Goal: Task Accomplishment & Management: Complete application form

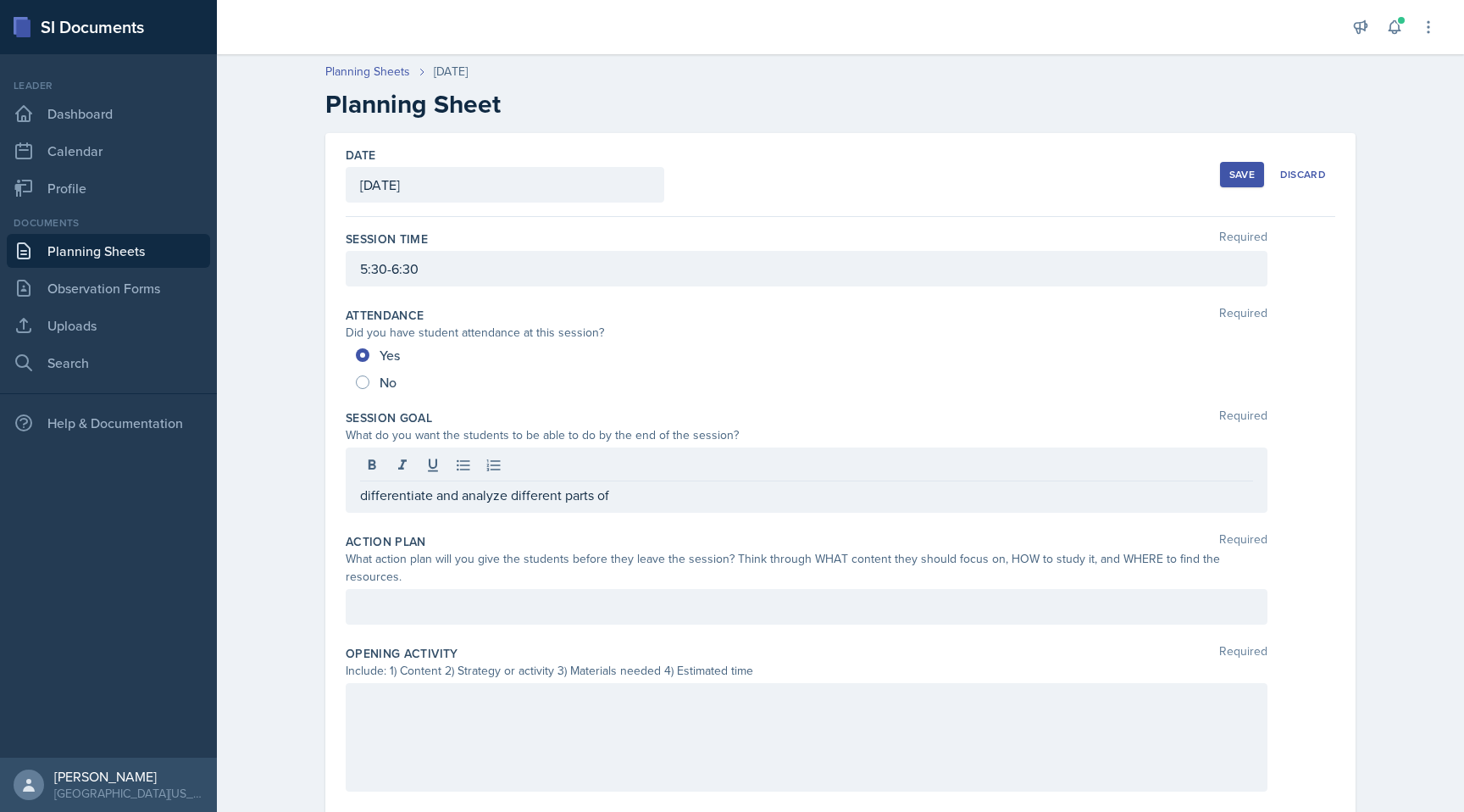
click at [664, 494] on p "differentiate and analyze different parts of" at bounding box center [807, 495] width 893 height 21
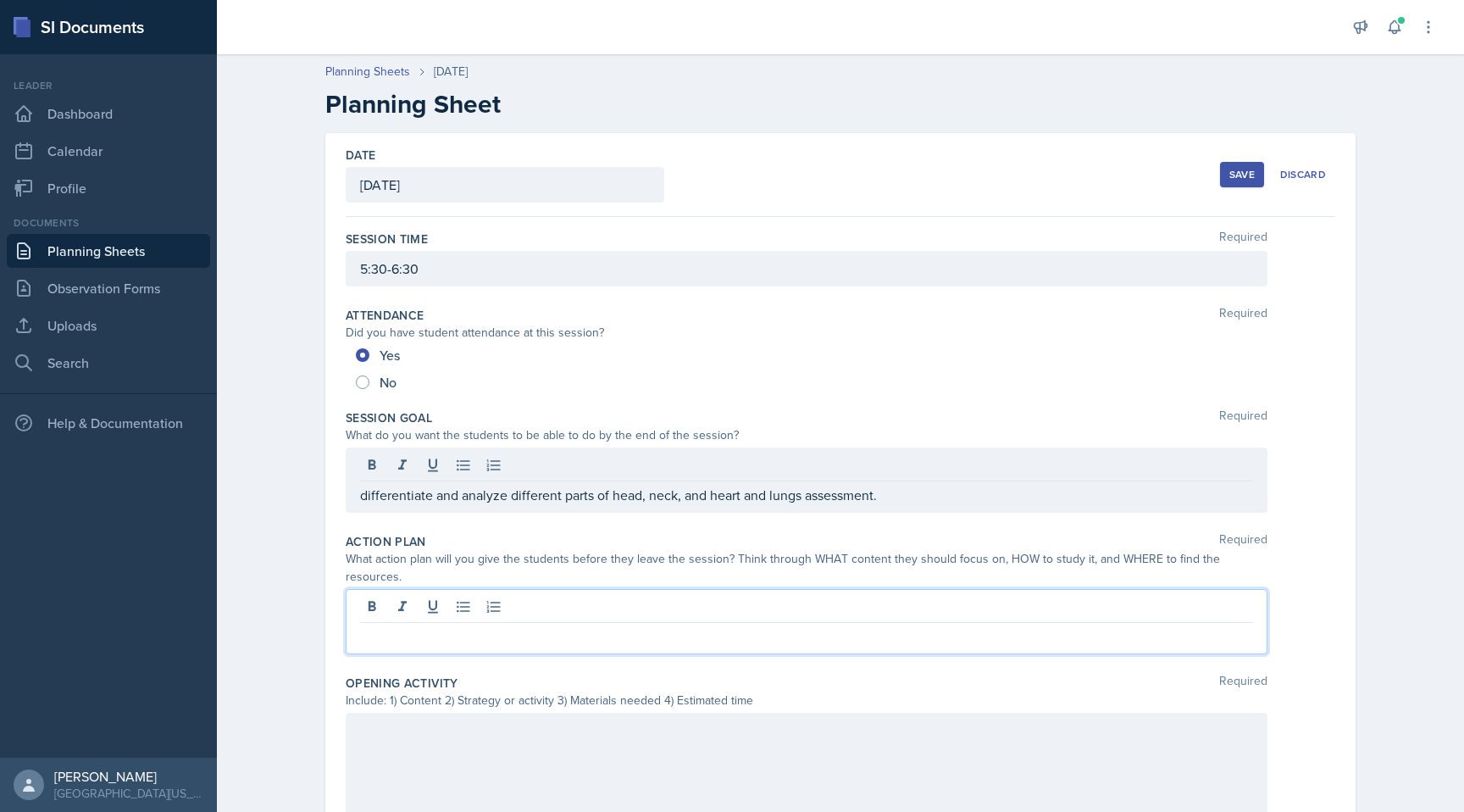
click at [533, 589] on div at bounding box center [807, 622] width 922 height 65
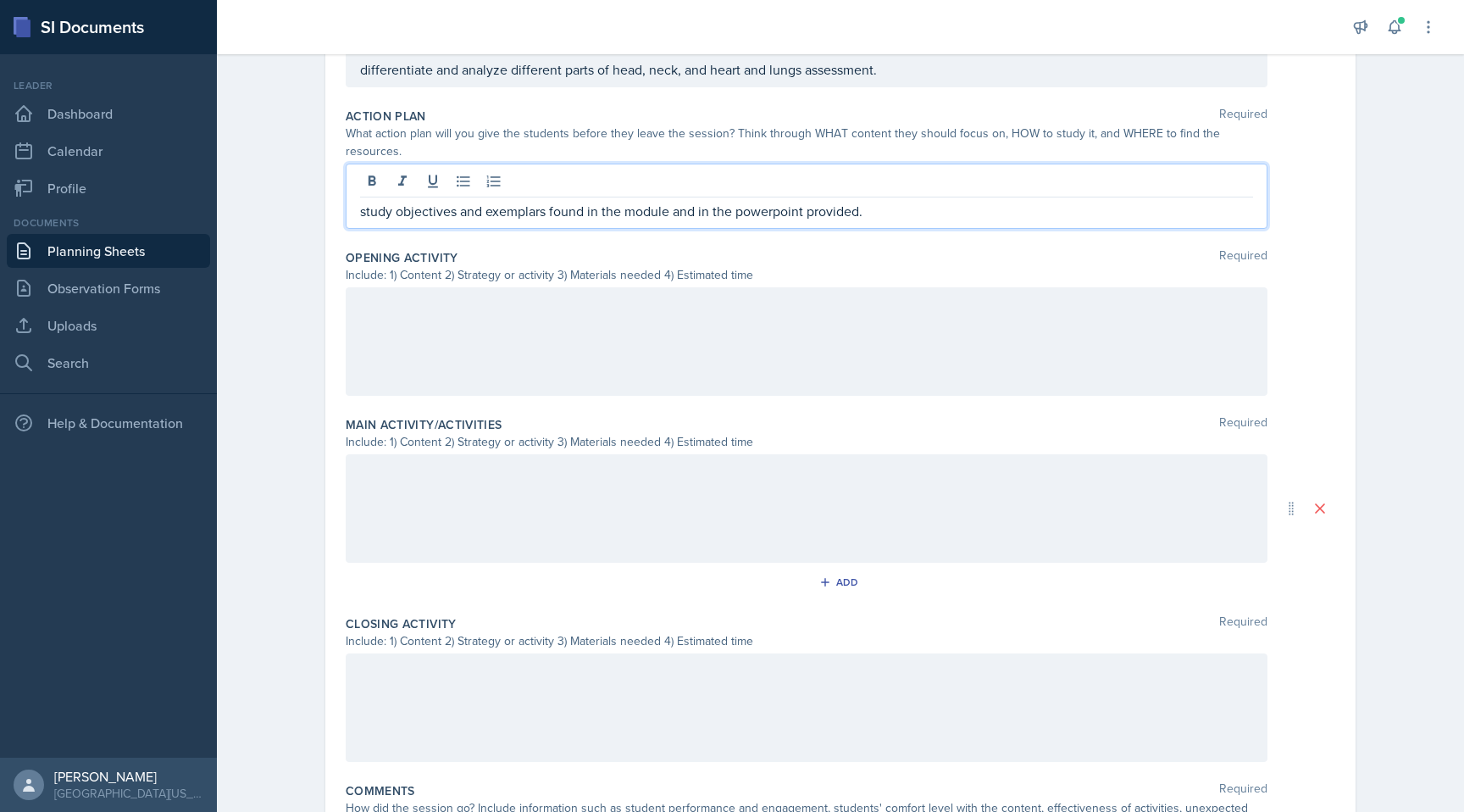
scroll to position [399, 0]
click at [531, 306] on div at bounding box center [807, 337] width 922 height 108
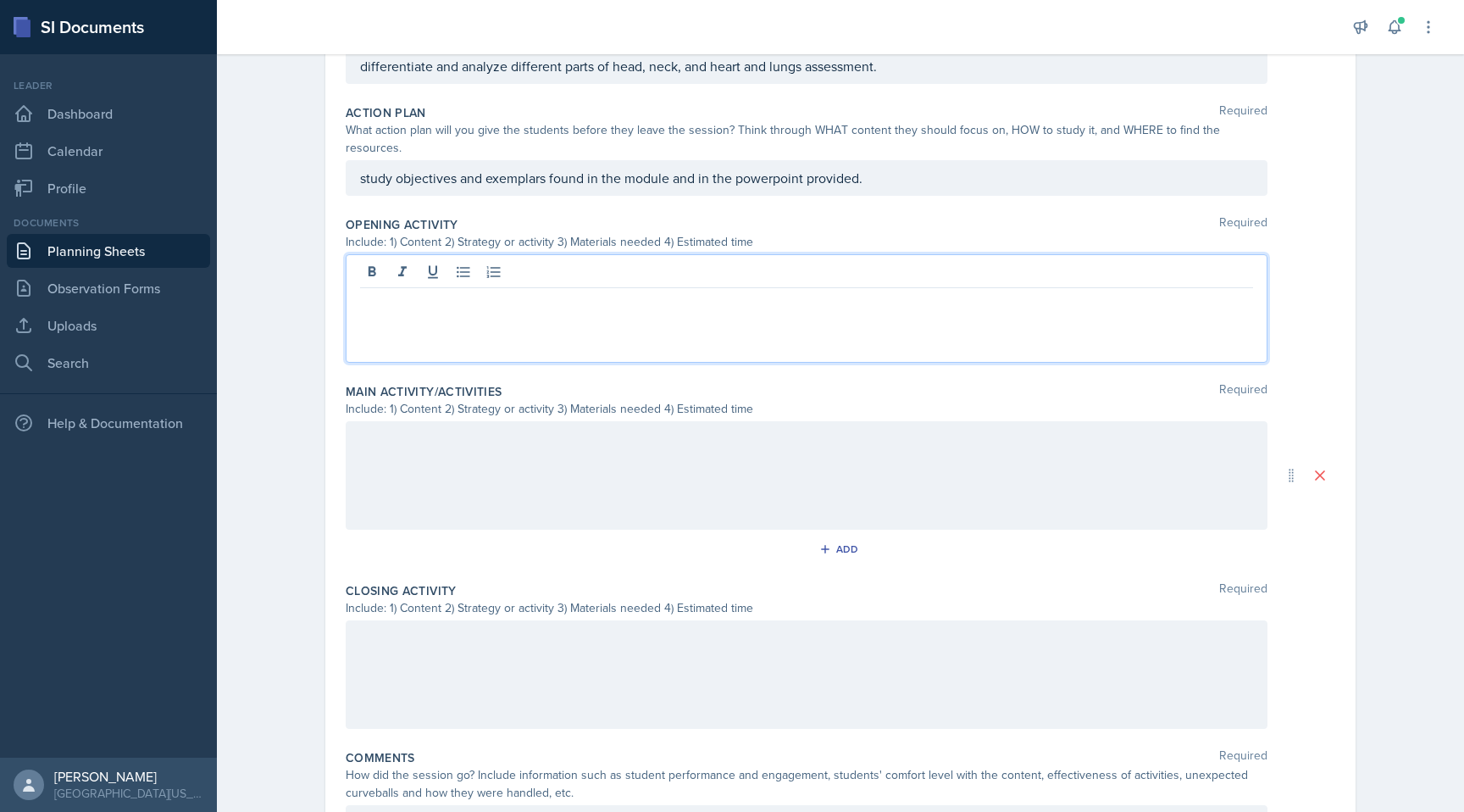
scroll to position [429, 0]
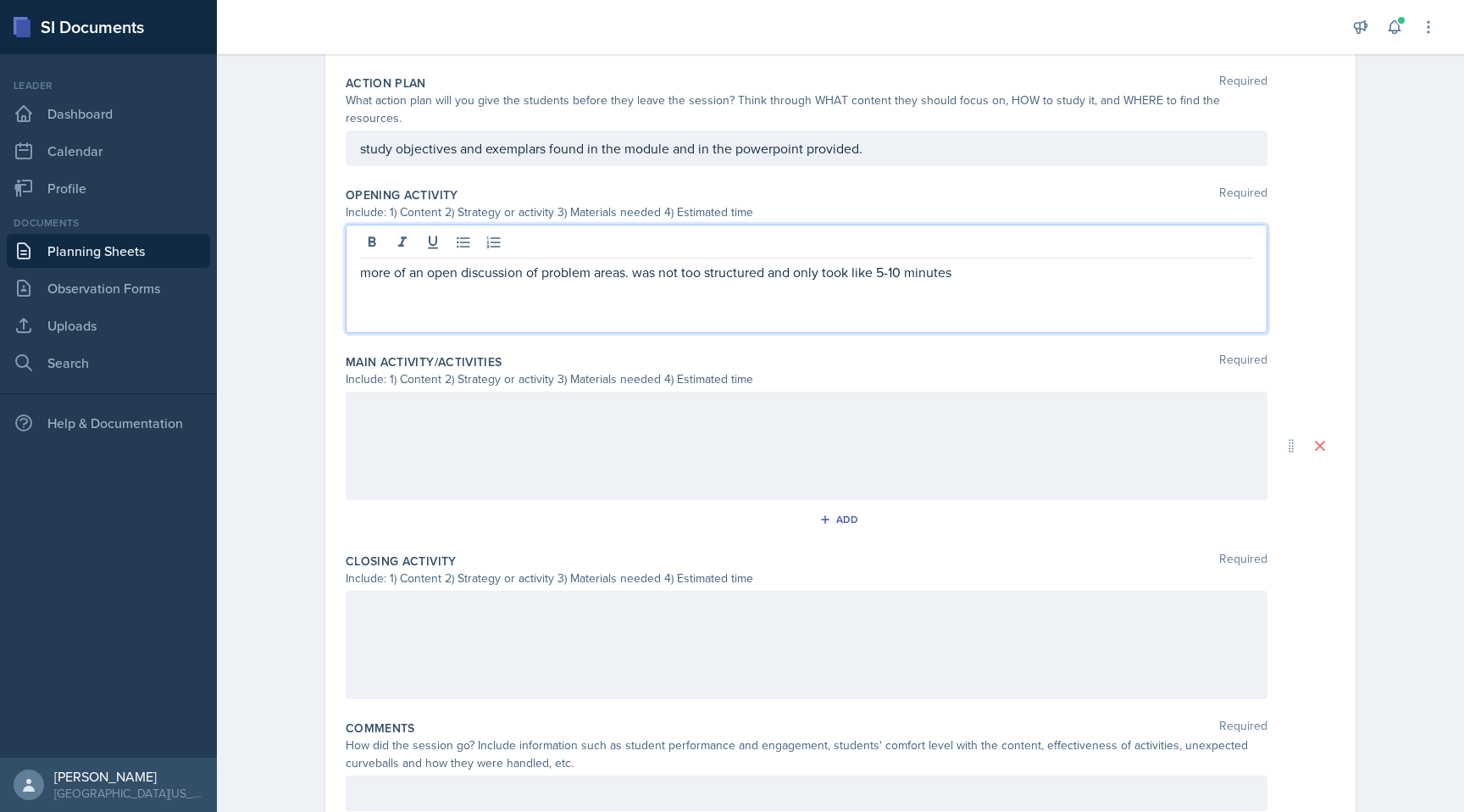
drag, startPoint x: 638, startPoint y: 257, endPoint x: 1074, endPoint y: 268, distance: 436.1
click at [950, 268] on div "more of an open discussion of problem areas. was not too structured and only to…" at bounding box center [807, 279] width 922 height 108
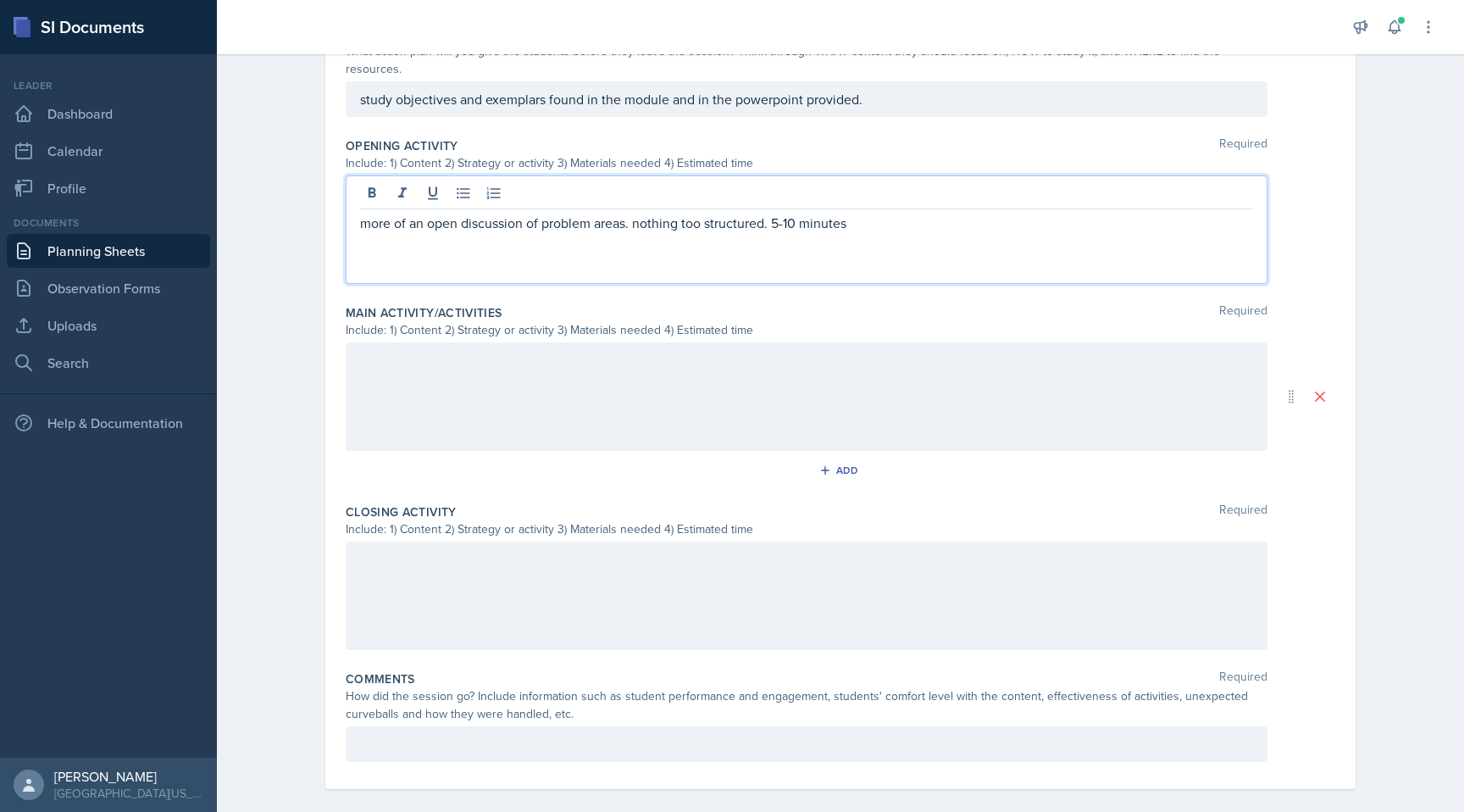
click at [768, 370] on div at bounding box center [807, 396] width 922 height 108
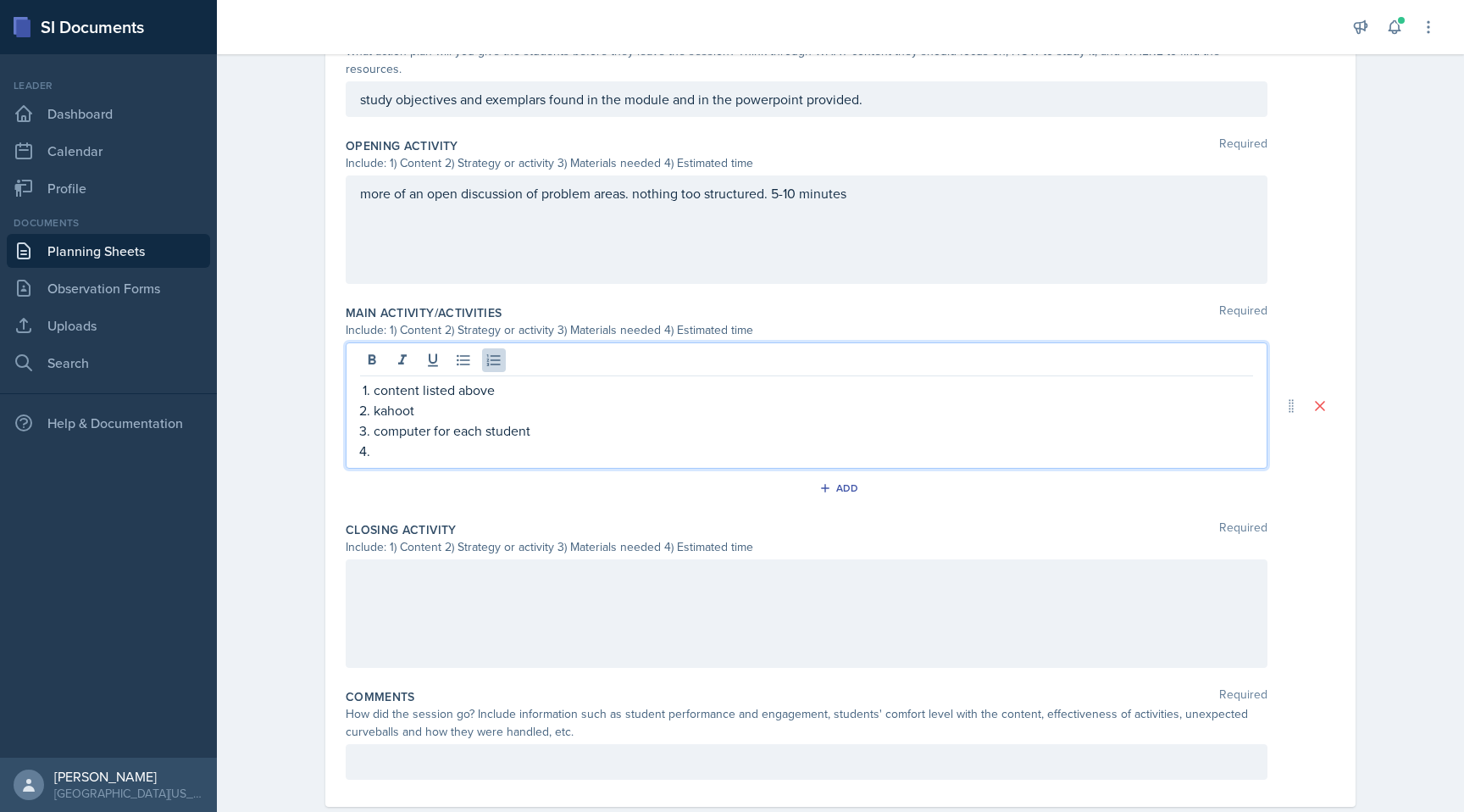
scroll to position [496, 0]
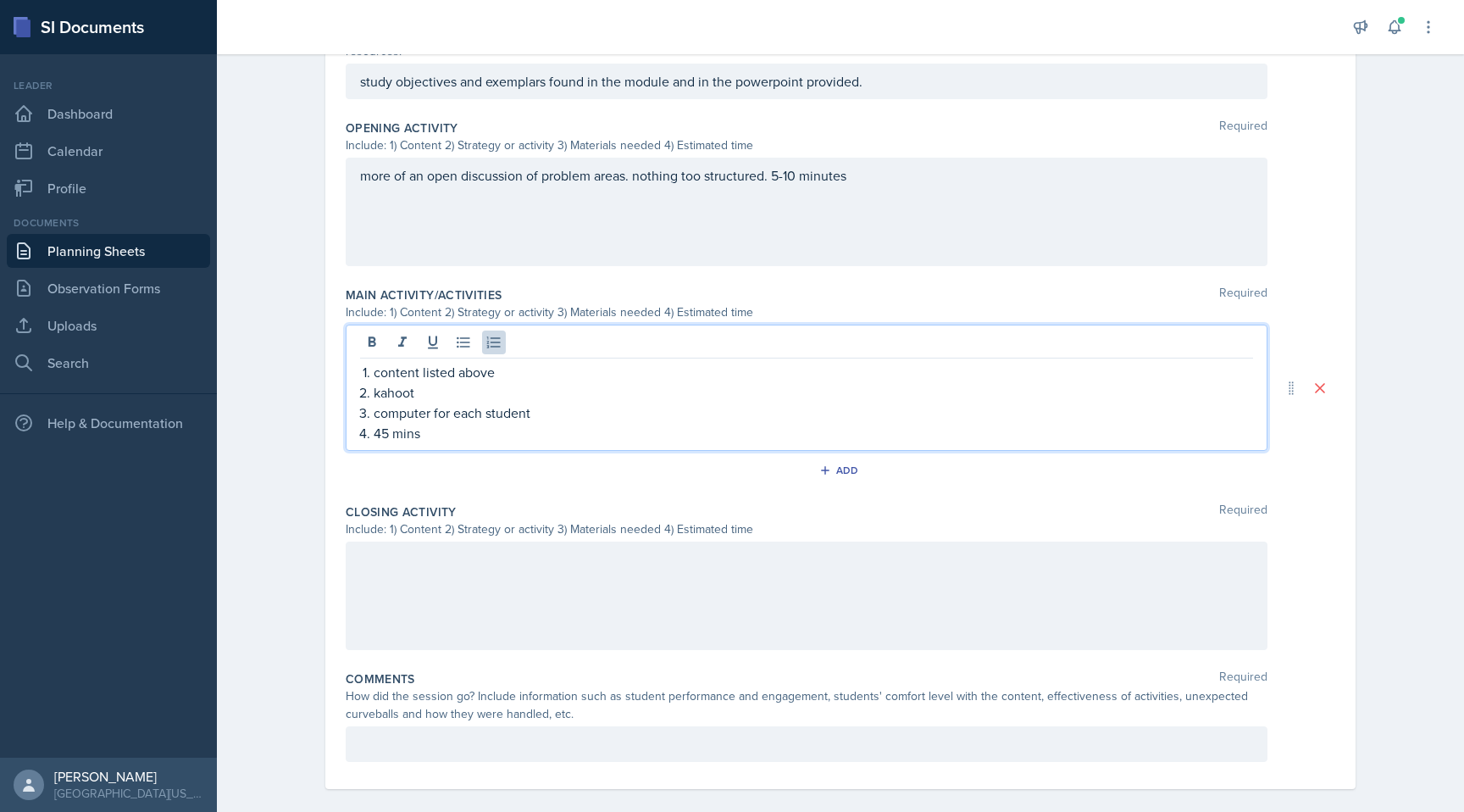
click at [752, 571] on div at bounding box center [807, 596] width 922 height 108
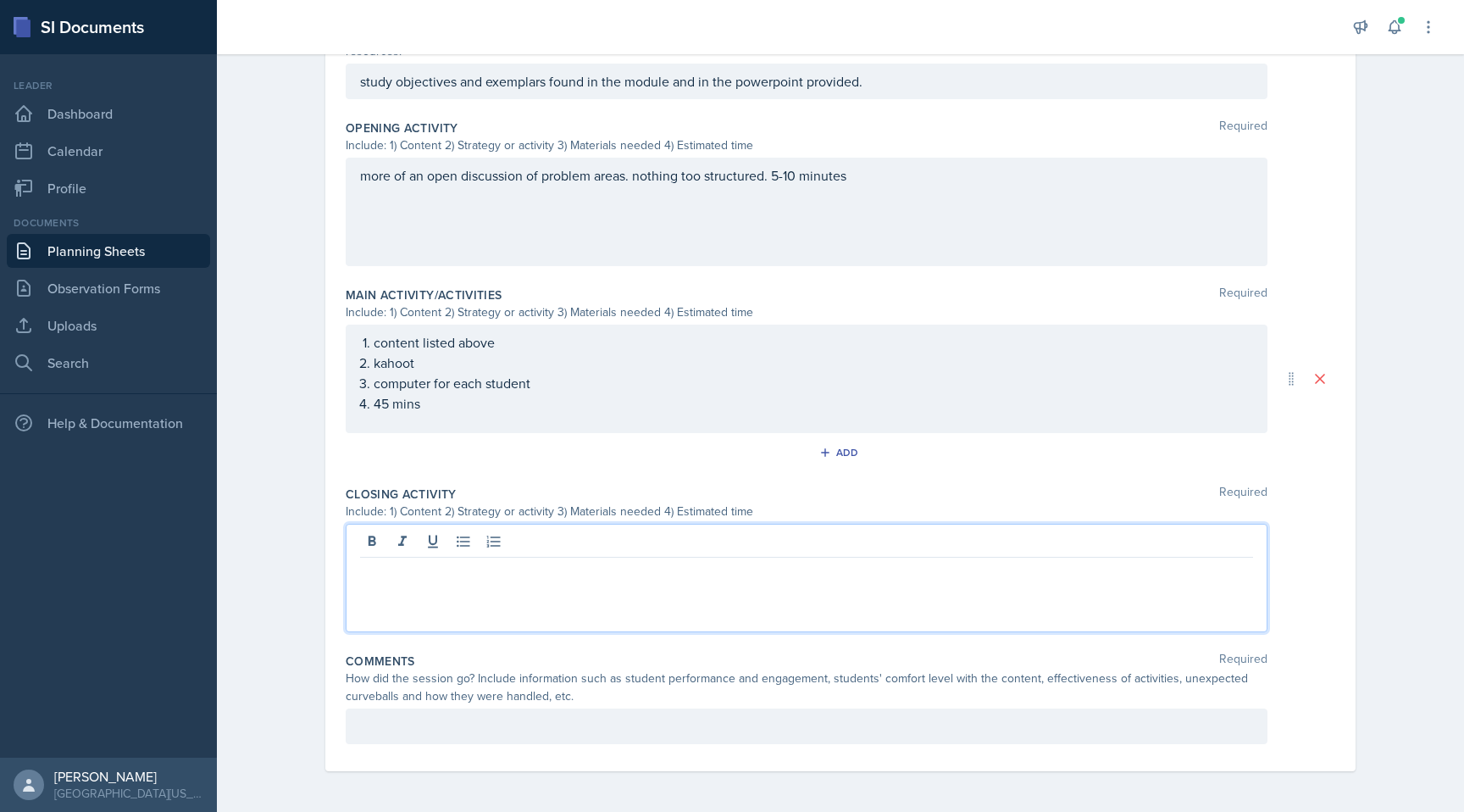
scroll to position [478, 0]
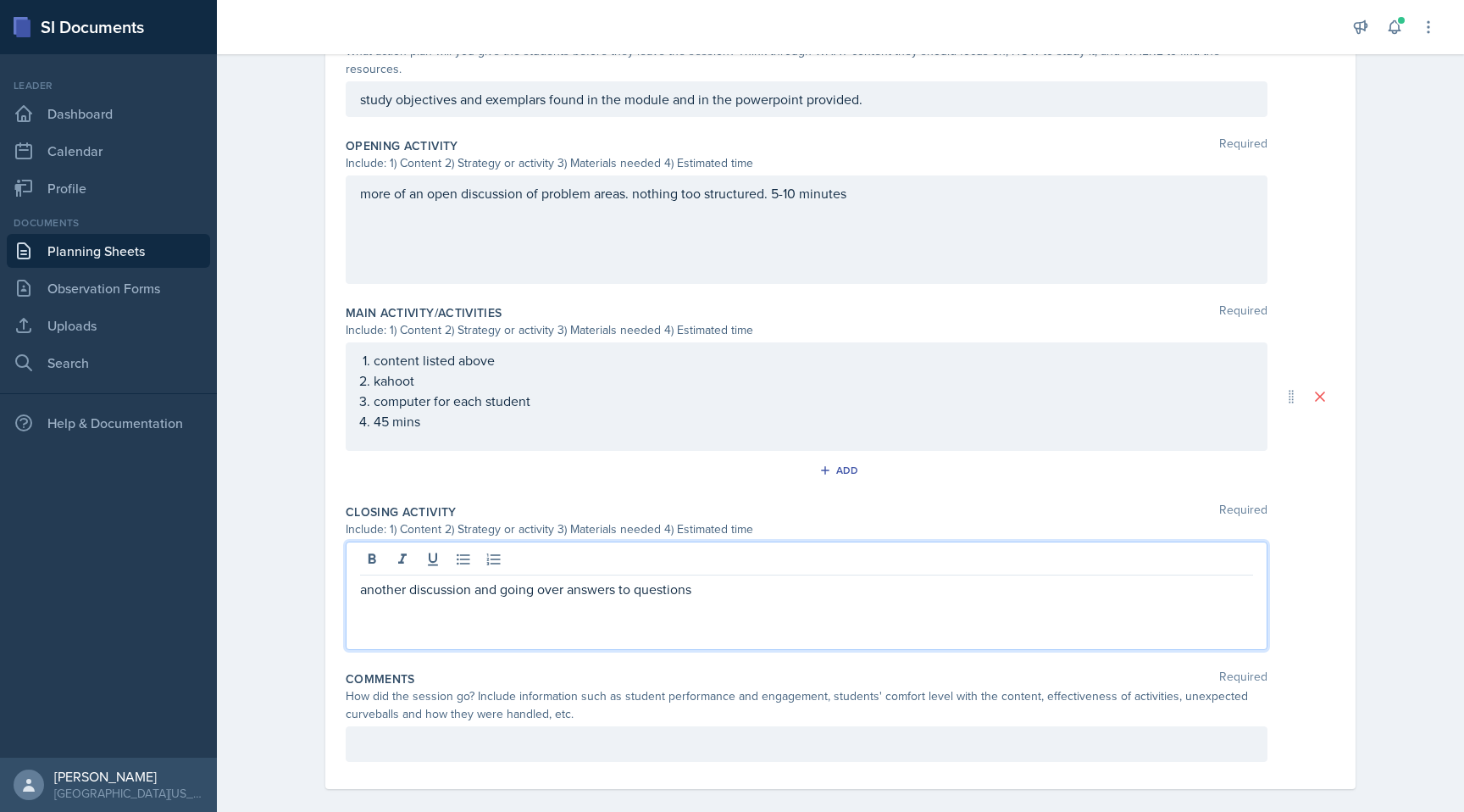
click at [684, 734] on p at bounding box center [807, 744] width 893 height 21
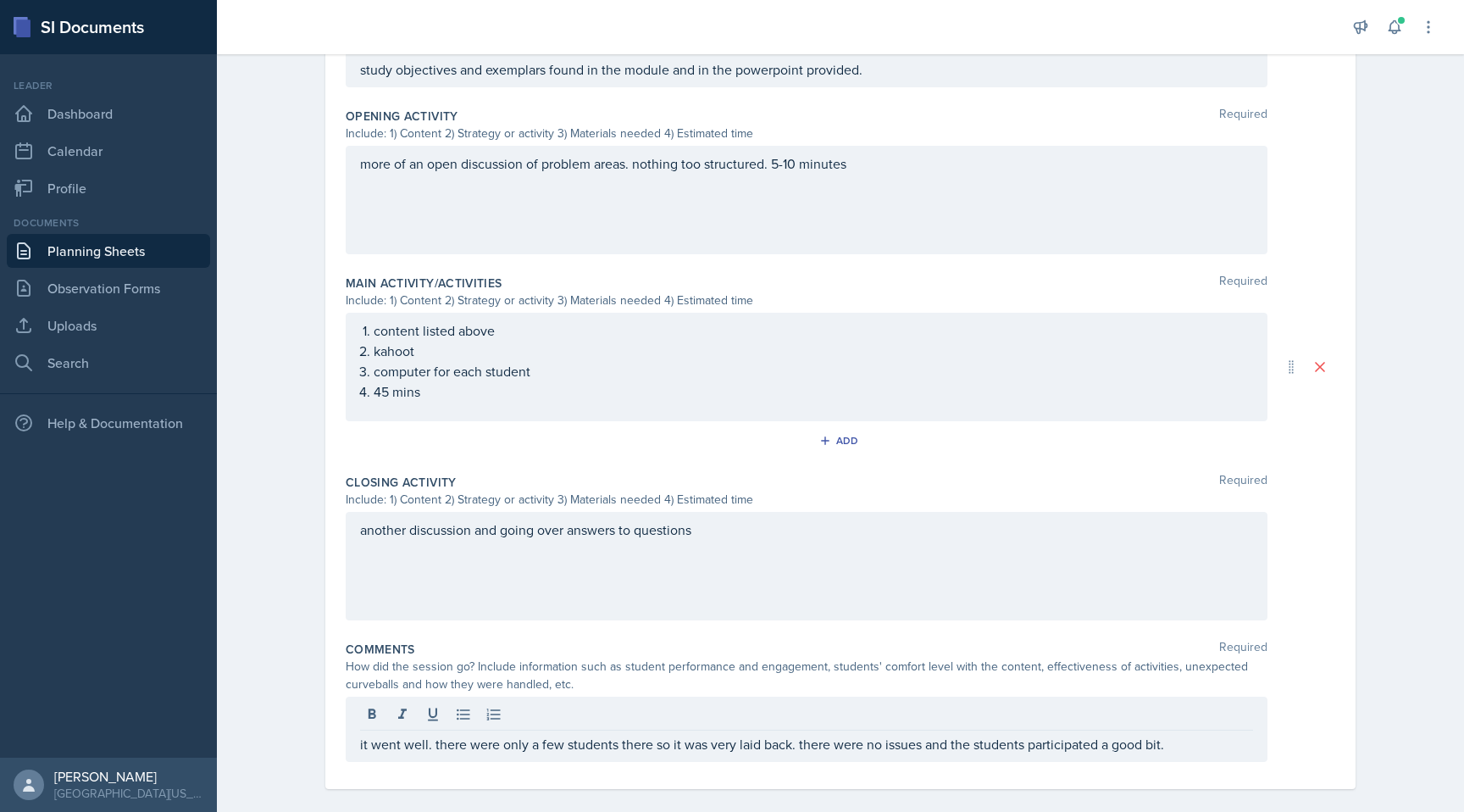
click at [950, 557] on div "Planning Sheets [DATE] Planning Sheet Date [DATE] [DATE] 28 29 30 1 2 3 4 5 6 7…" at bounding box center [841, 184] width 1248 height 1291
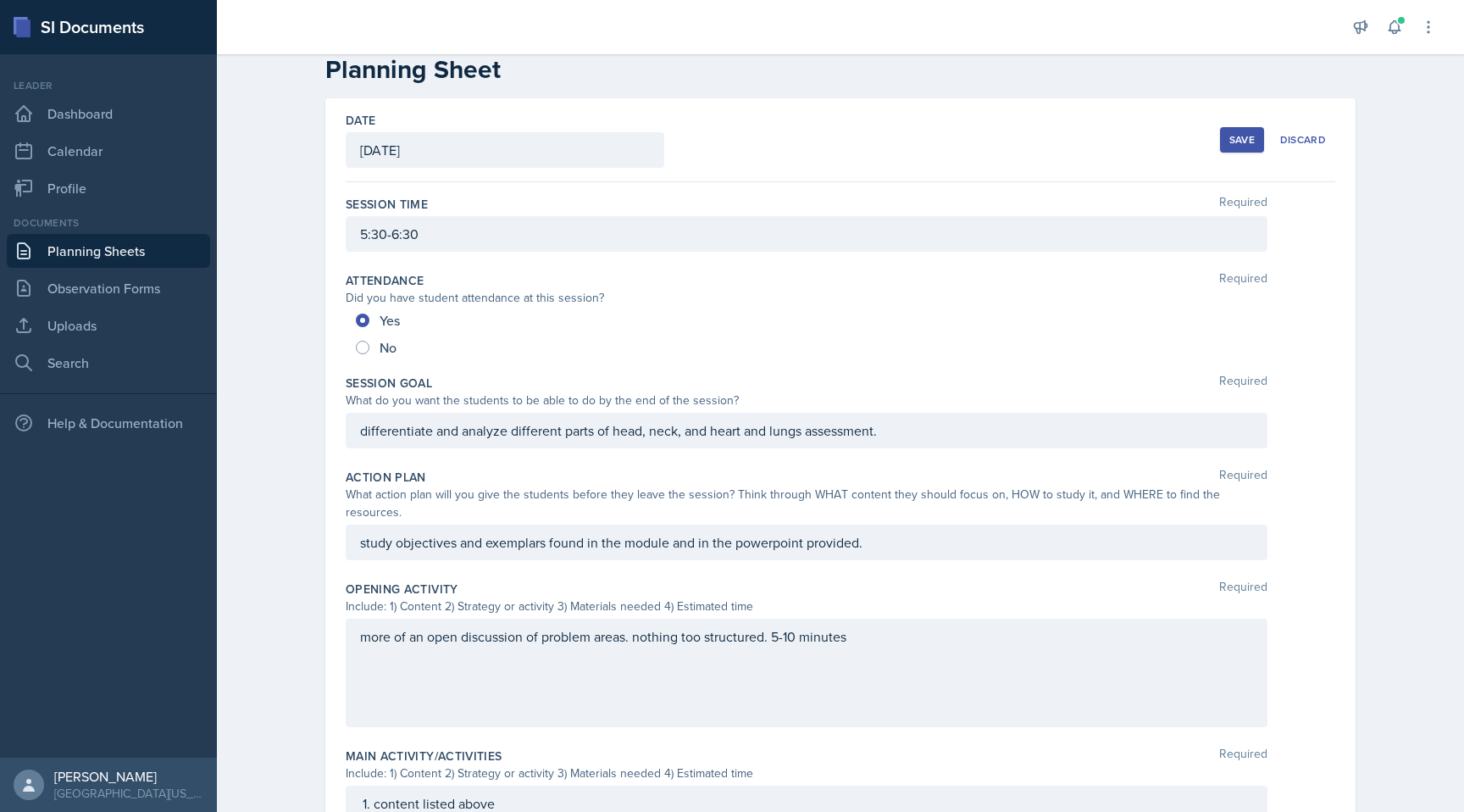
scroll to position [35, 0]
click at [950, 140] on div "Save" at bounding box center [1242, 139] width 25 height 14
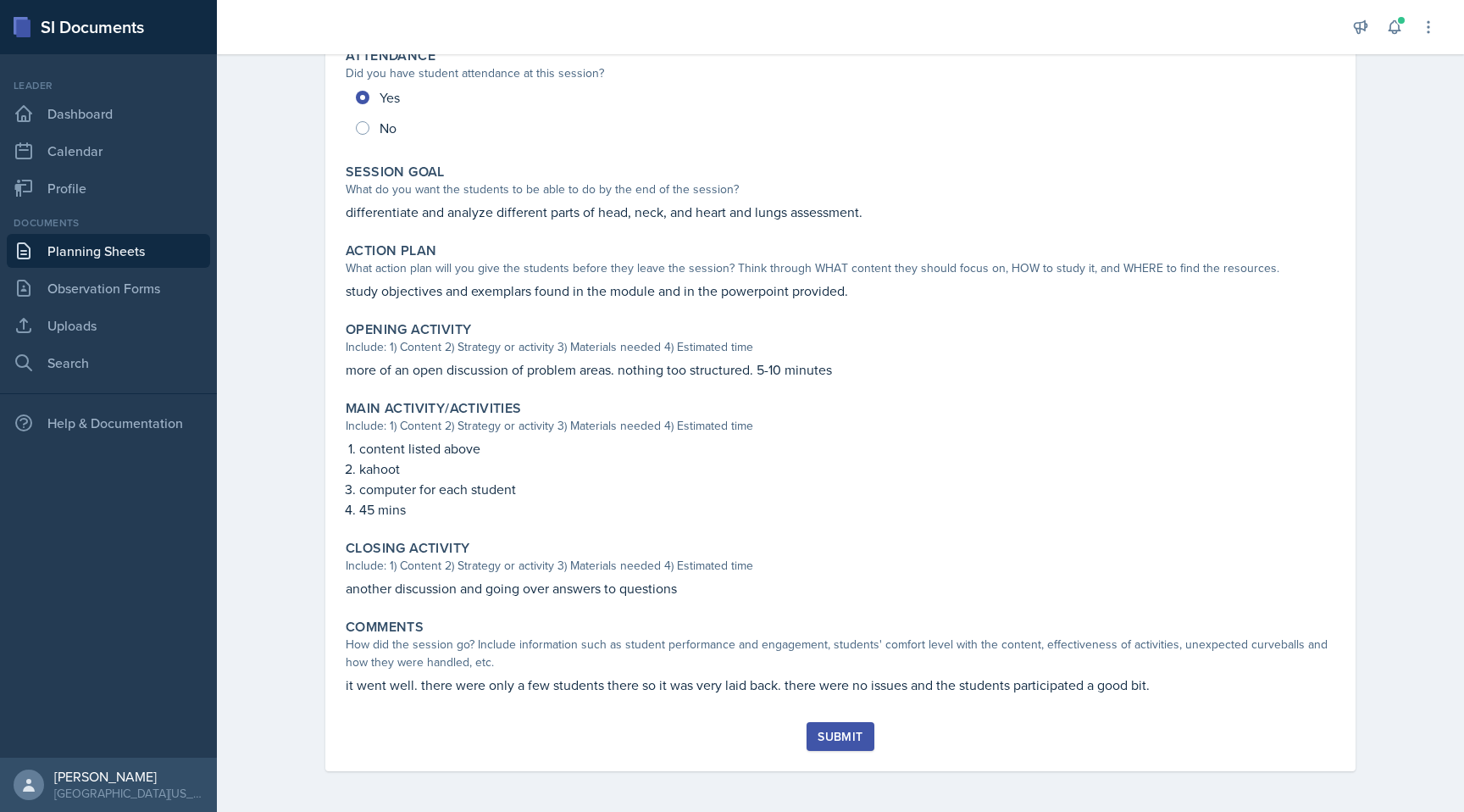
scroll to position [0, 0]
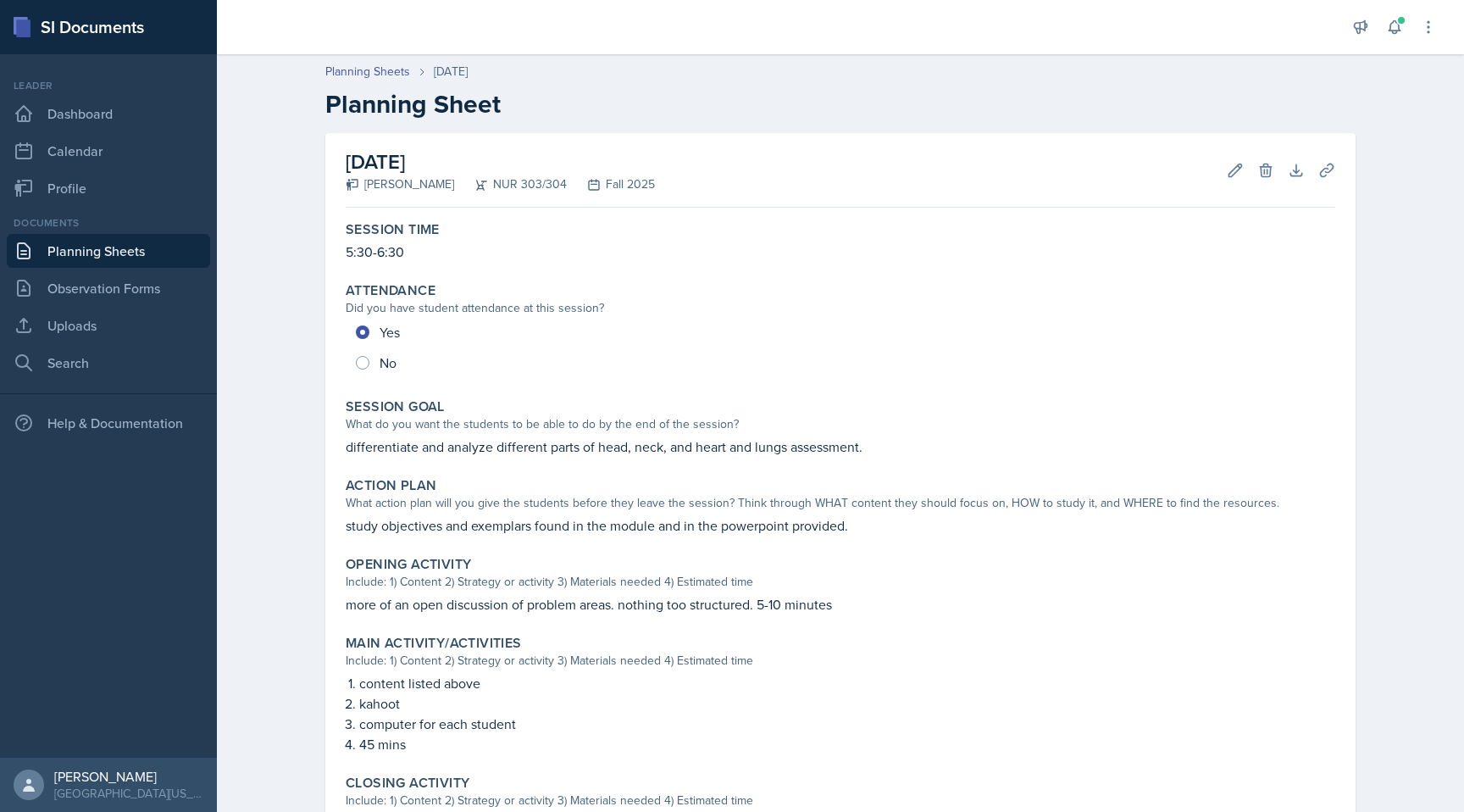
click at [115, 251] on link "Planning Sheets" at bounding box center [108, 251] width 203 height 34
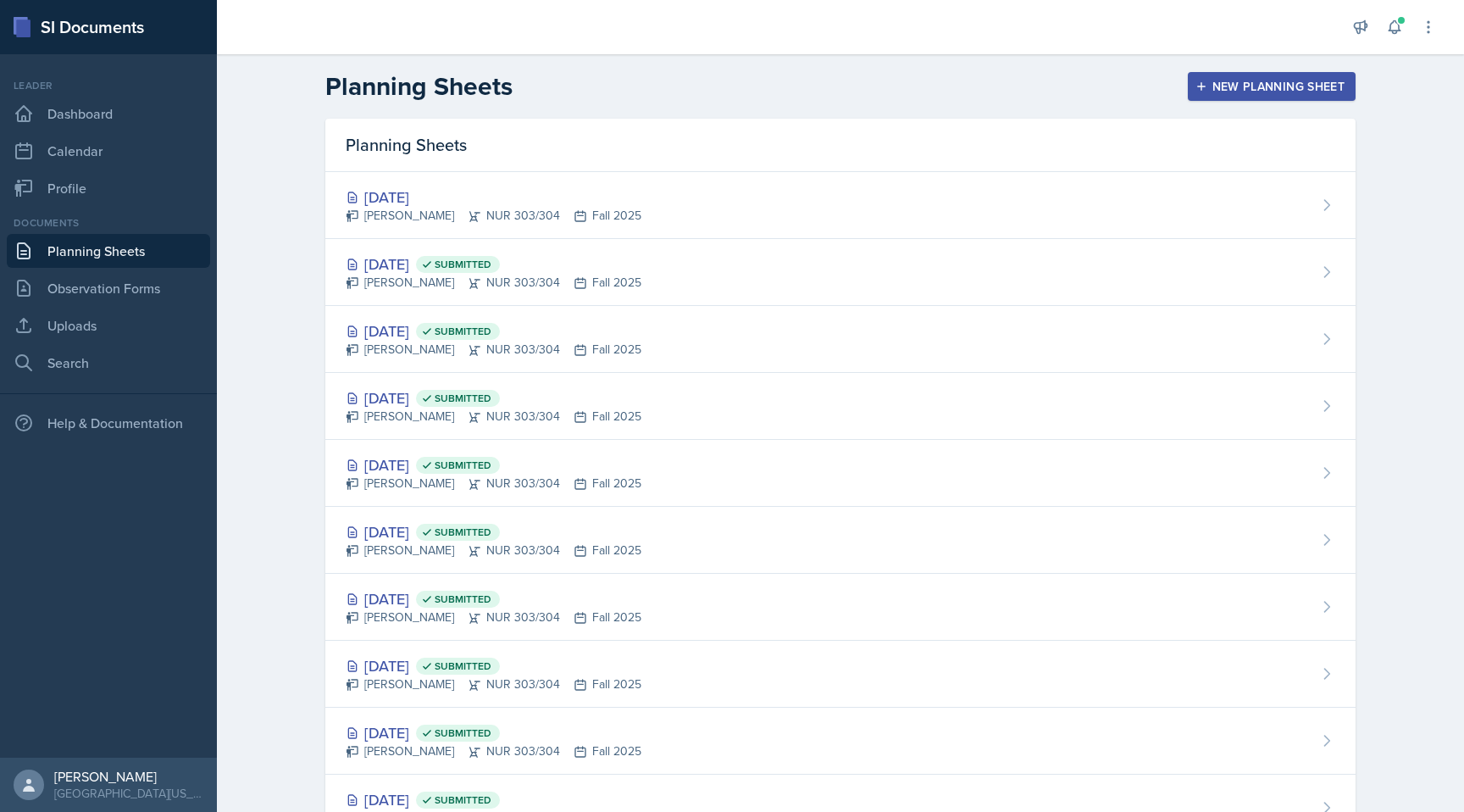
click at [950, 82] on div "New Planning Sheet" at bounding box center [1272, 86] width 145 height 14
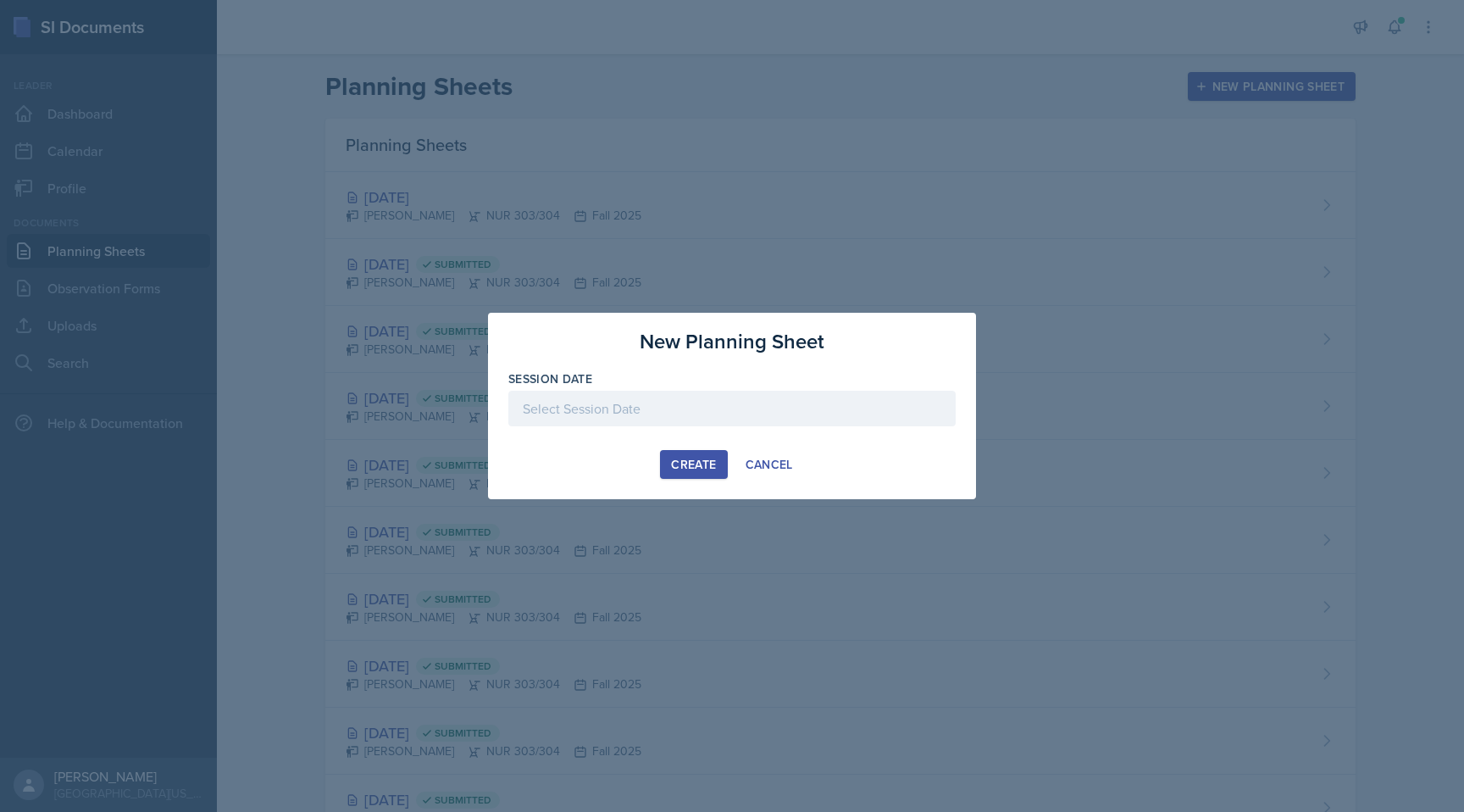
click at [696, 404] on div at bounding box center [732, 408] width 448 height 35
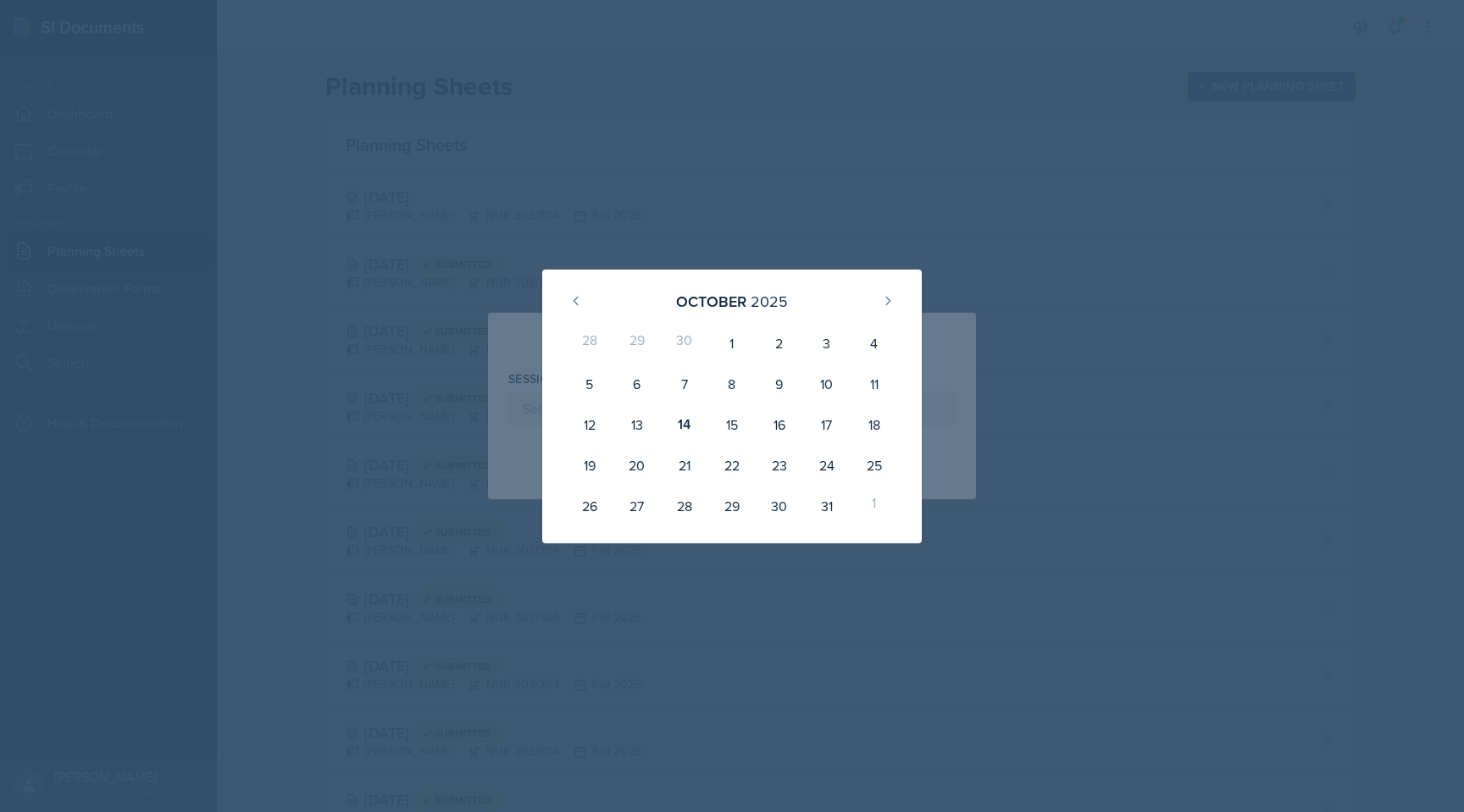
click at [684, 340] on div "30" at bounding box center [684, 343] width 48 height 41
click at [580, 307] on icon at bounding box center [576, 300] width 14 height 14
click at [690, 502] on div "30" at bounding box center [684, 506] width 48 height 41
type input "[DATE]"
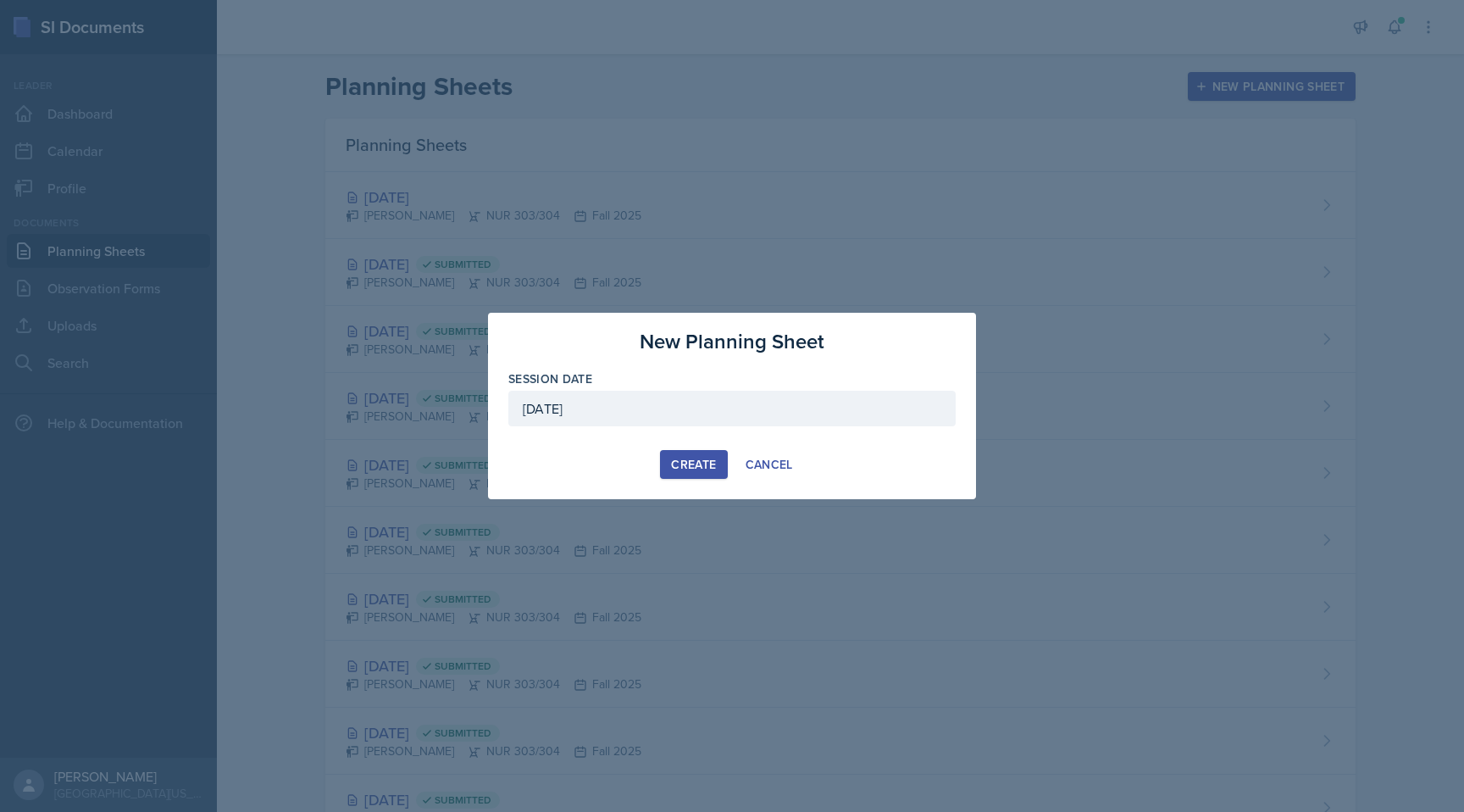
click at [696, 466] on div "Create" at bounding box center [694, 464] width 45 height 14
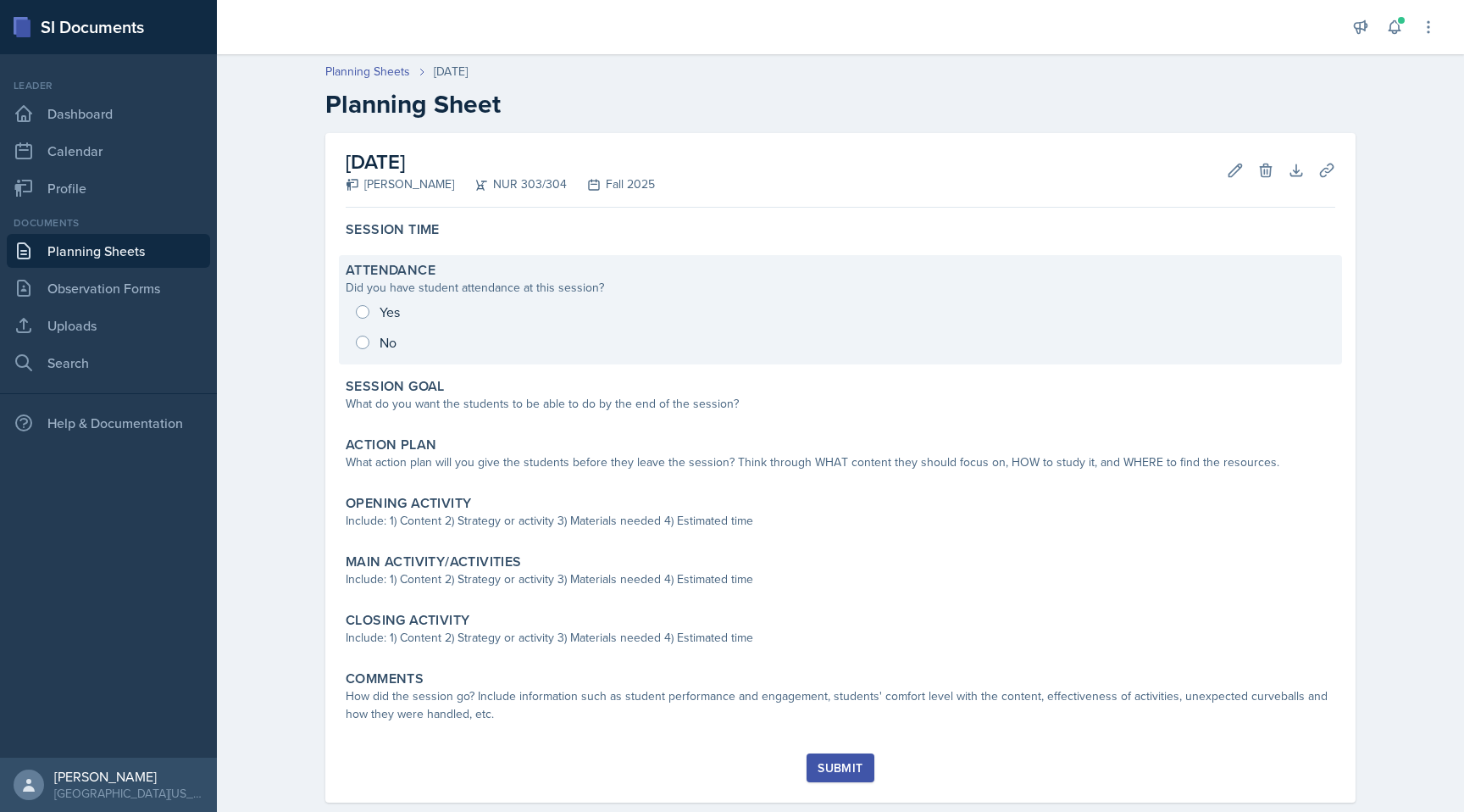
click at [525, 321] on div "Yes No" at bounding box center [841, 326] width 990 height 61
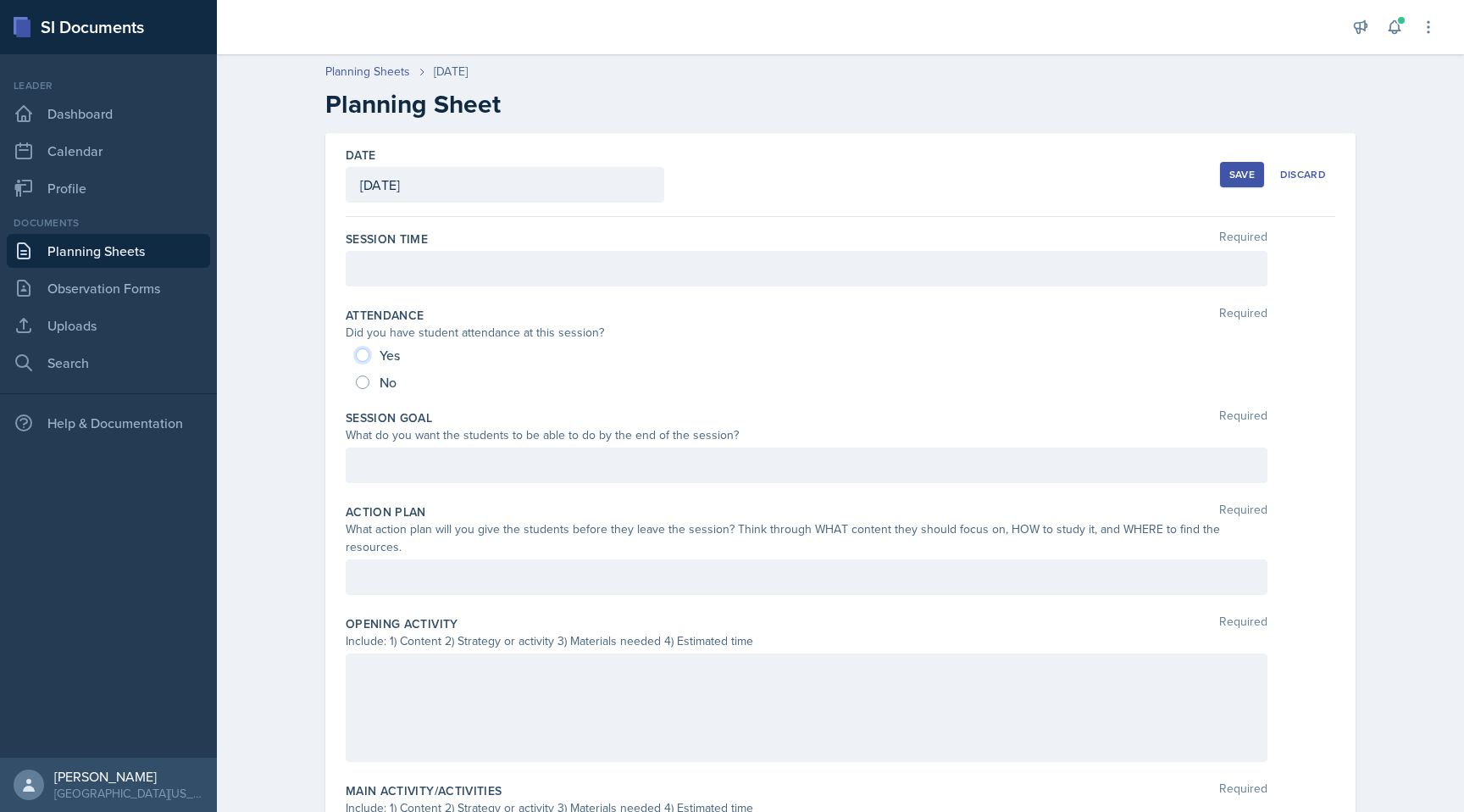
click at [367, 354] on input "Yes" at bounding box center [363, 355] width 14 height 14
radio input "true"
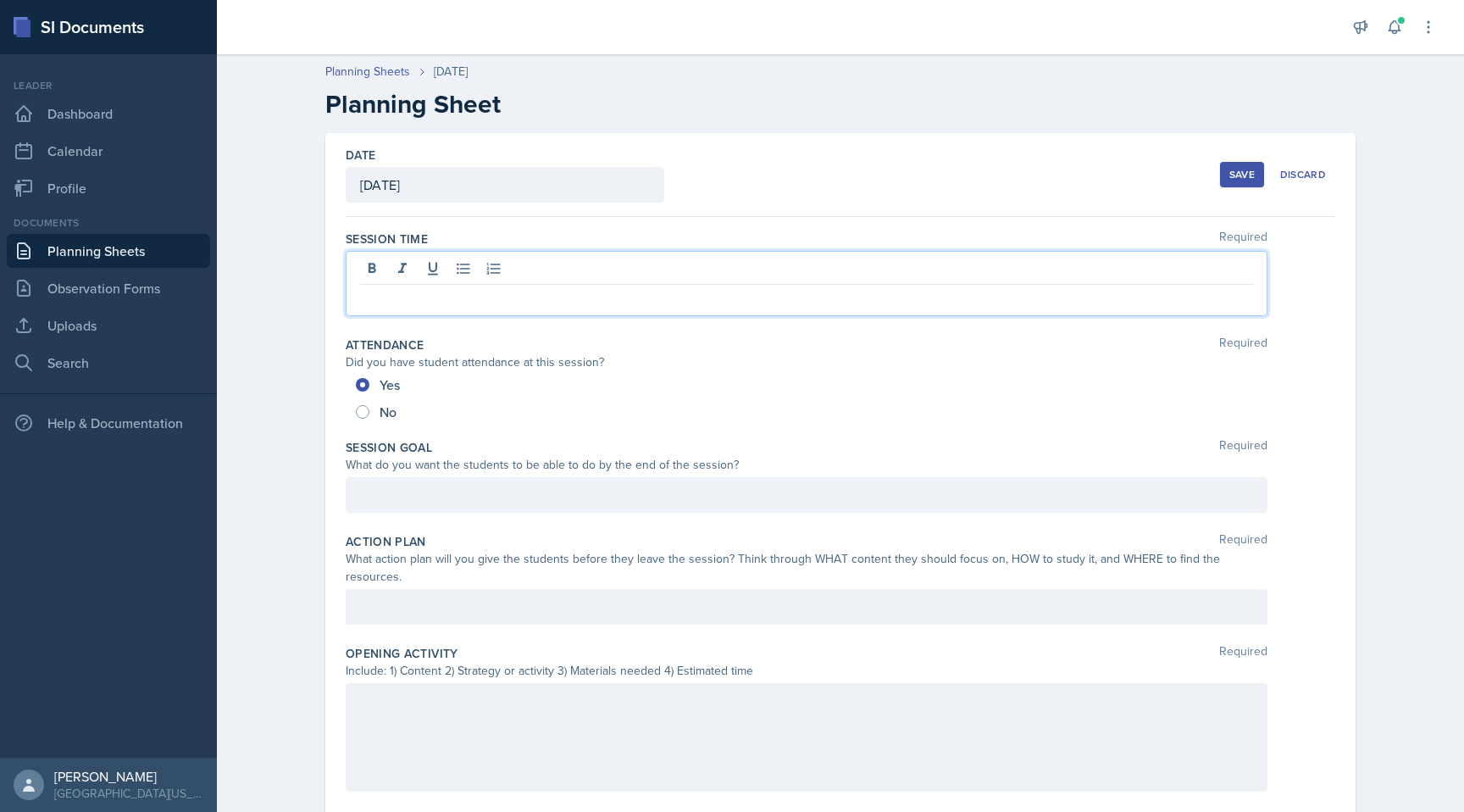
click at [423, 268] on div at bounding box center [807, 283] width 922 height 65
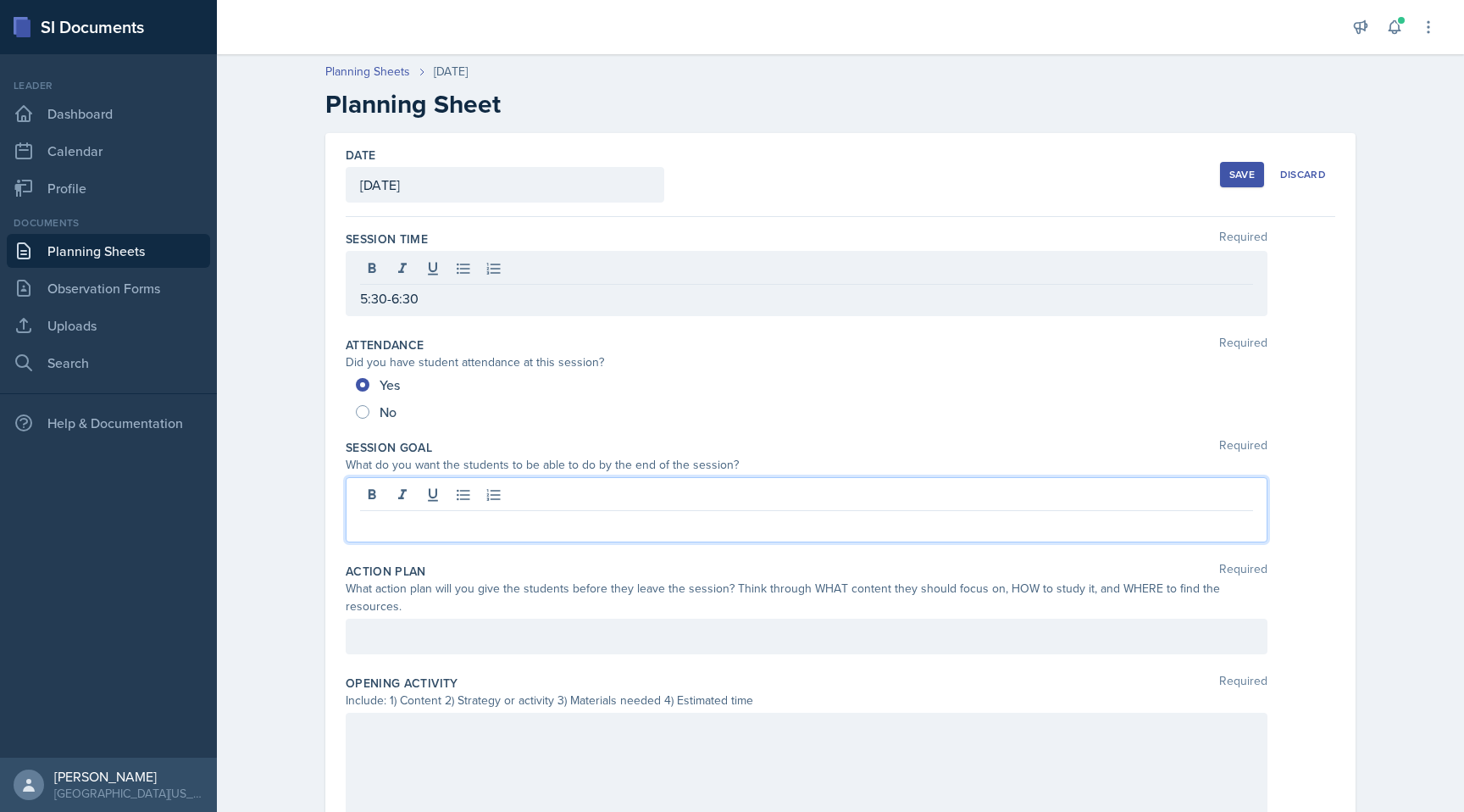
click at [517, 493] on div at bounding box center [807, 510] width 922 height 65
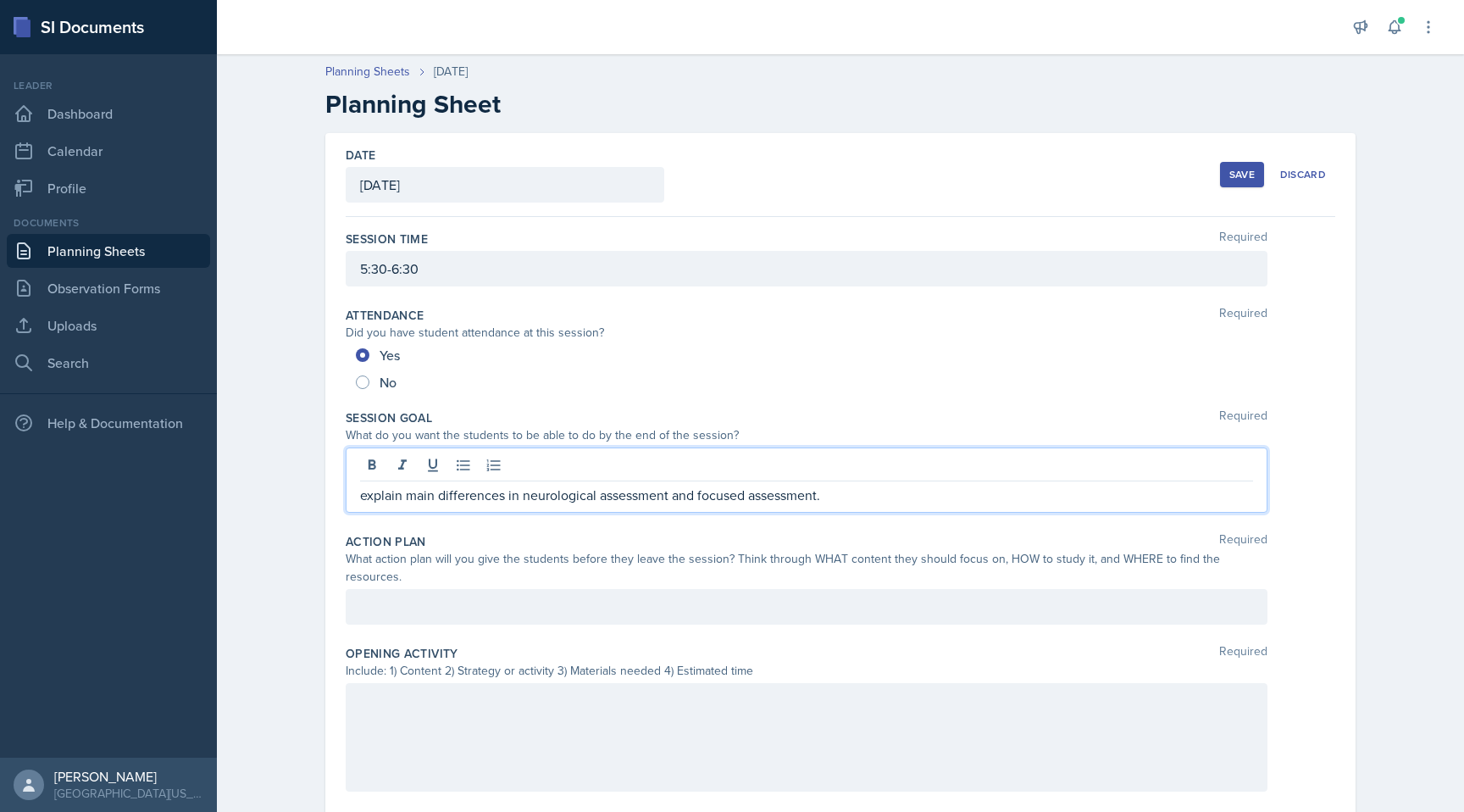
click at [516, 599] on div at bounding box center [807, 607] width 922 height 35
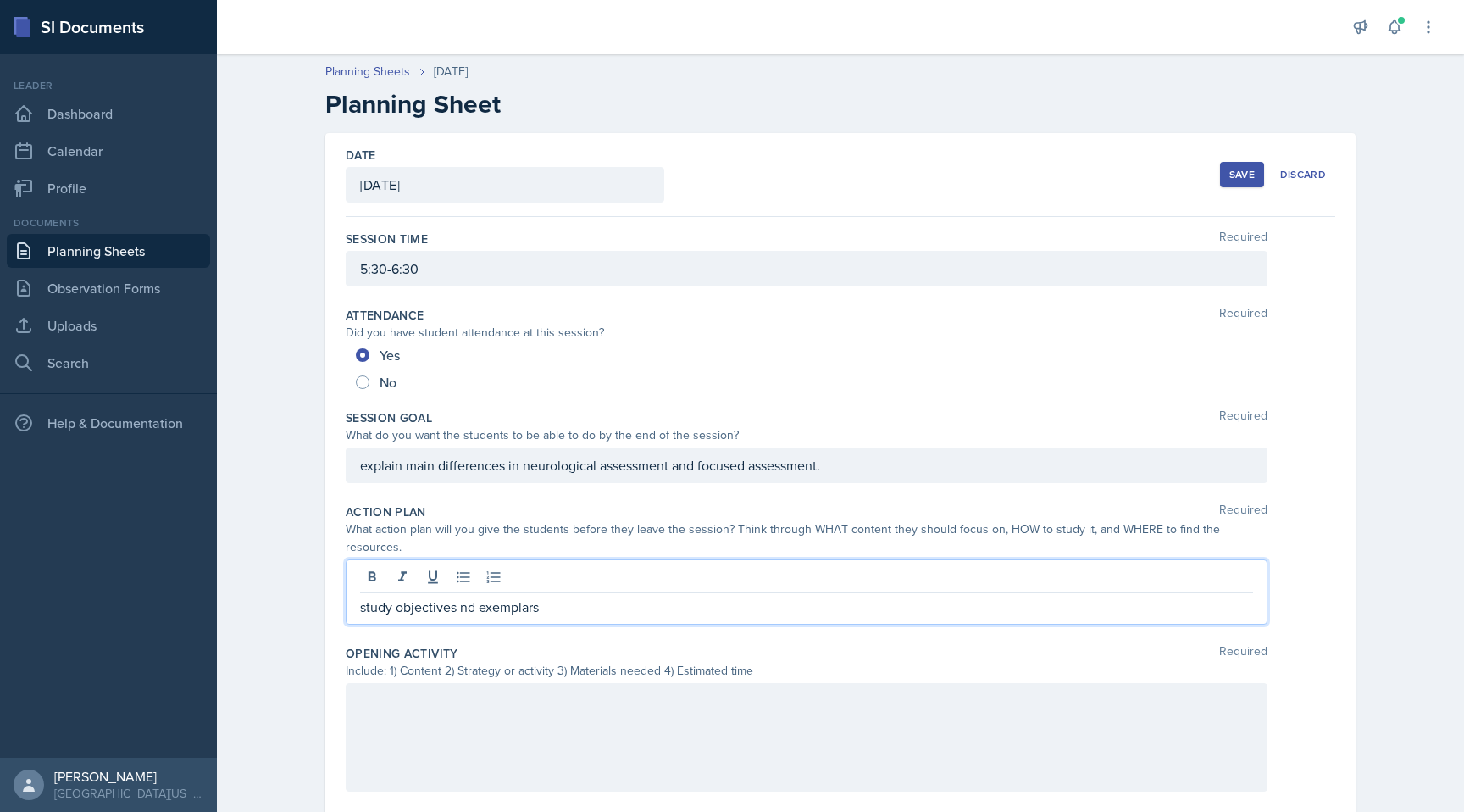
click at [462, 597] on p "study objectives nd exemplars" at bounding box center [807, 607] width 893 height 21
click at [588, 597] on p "study objectives and exemplars" at bounding box center [807, 607] width 893 height 21
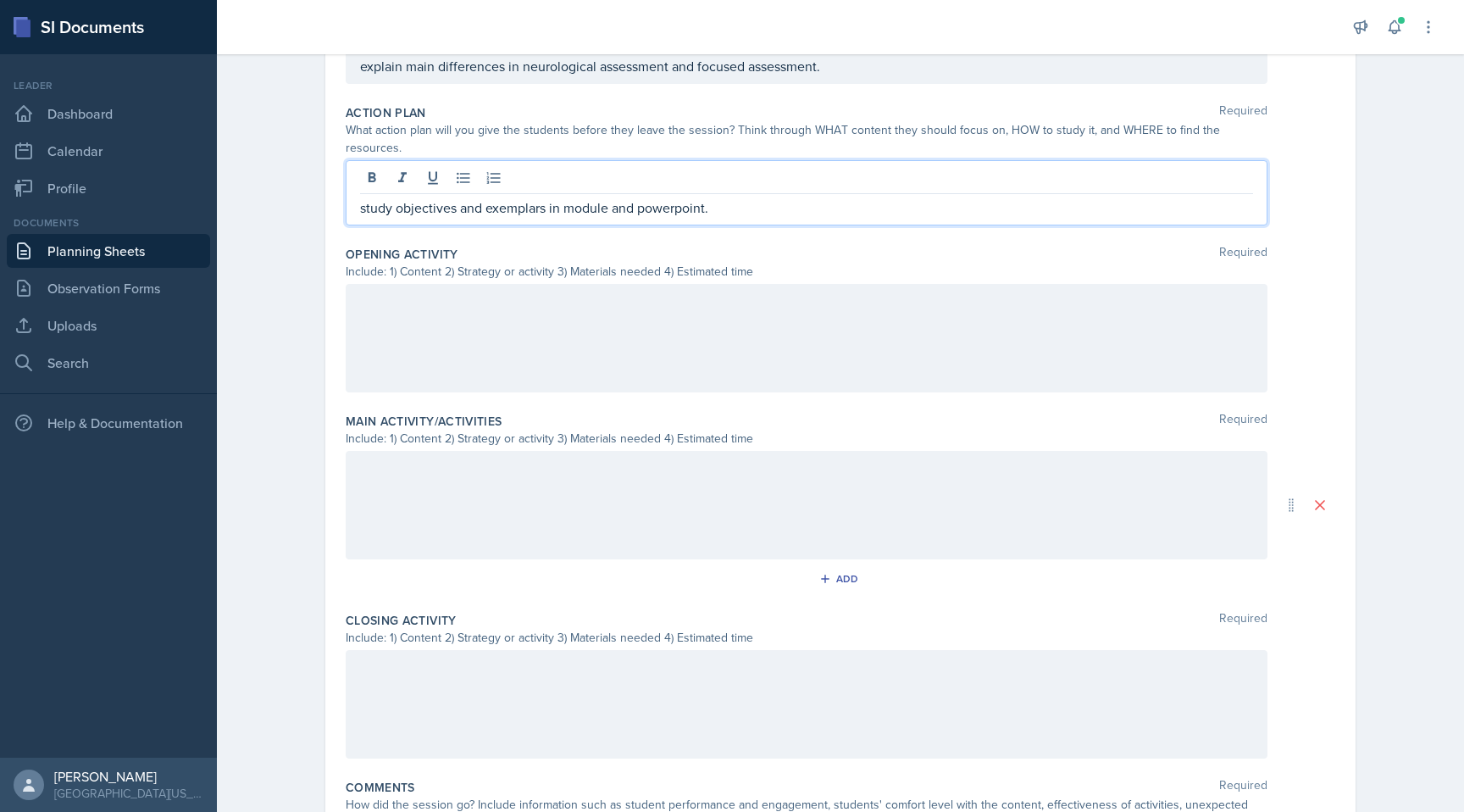
click at [559, 312] on div at bounding box center [807, 337] width 922 height 108
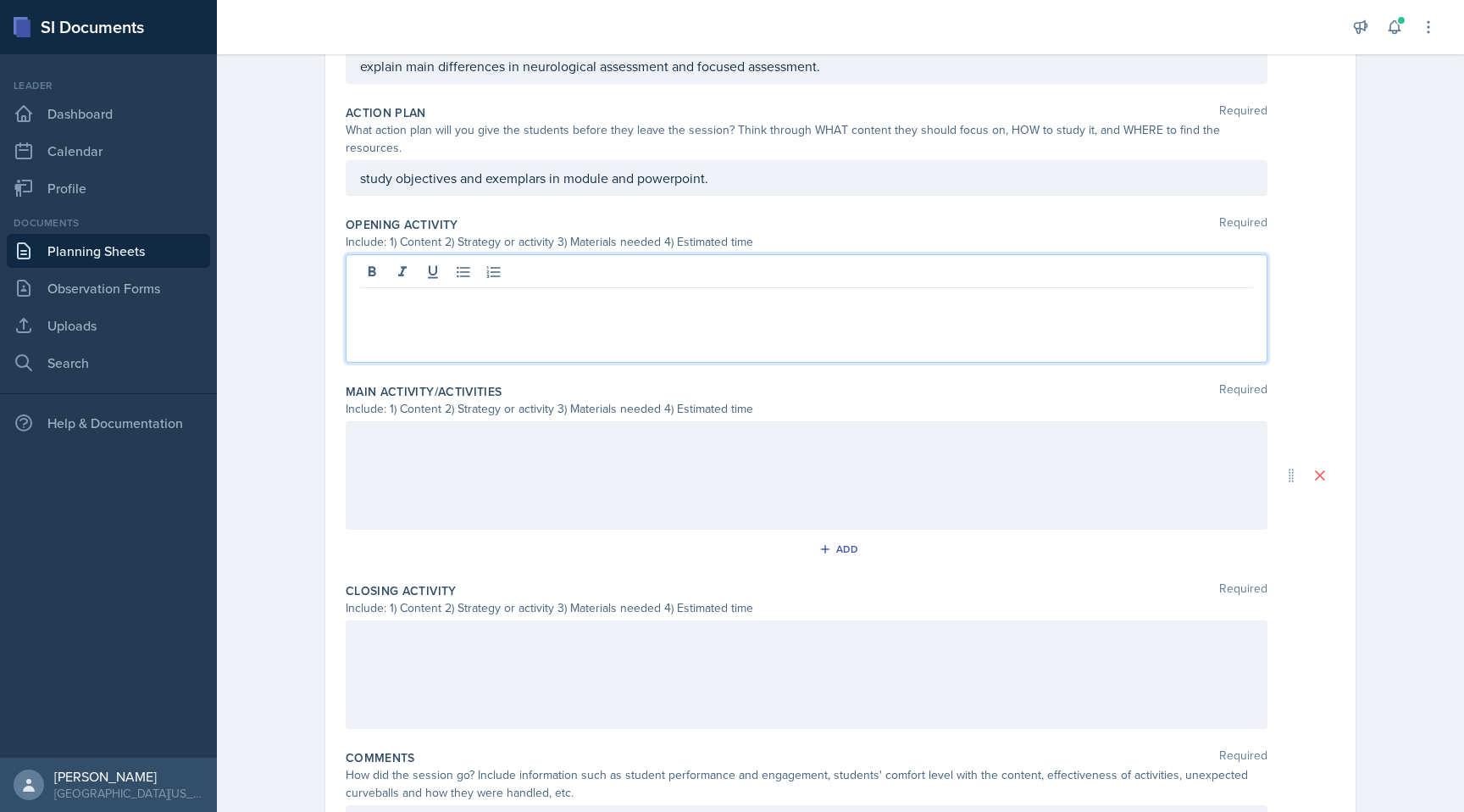
scroll to position [429, 0]
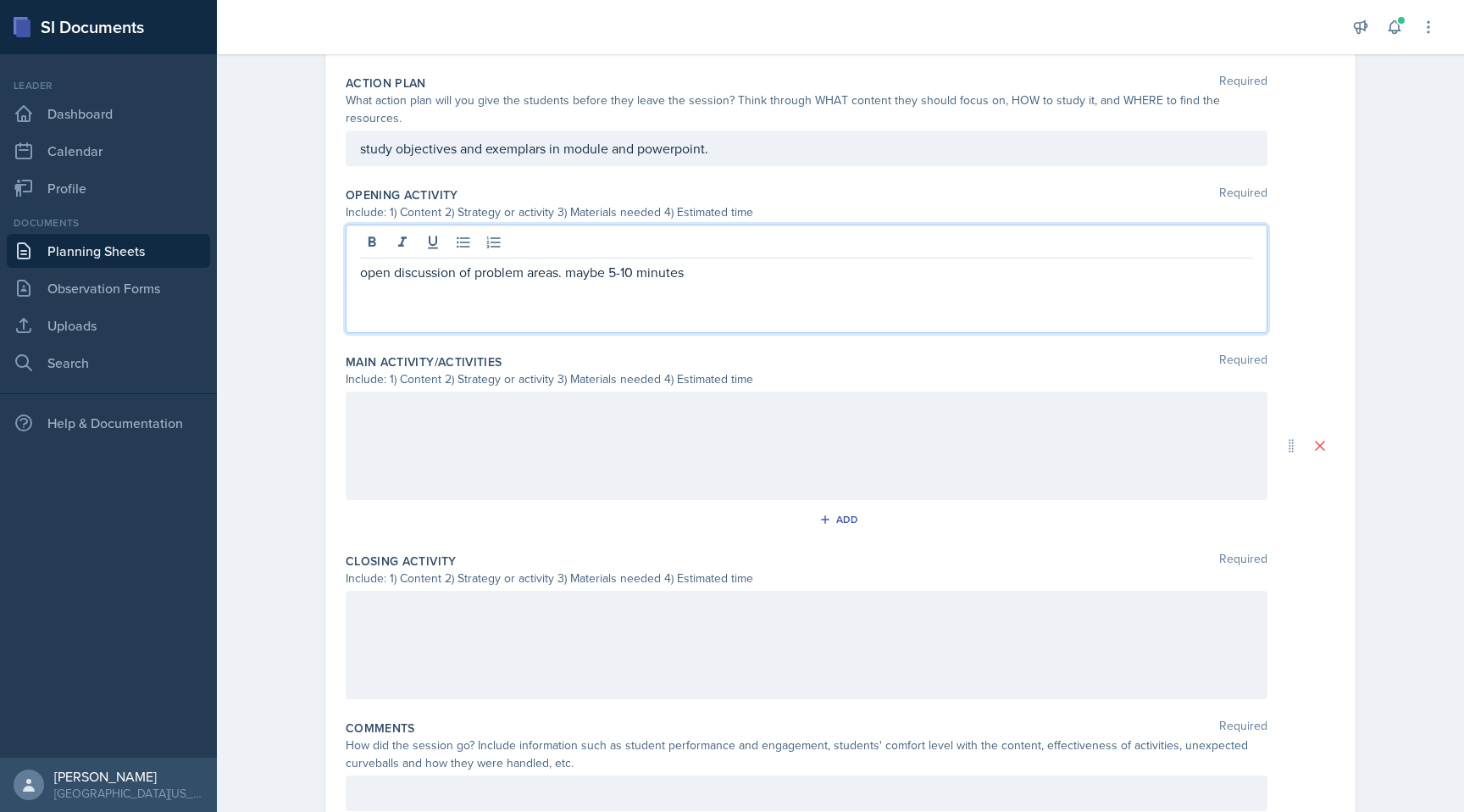
click at [514, 434] on div at bounding box center [807, 446] width 922 height 108
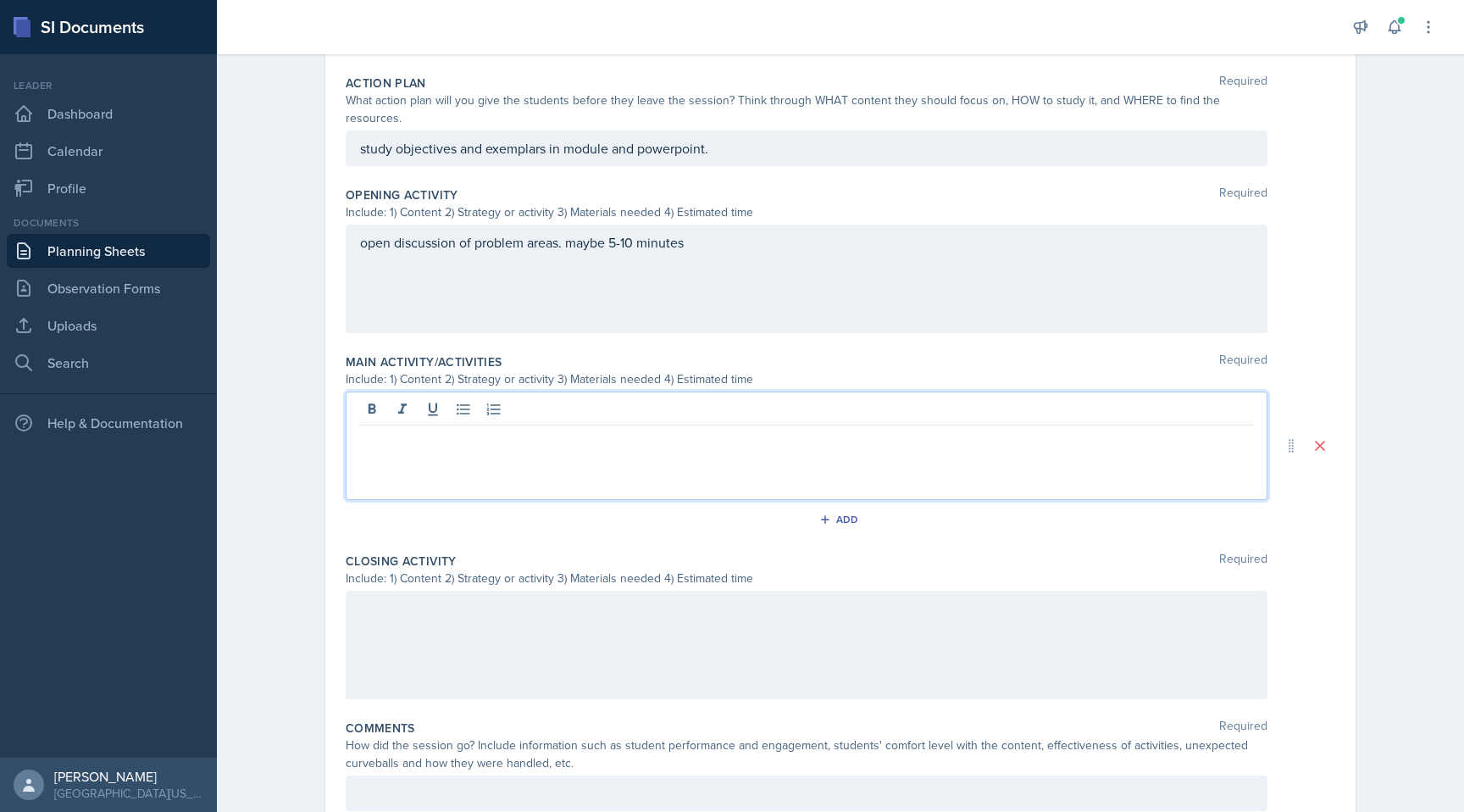
scroll to position [459, 0]
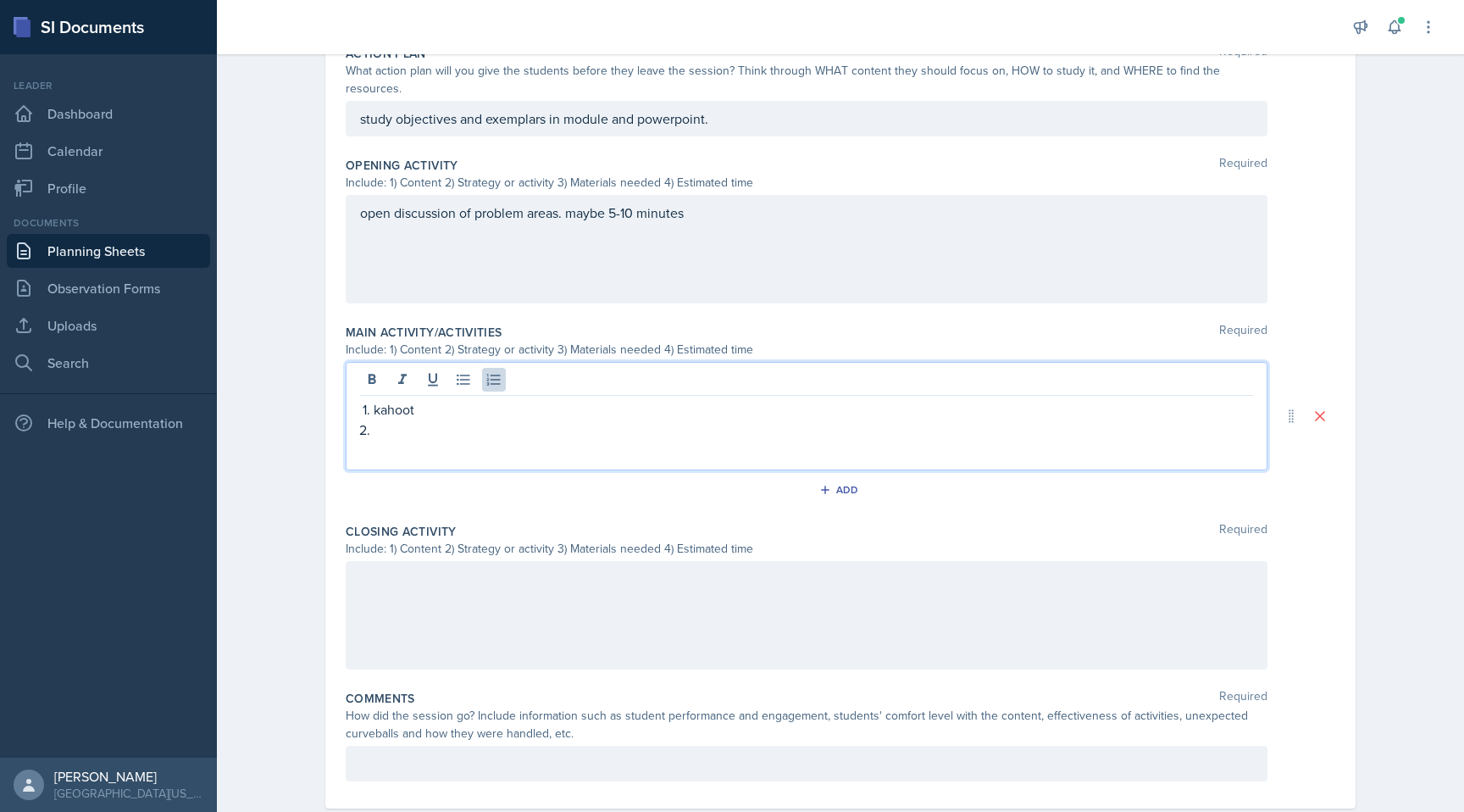
click at [395, 399] on p "kahoot" at bounding box center [813, 409] width 879 height 21
click at [396, 420] on p at bounding box center [813, 430] width 879 height 21
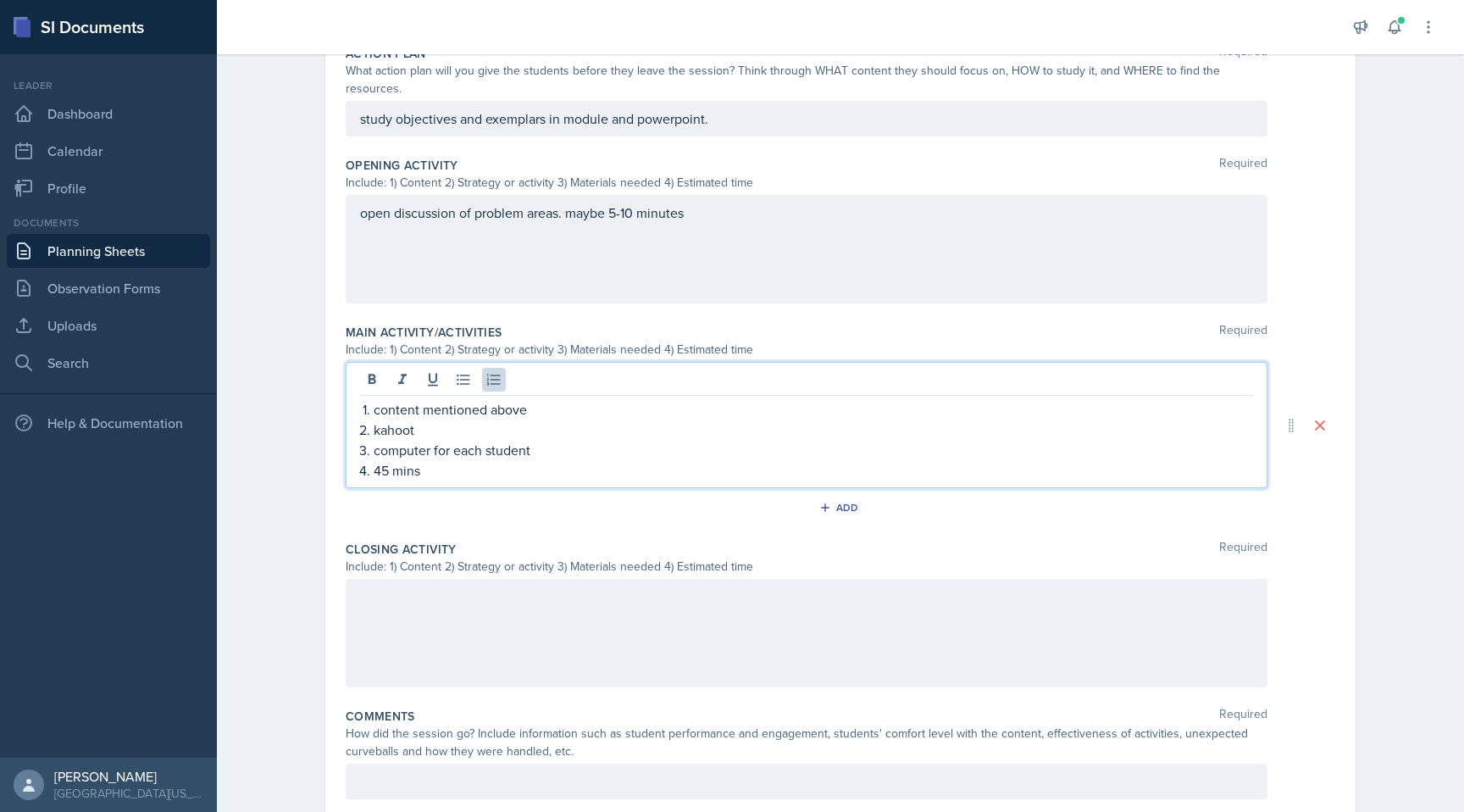
click at [404, 616] on div at bounding box center [807, 633] width 922 height 108
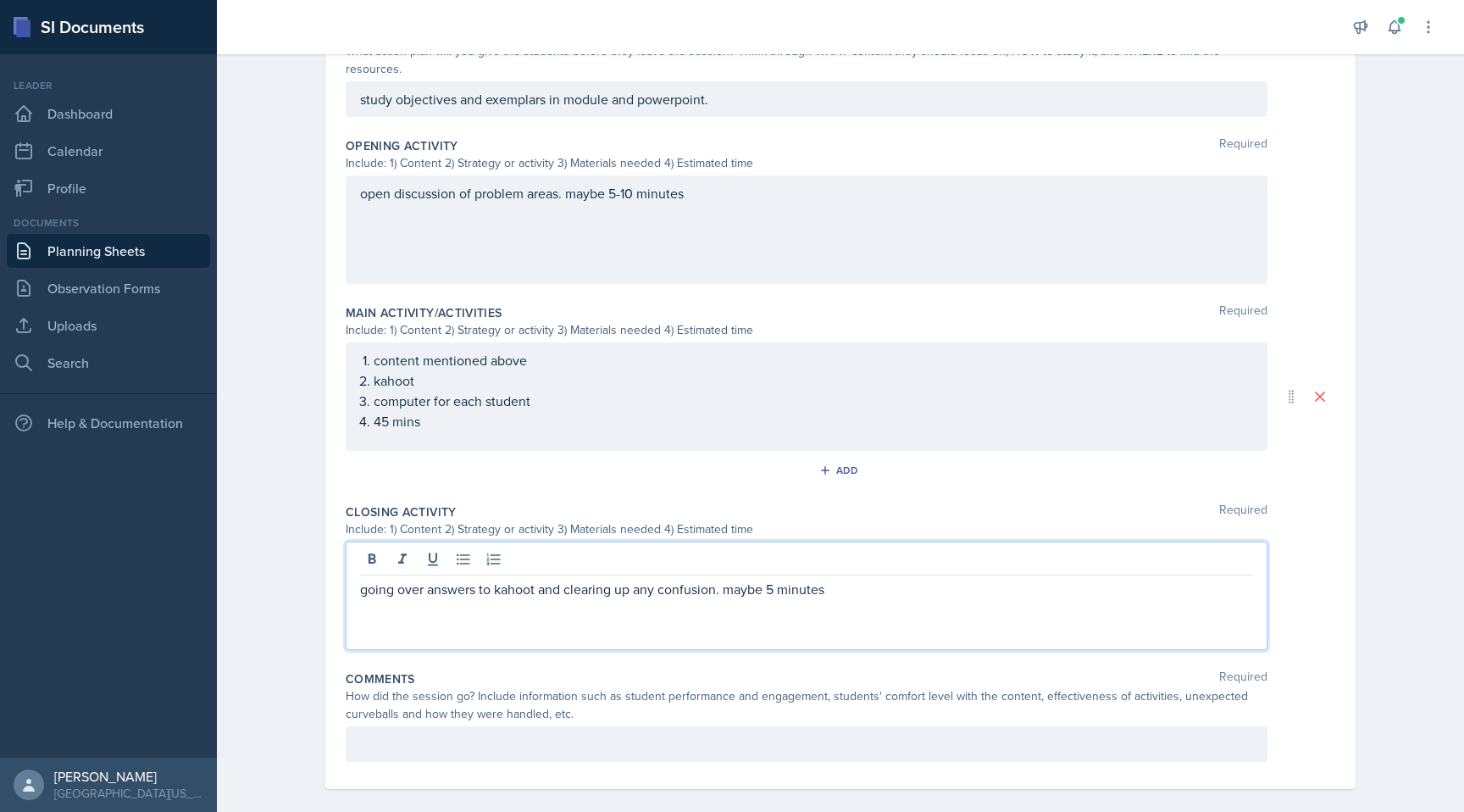
scroll to position [488, 0]
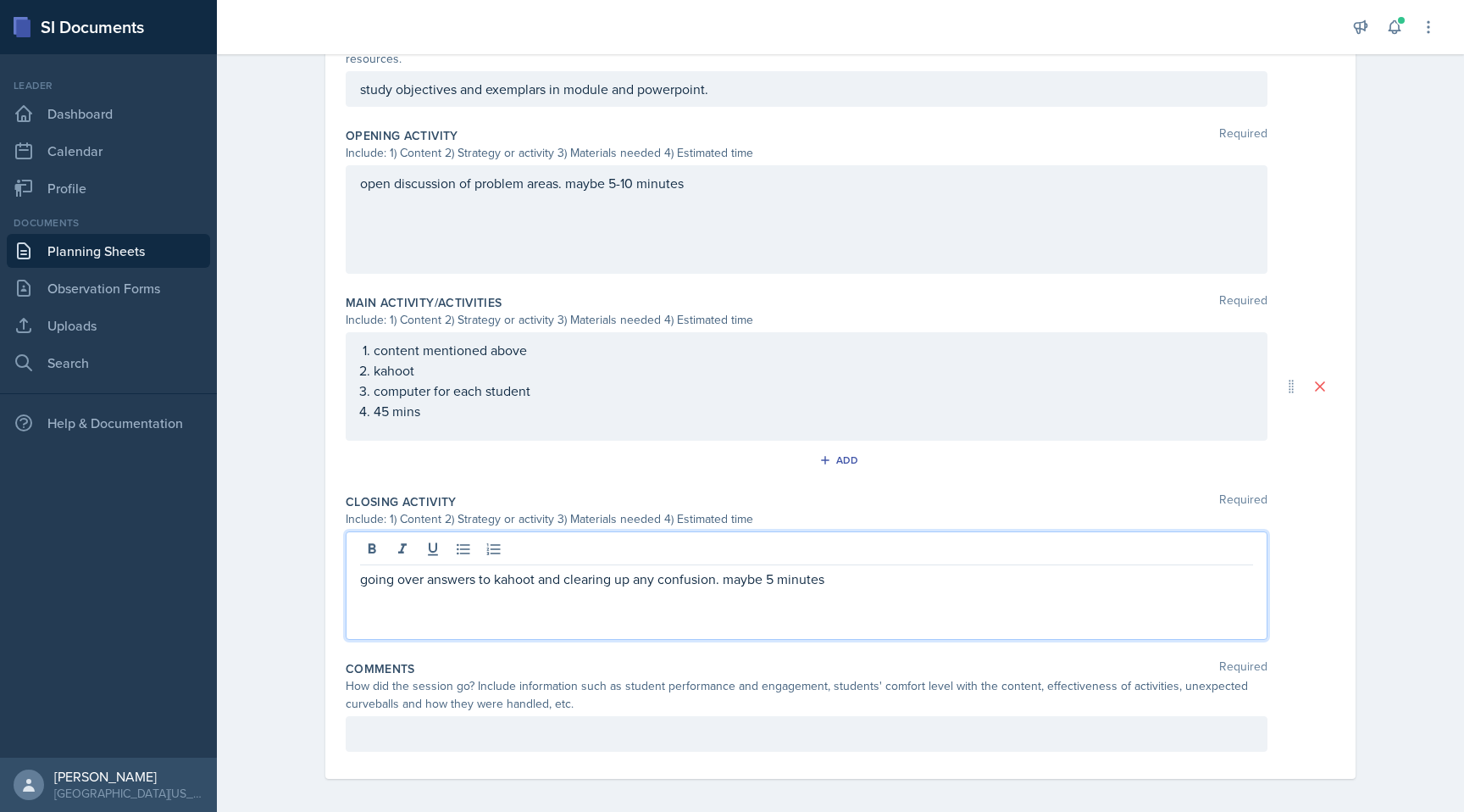
click at [714, 721] on div at bounding box center [807, 734] width 922 height 35
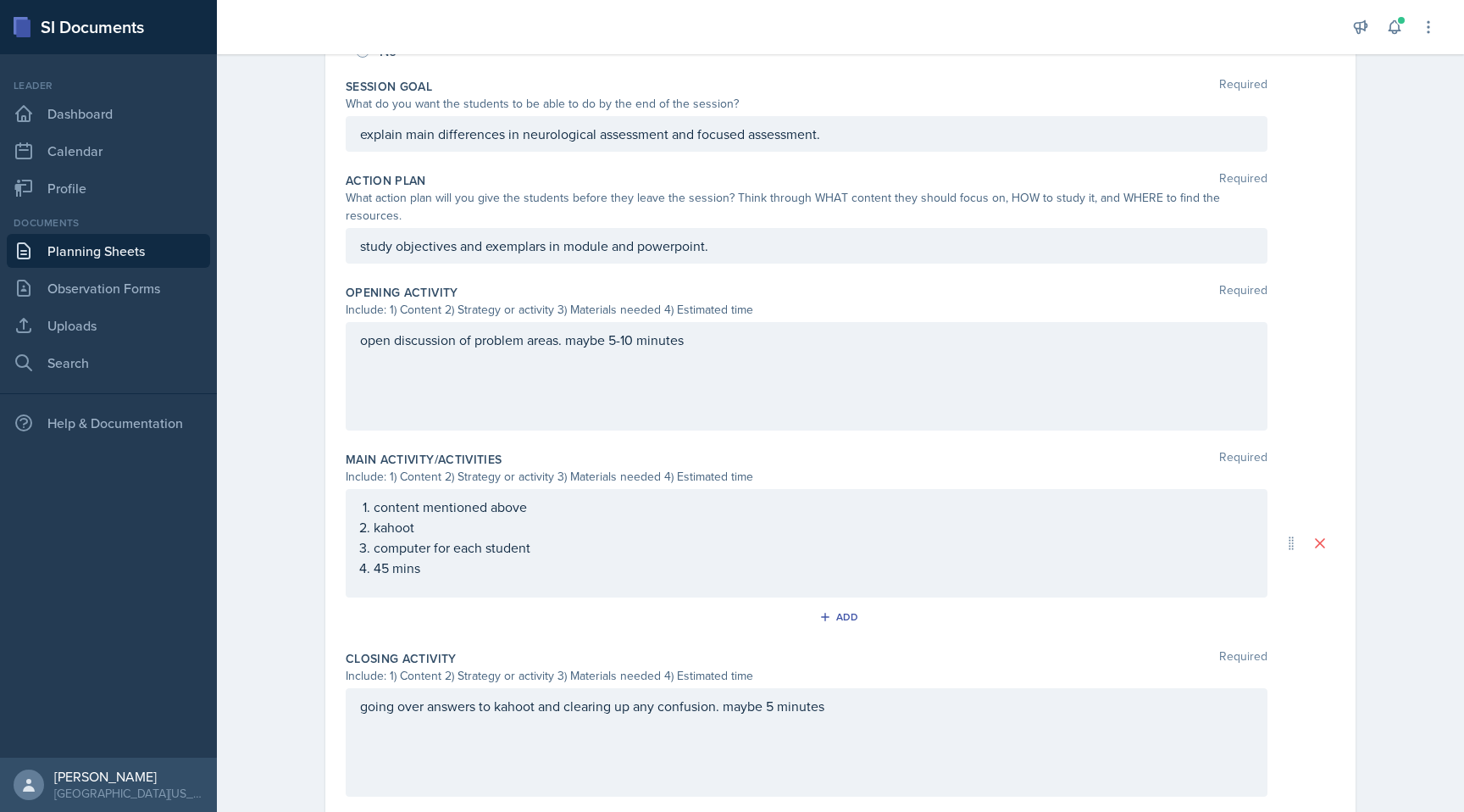
scroll to position [0, 0]
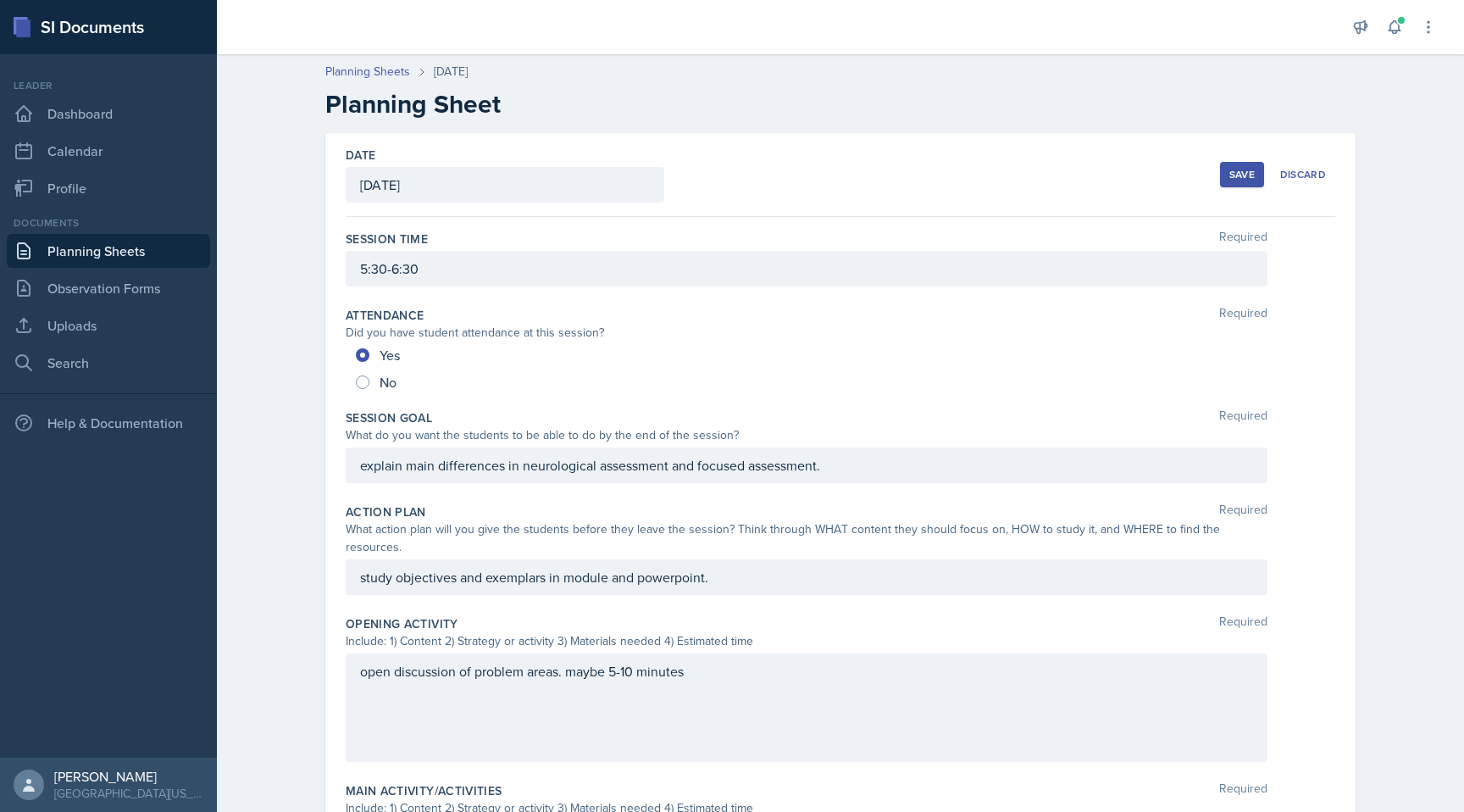
click at [950, 172] on div "Save" at bounding box center [1242, 174] width 25 height 14
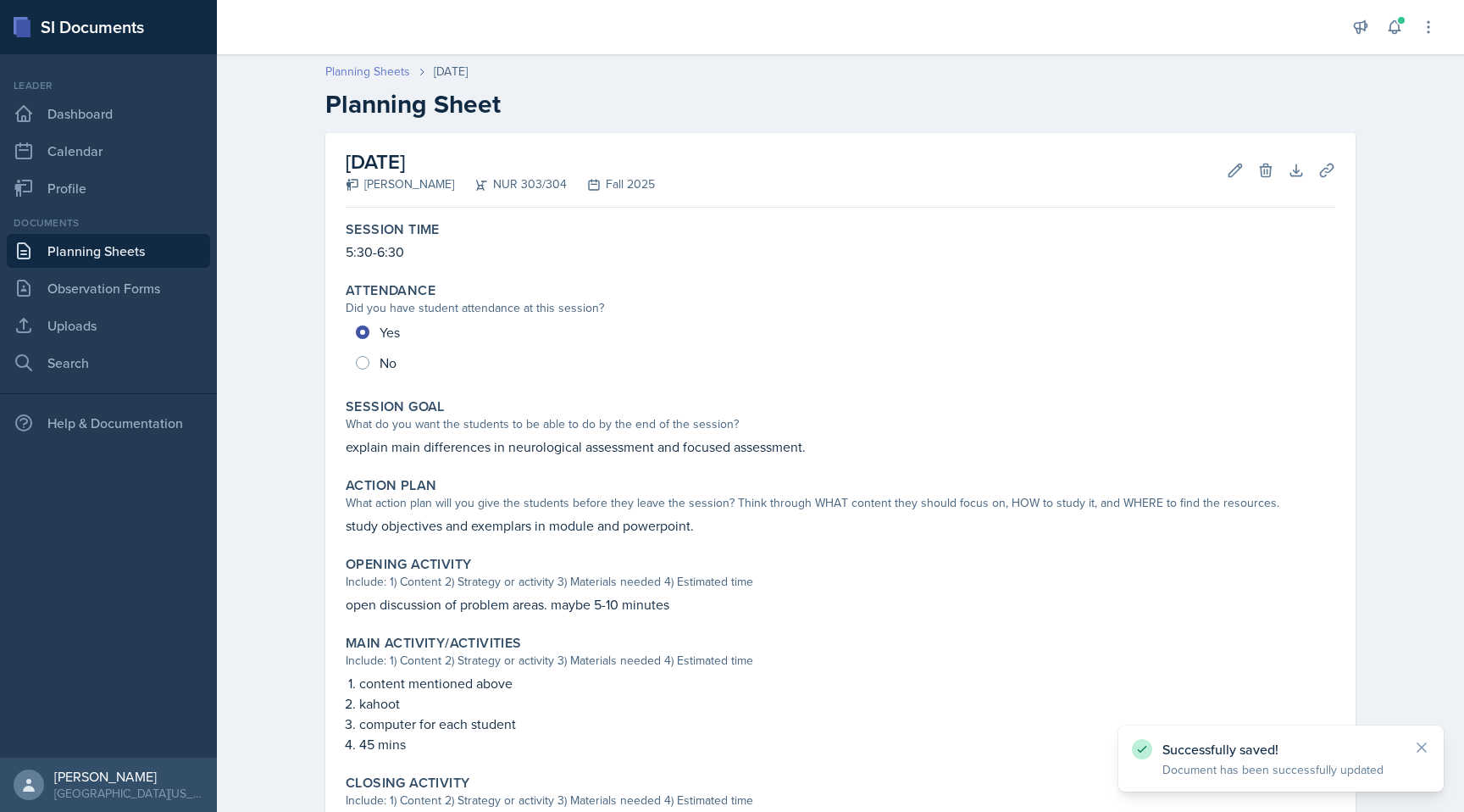
click at [392, 76] on link "Planning Sheets" at bounding box center [367, 71] width 85 height 18
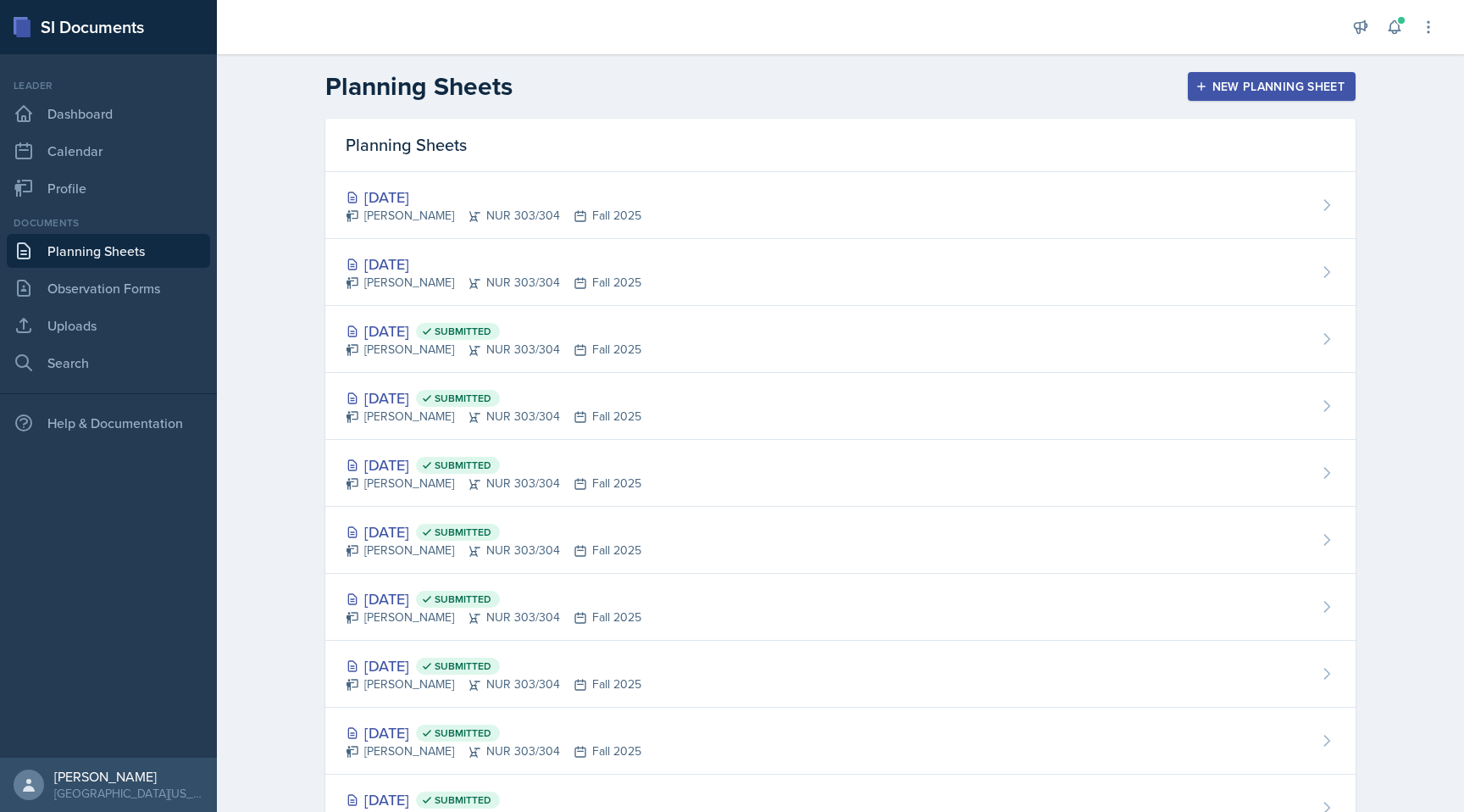
click at [950, 82] on div "New Planning Sheet" at bounding box center [1272, 86] width 145 height 14
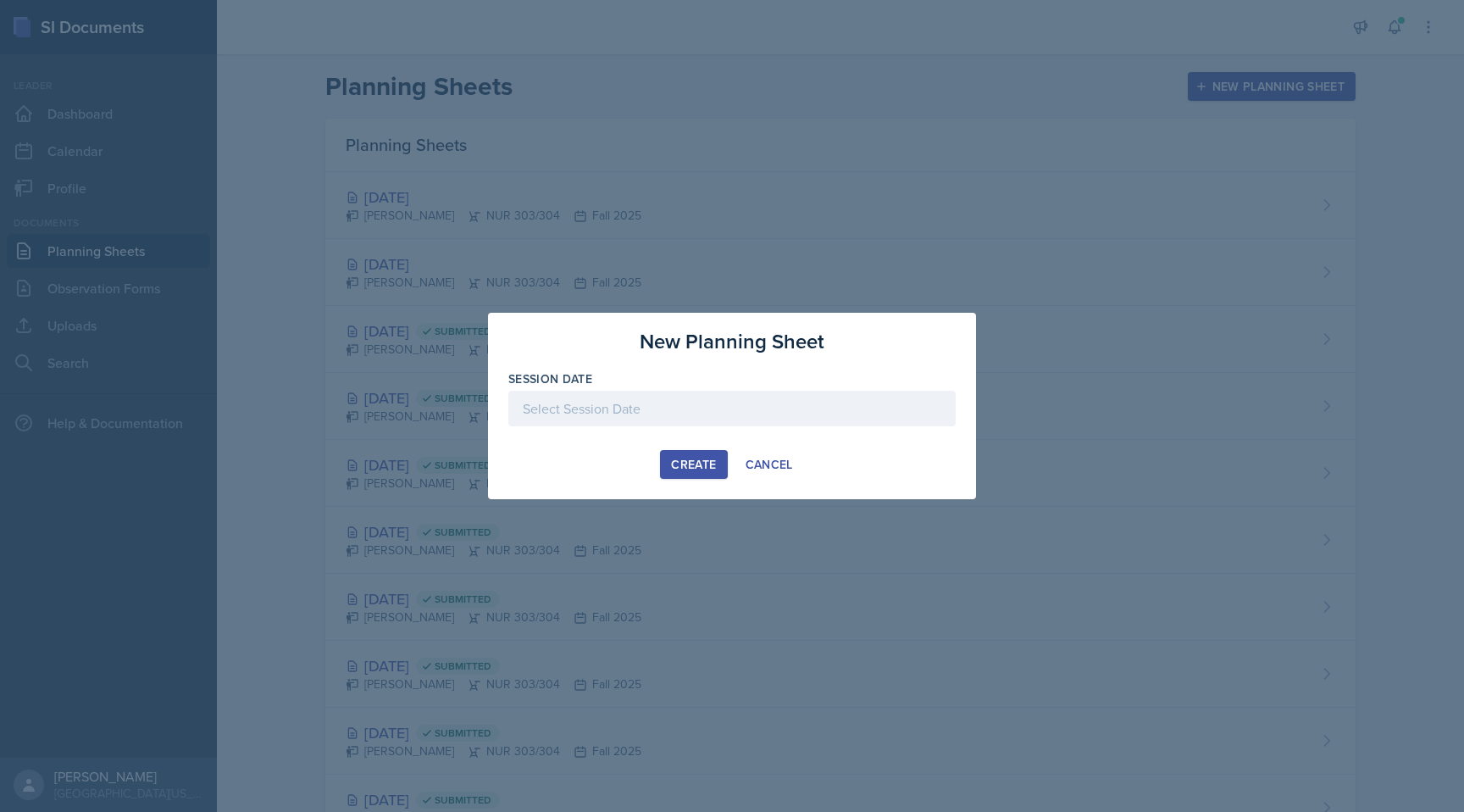
click at [721, 406] on div at bounding box center [732, 408] width 448 height 35
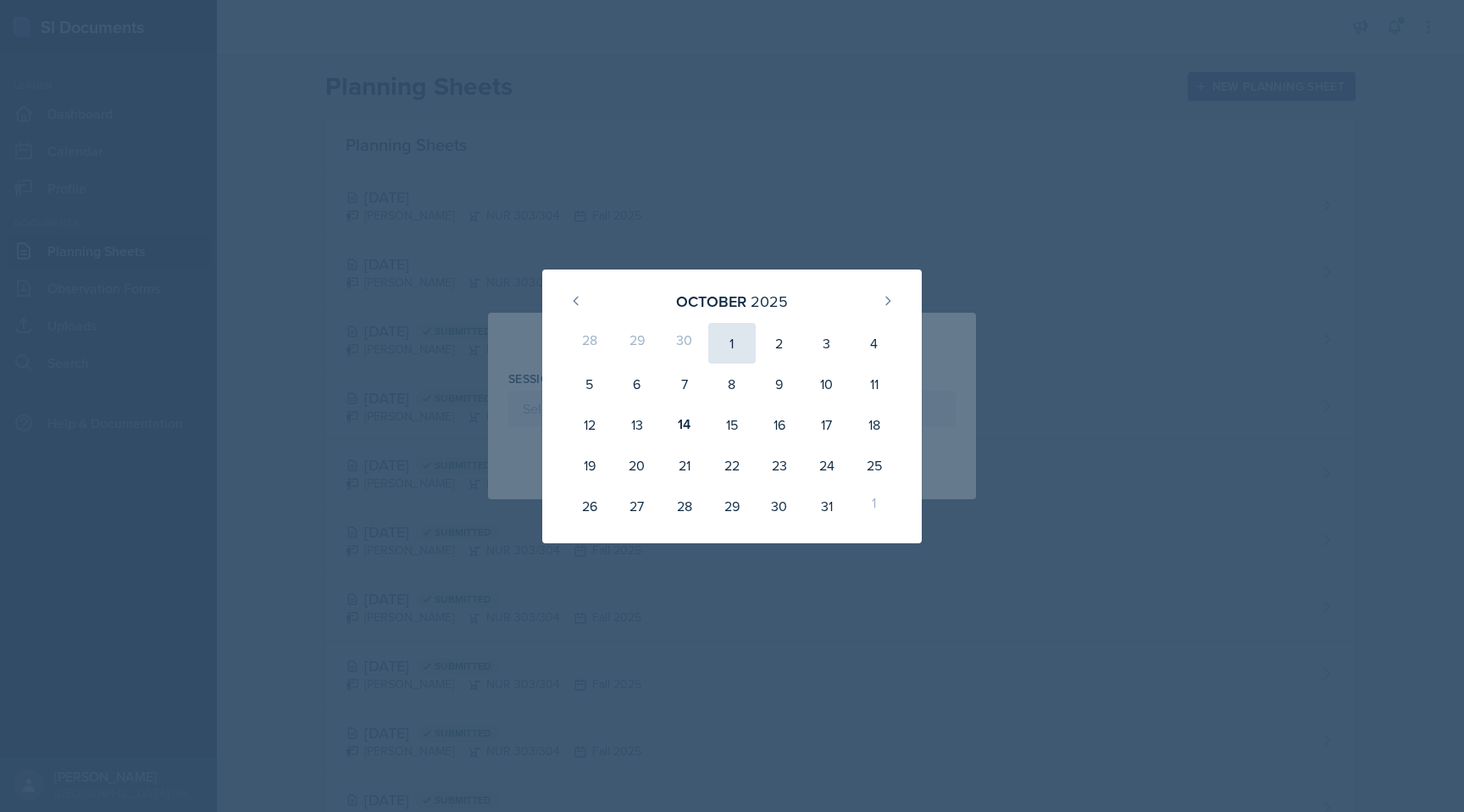
click at [729, 339] on div "1" at bounding box center [732, 343] width 48 height 41
type input "[DATE]"
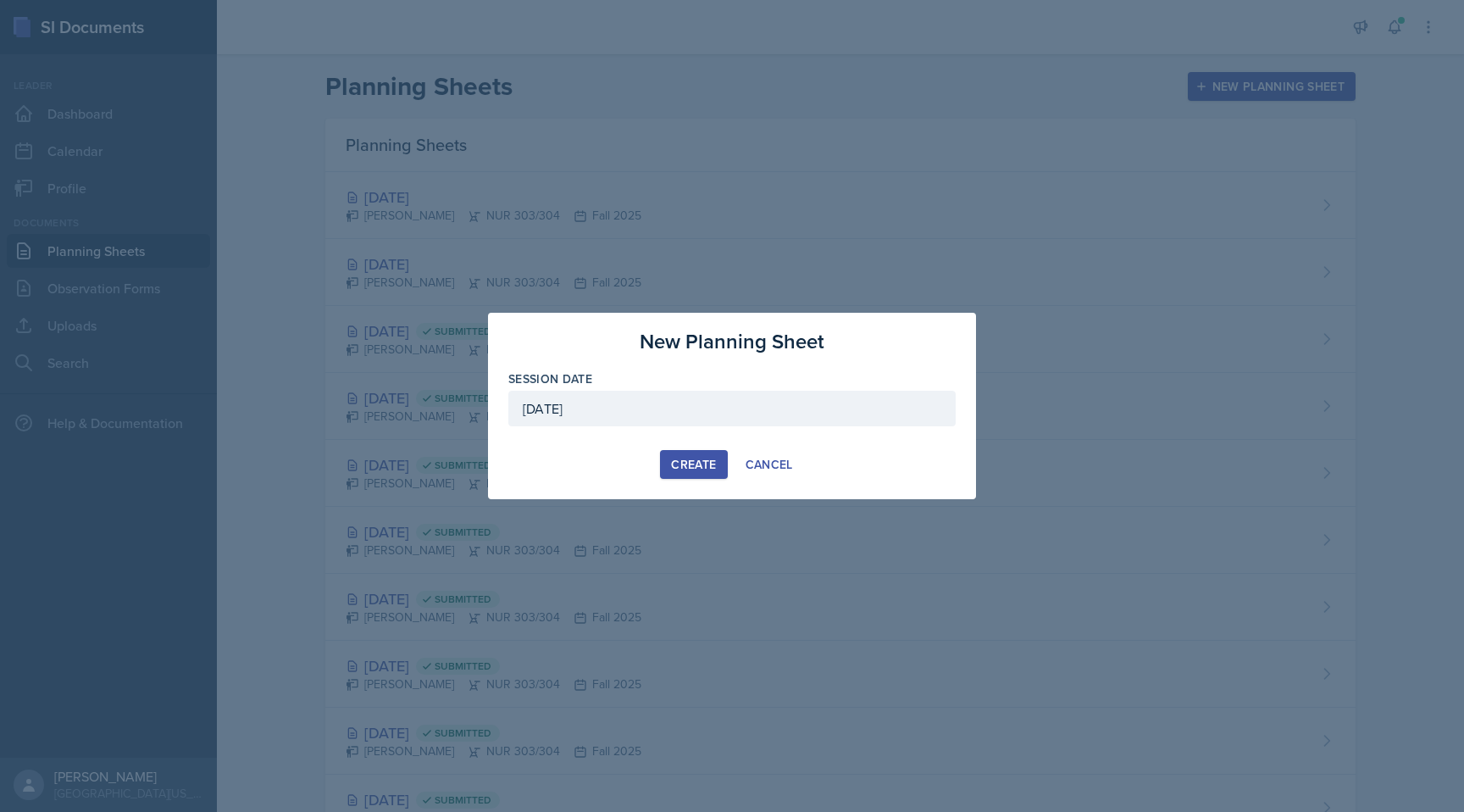
click at [697, 469] on div "Create" at bounding box center [694, 464] width 45 height 14
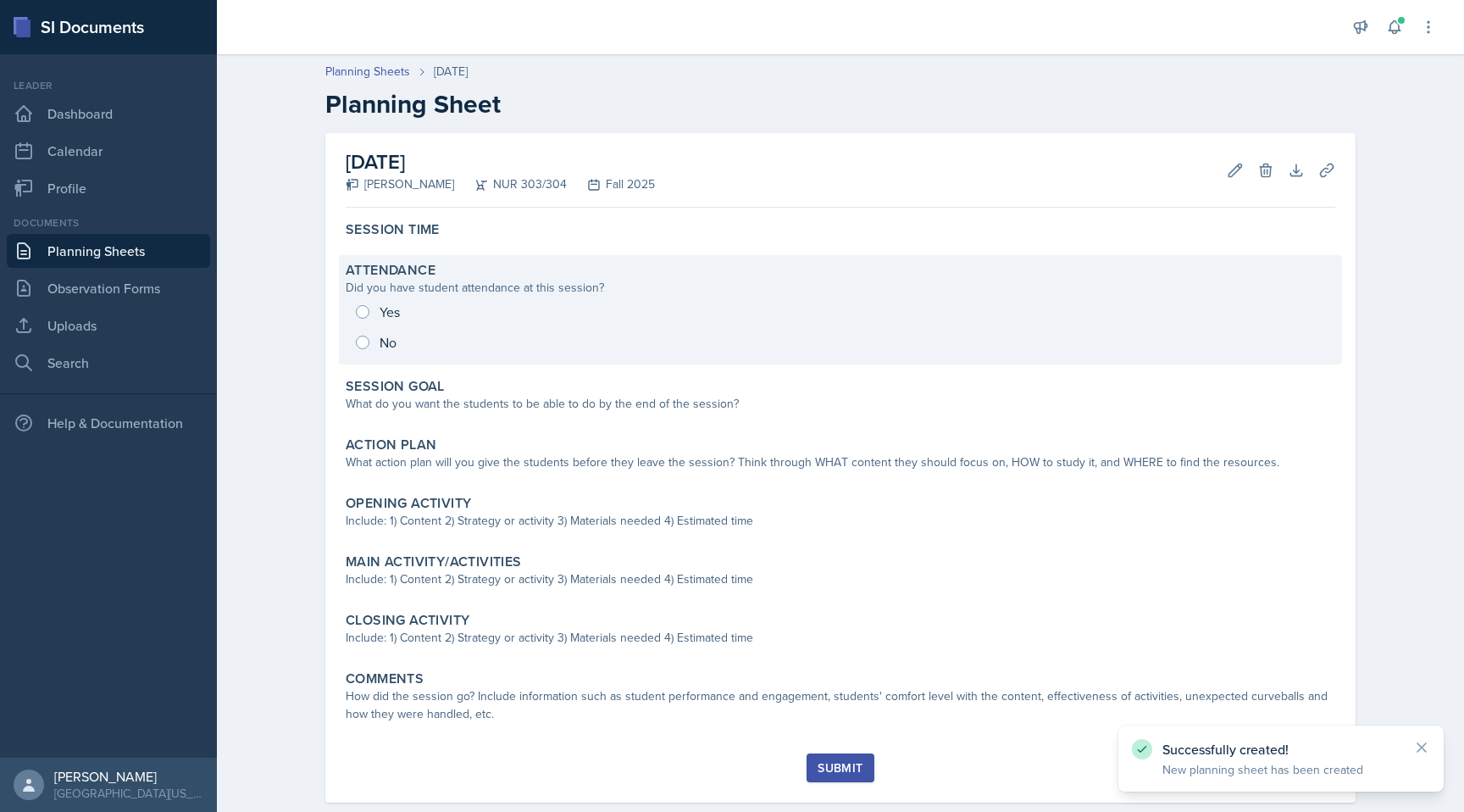
click at [646, 293] on div "Did you have student attendance at this session?" at bounding box center [841, 287] width 990 height 18
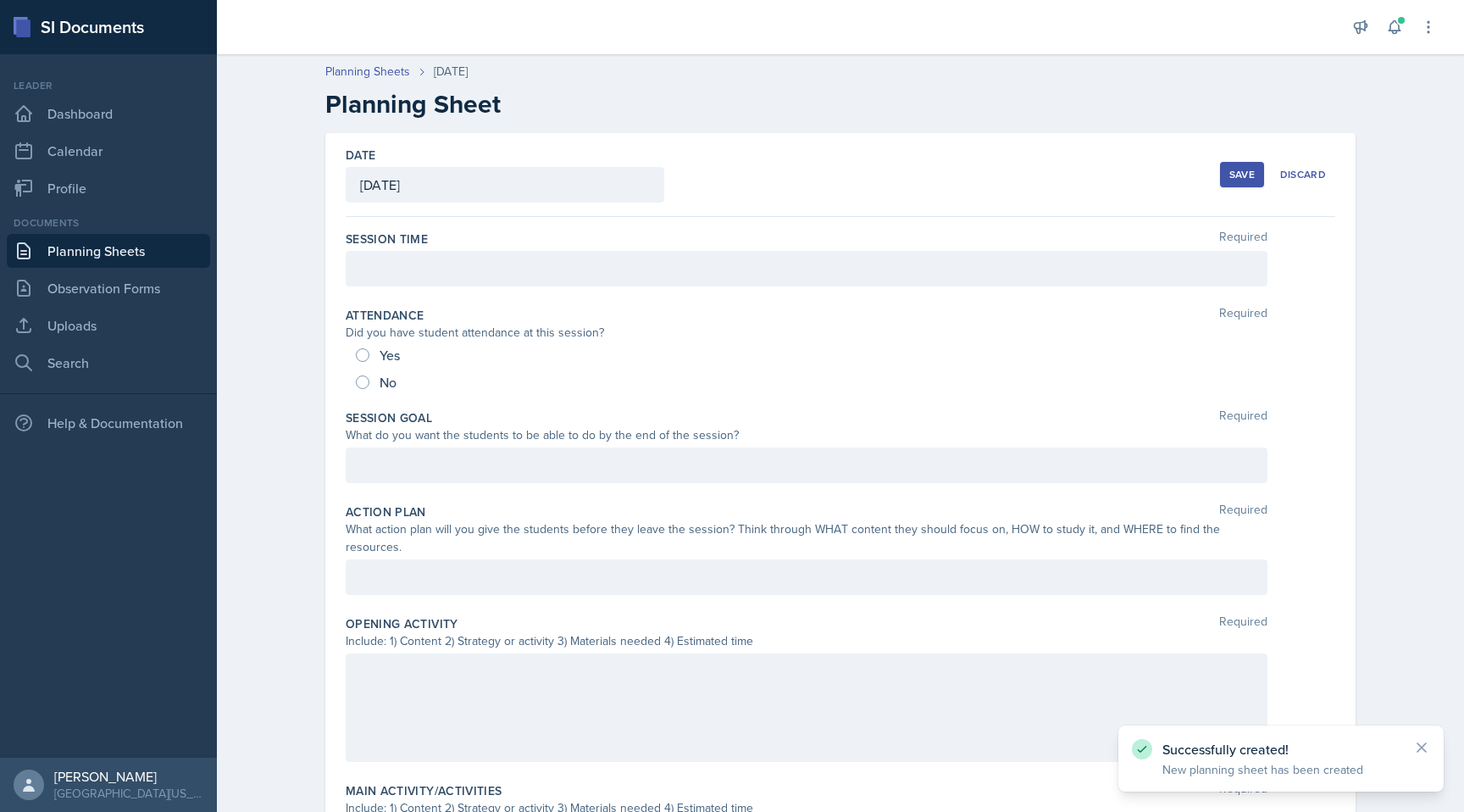
click at [583, 274] on div at bounding box center [807, 268] width 922 height 35
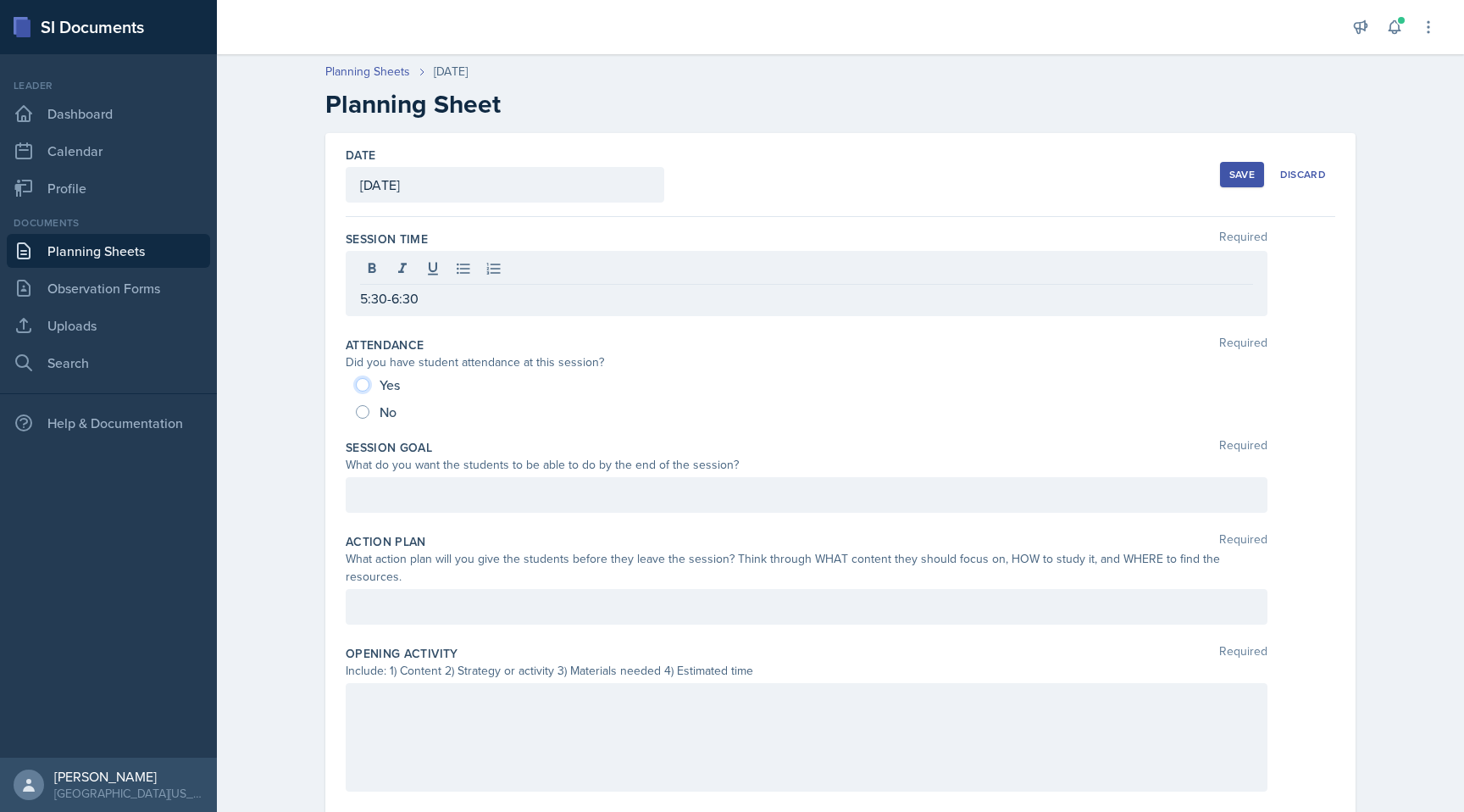
click at [362, 387] on input "Yes" at bounding box center [363, 384] width 14 height 14
radio input "true"
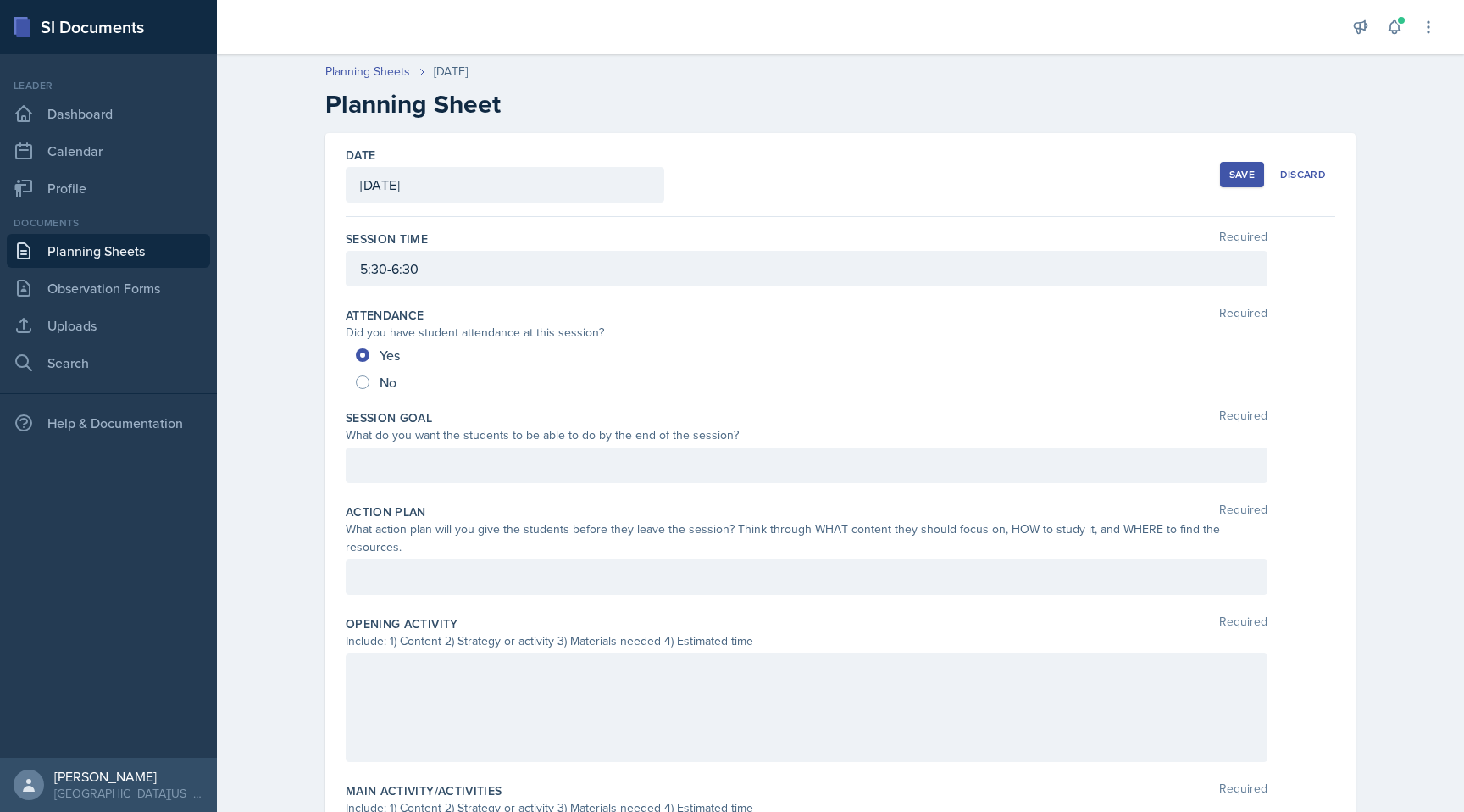
click at [403, 470] on div at bounding box center [807, 465] width 922 height 35
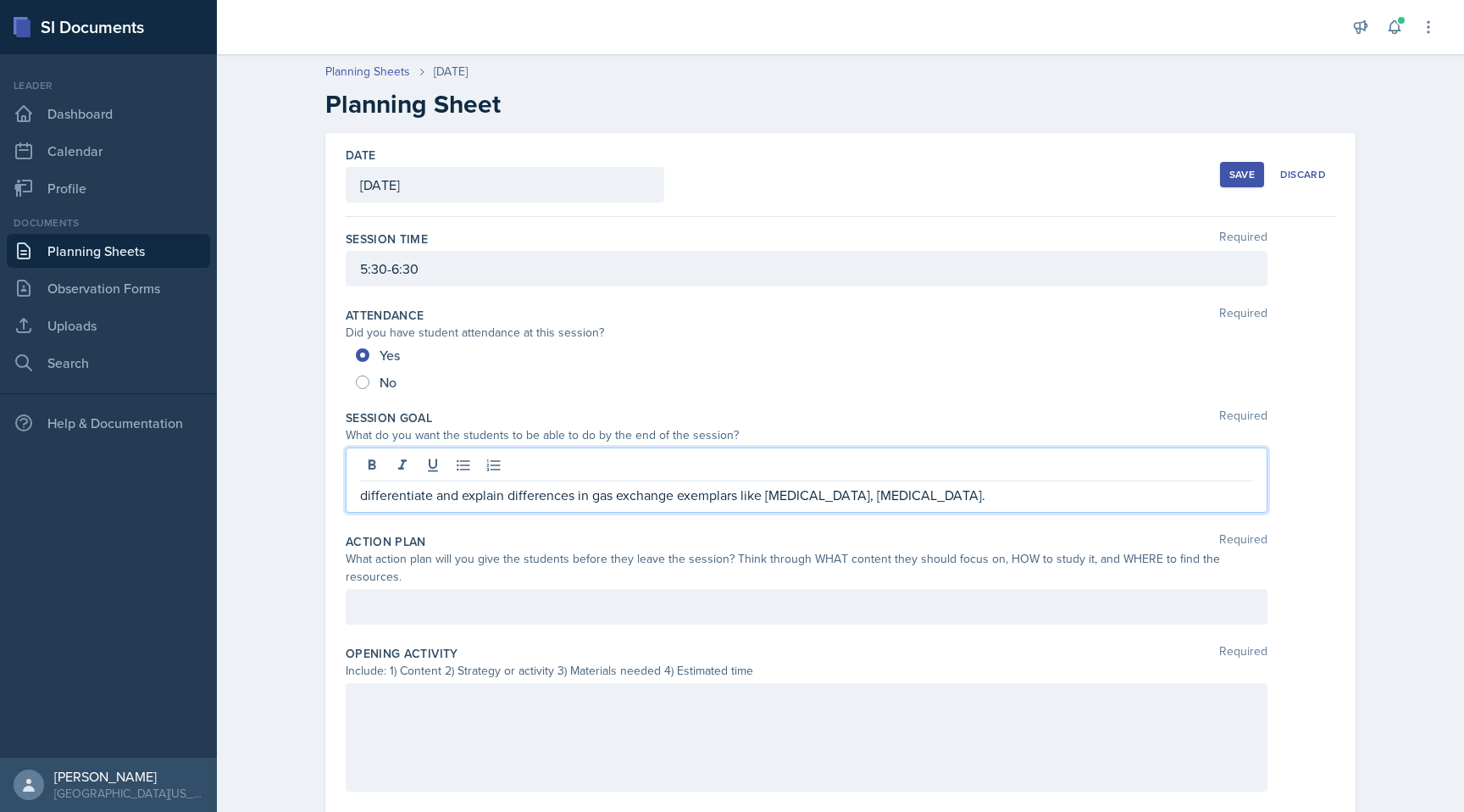
click at [442, 589] on div at bounding box center [807, 607] width 922 height 35
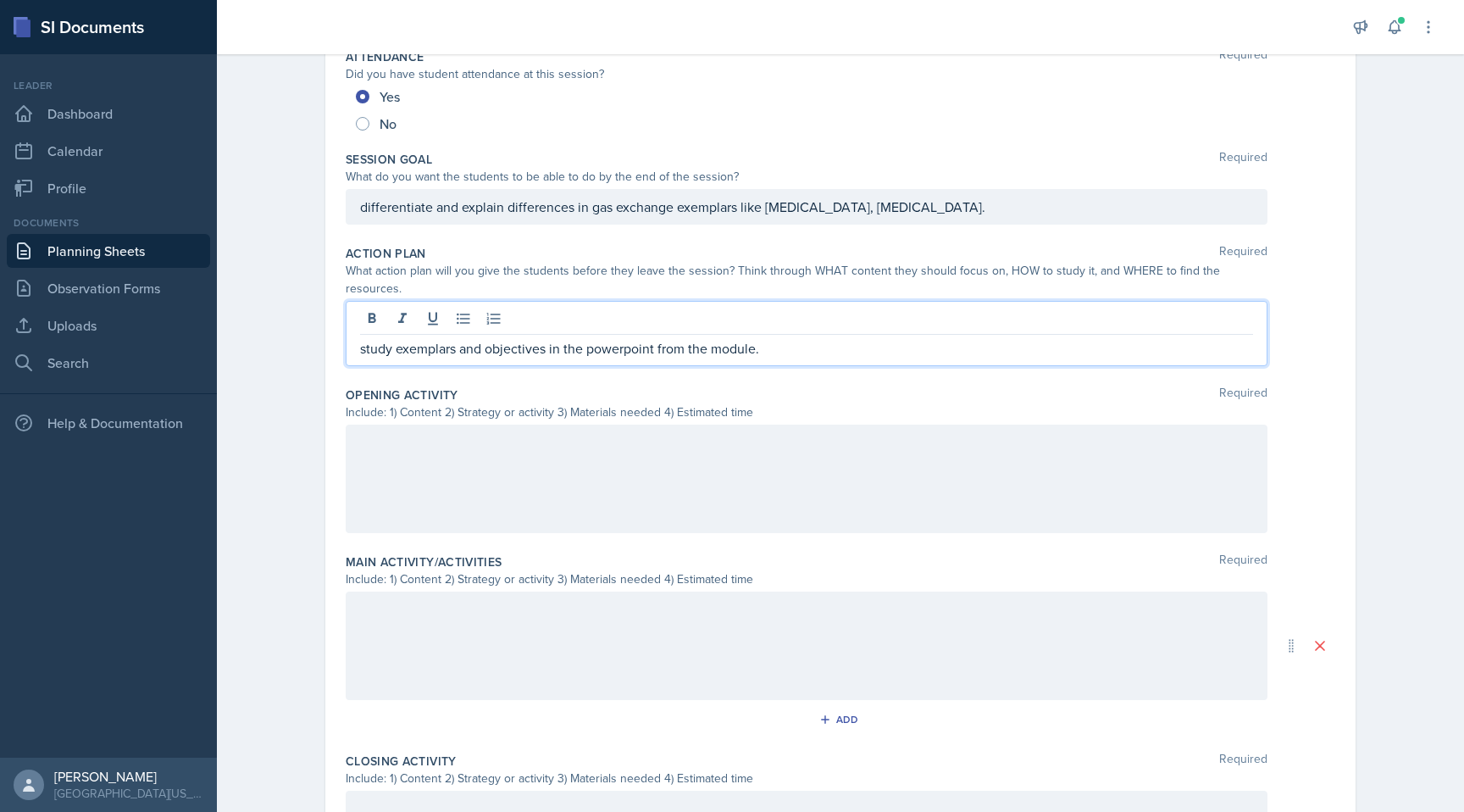
click at [463, 441] on div at bounding box center [807, 478] width 922 height 108
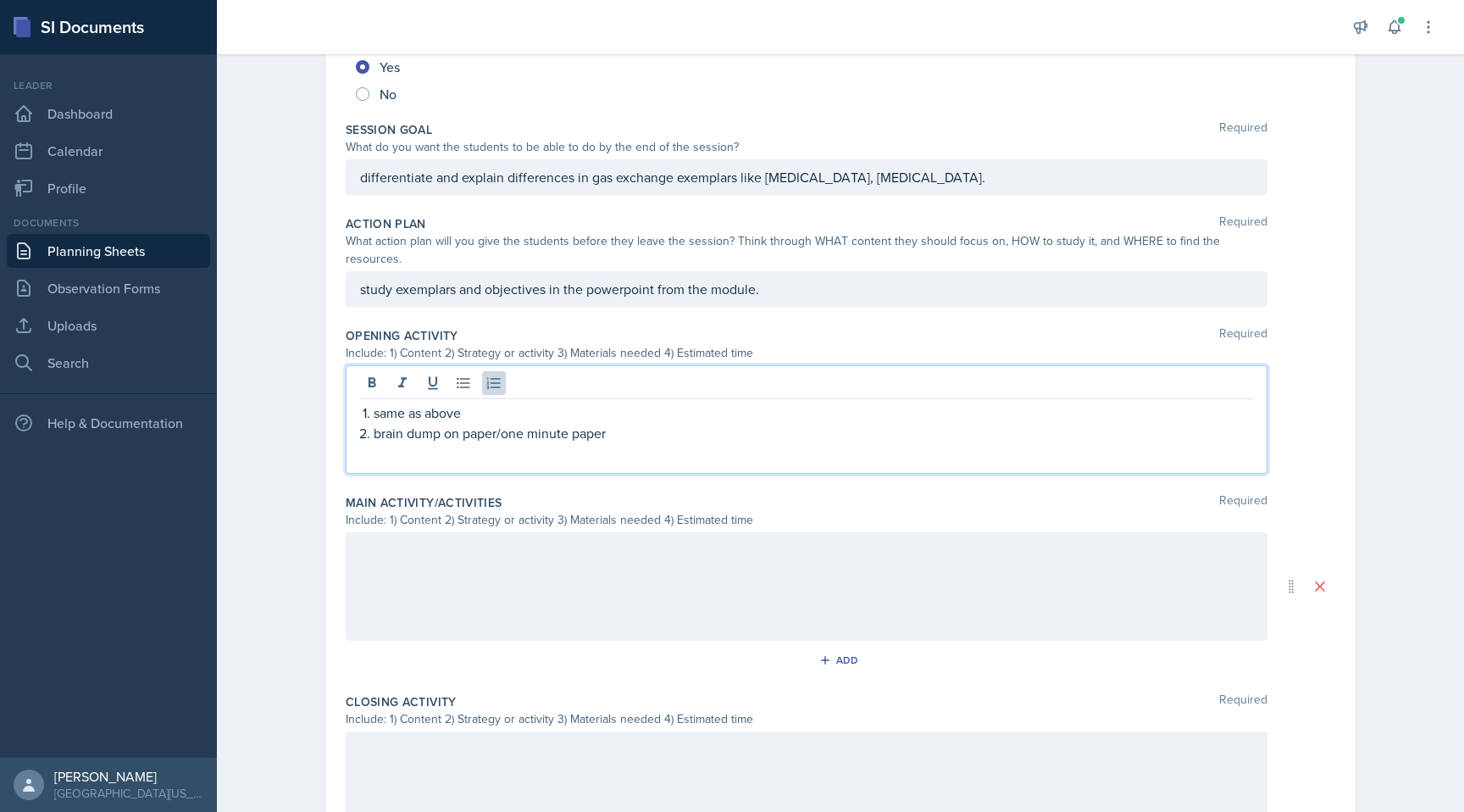
click at [634, 423] on p "brain dump on paper/one minute paper" at bounding box center [813, 434] width 879 height 21
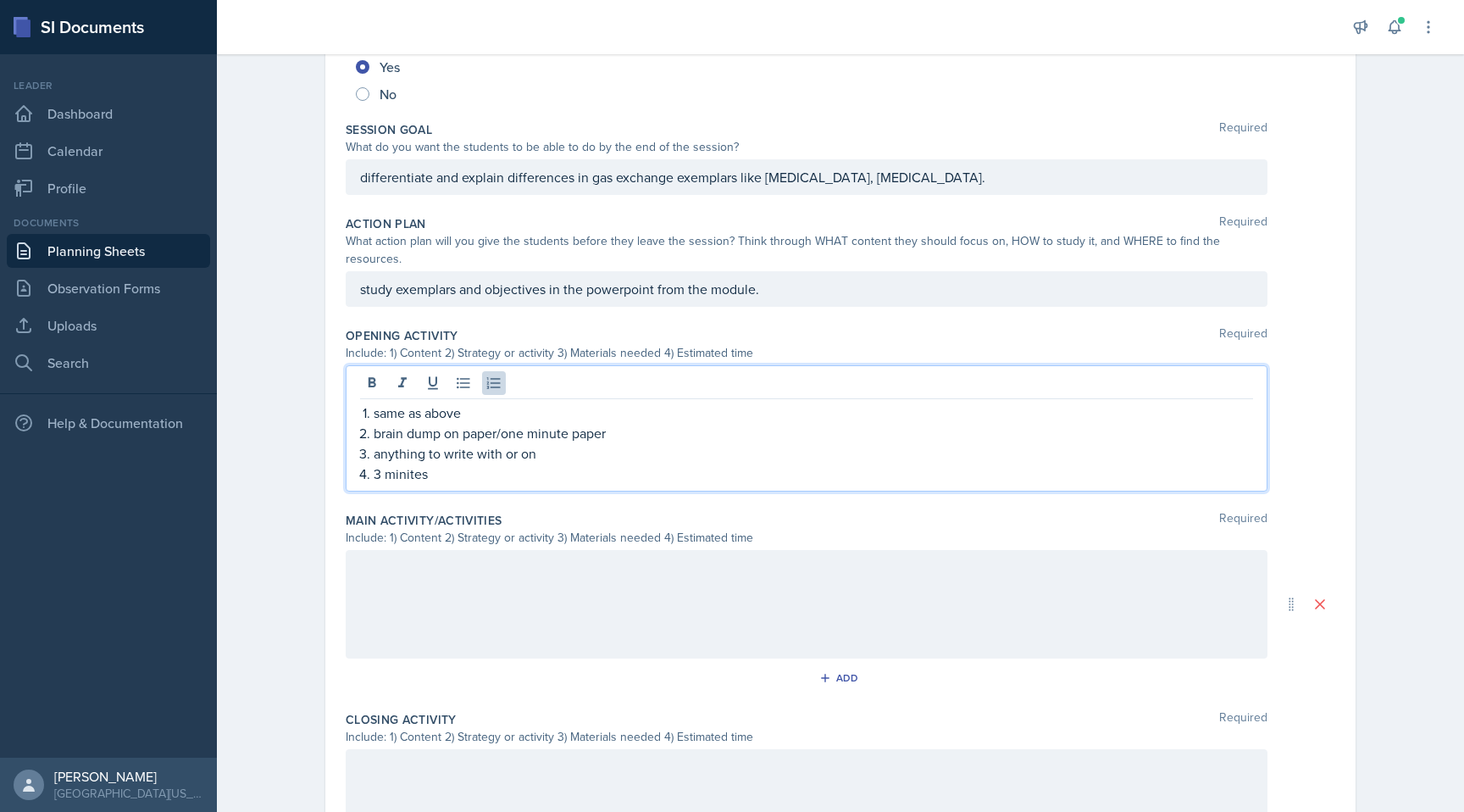
click at [426, 443] on p "anything to write with or on" at bounding box center [813, 453] width 879 height 21
click at [414, 463] on p "3 minites" at bounding box center [813, 474] width 879 height 21
click at [433, 463] on p "3 minites" at bounding box center [813, 474] width 879 height 21
click at [485, 588] on div at bounding box center [807, 604] width 922 height 108
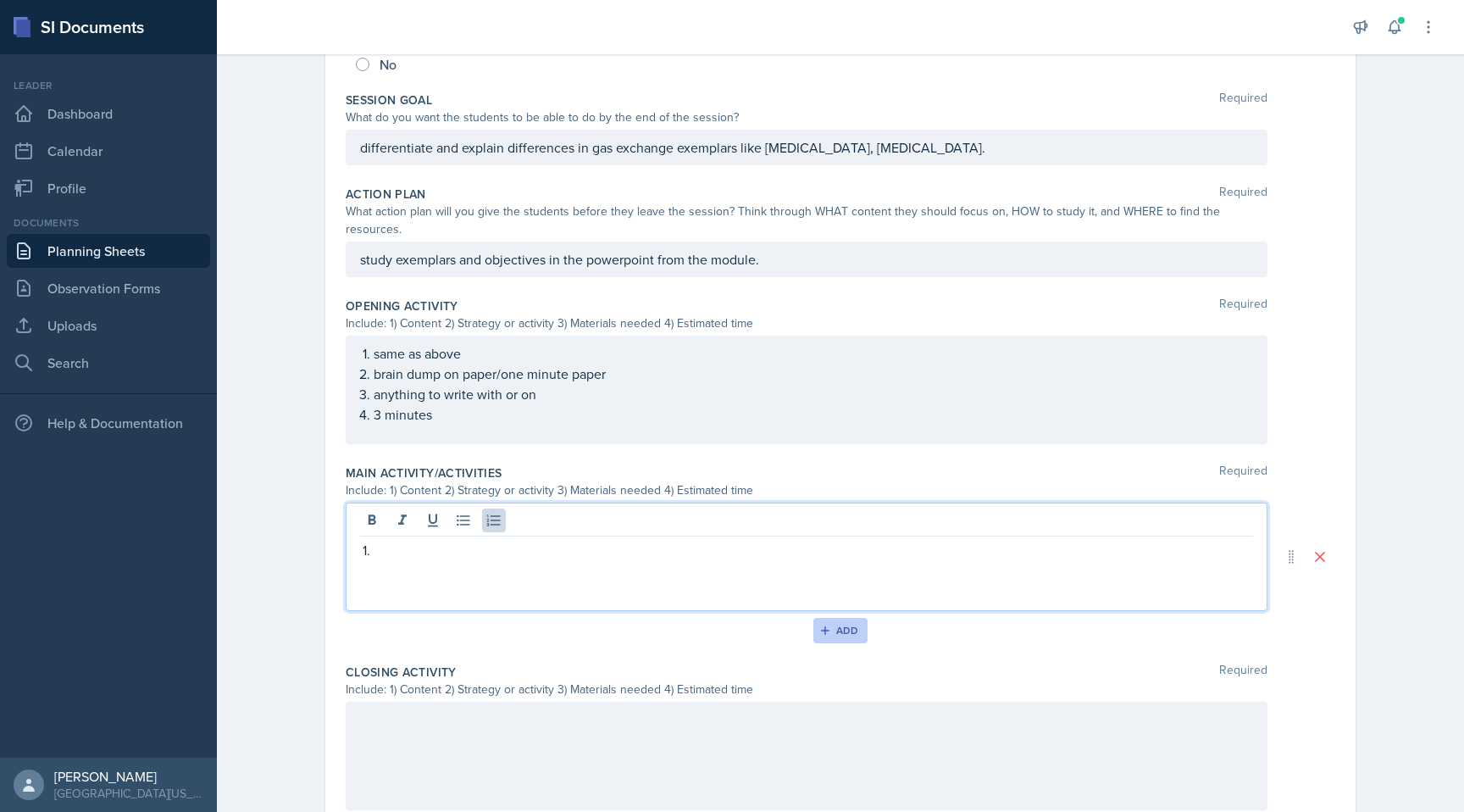
click at [852, 624] on div "Add" at bounding box center [840, 630] width 36 height 14
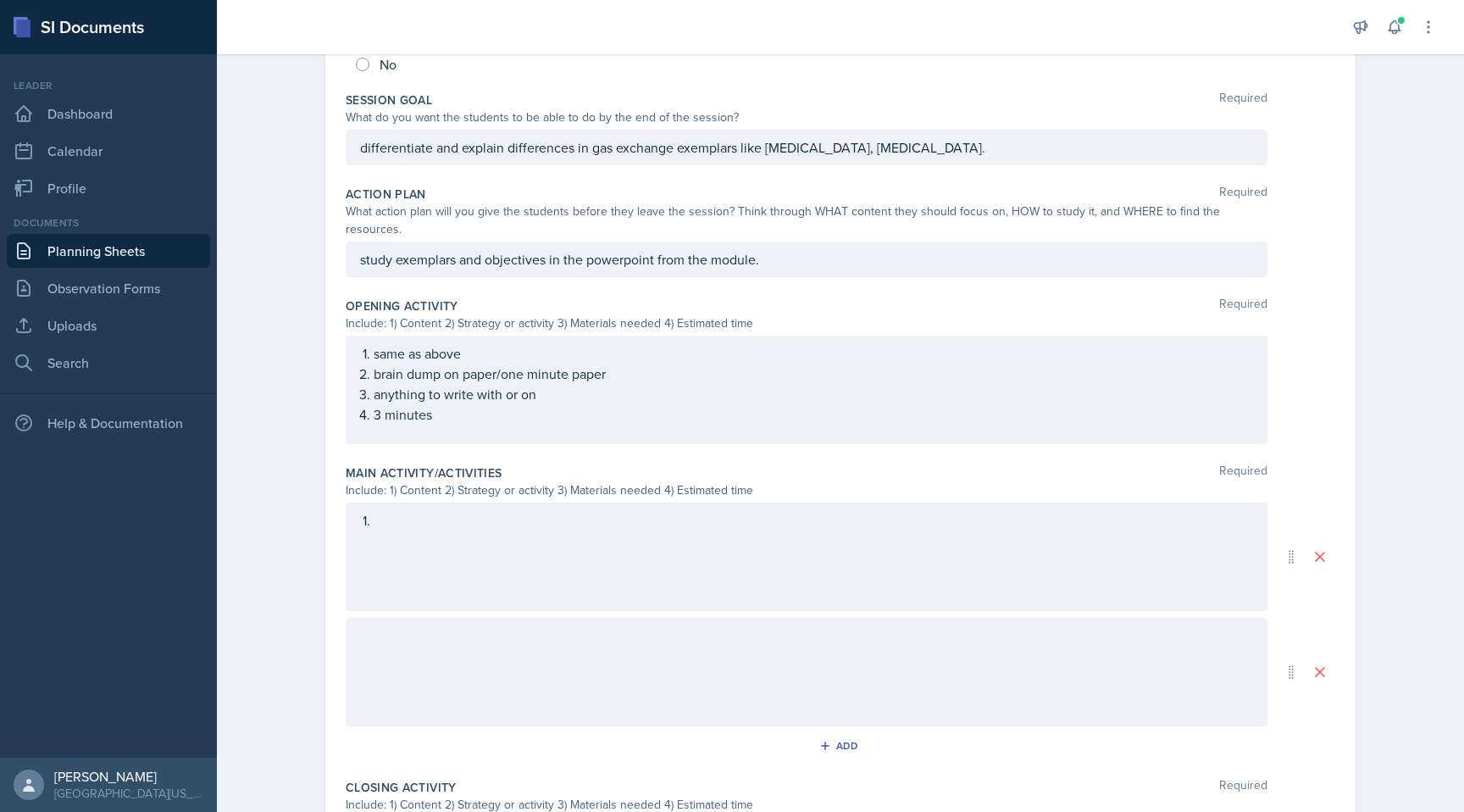
click at [485, 513] on div at bounding box center [807, 557] width 922 height 108
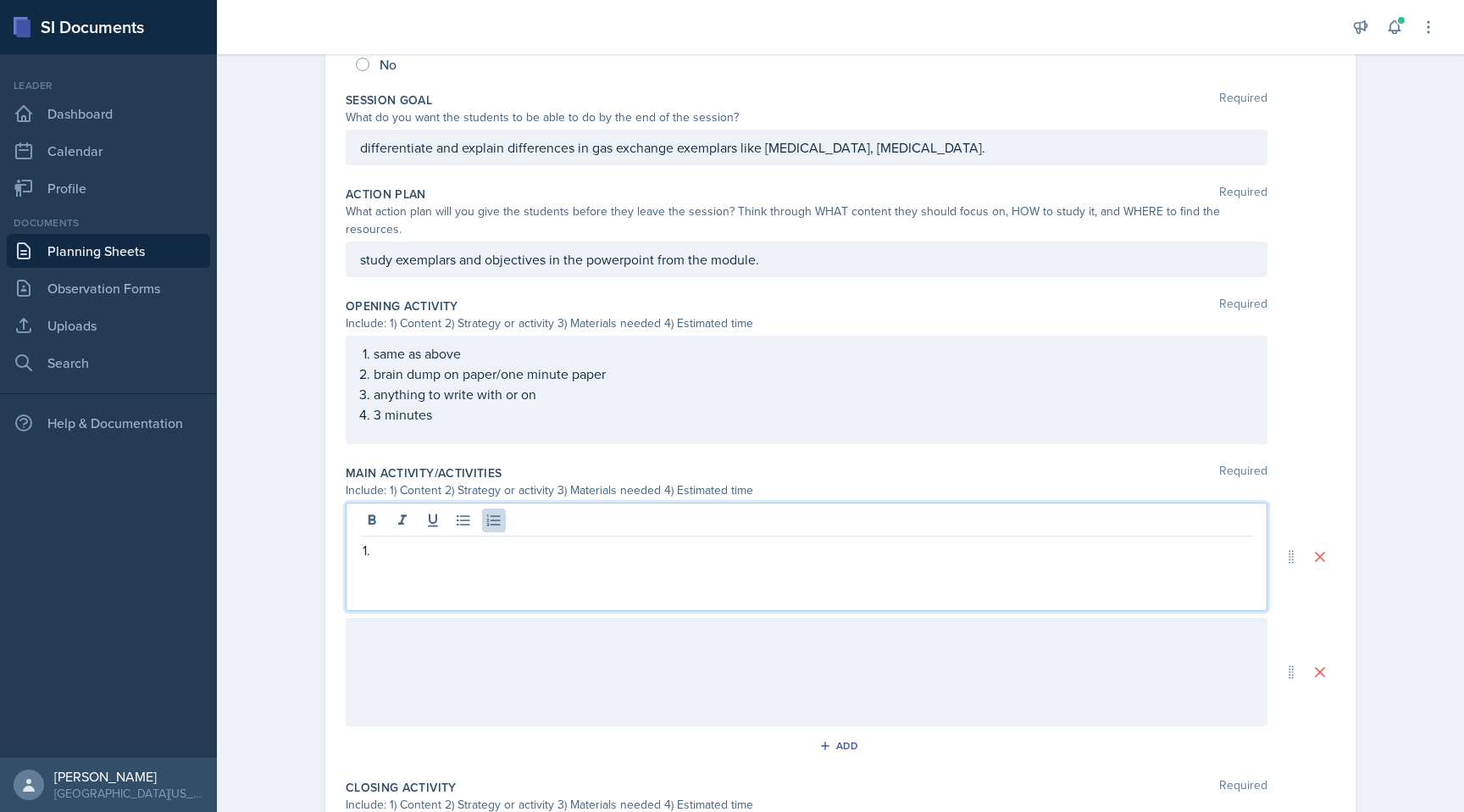
scroll to position [348, 0]
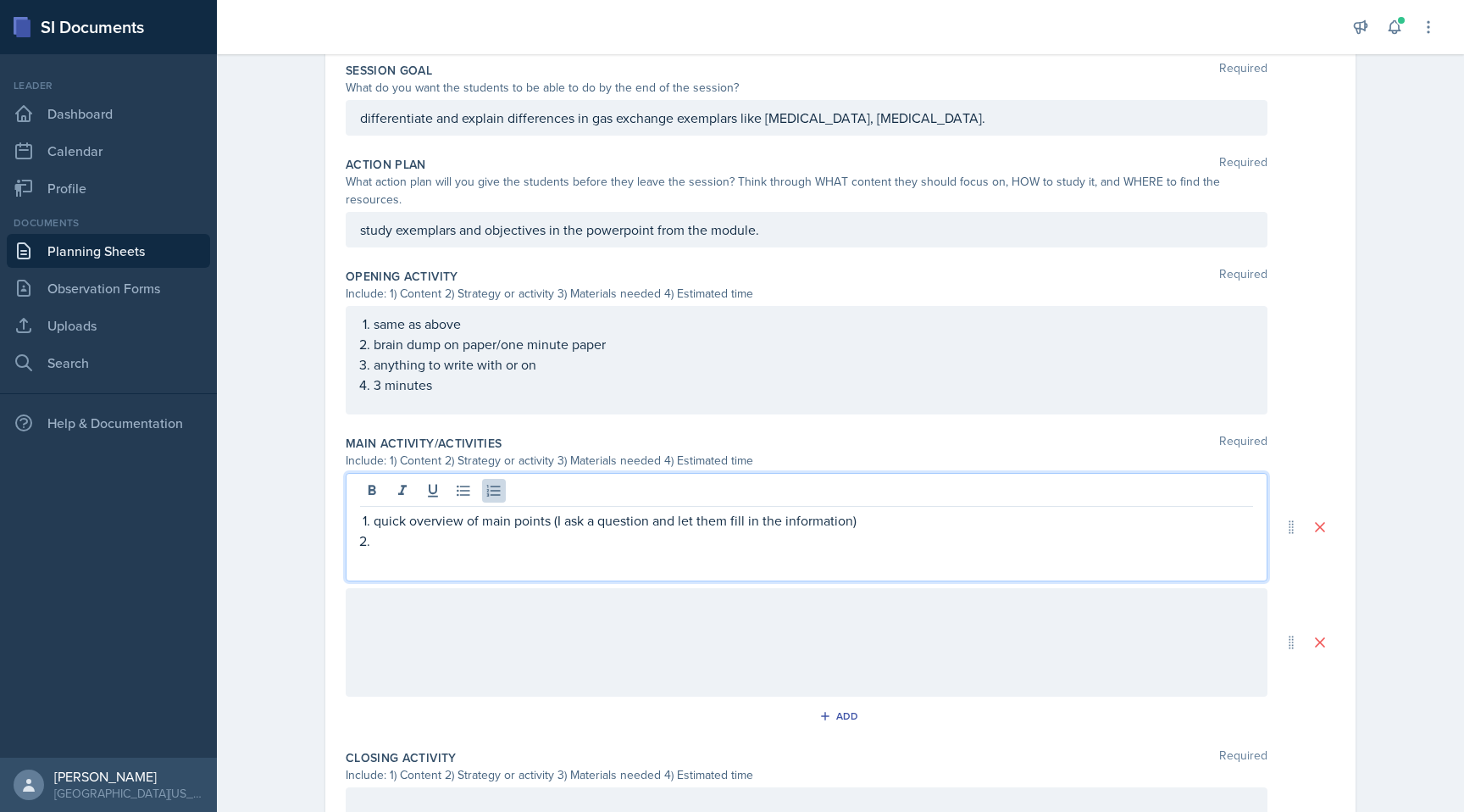
drag, startPoint x: 376, startPoint y: 503, endPoint x: 885, endPoint y: 510, distance: 509.0
click at [885, 510] on p "quick overview of main points (I ask a question and let them fill in the inform…" at bounding box center [813, 520] width 879 height 21
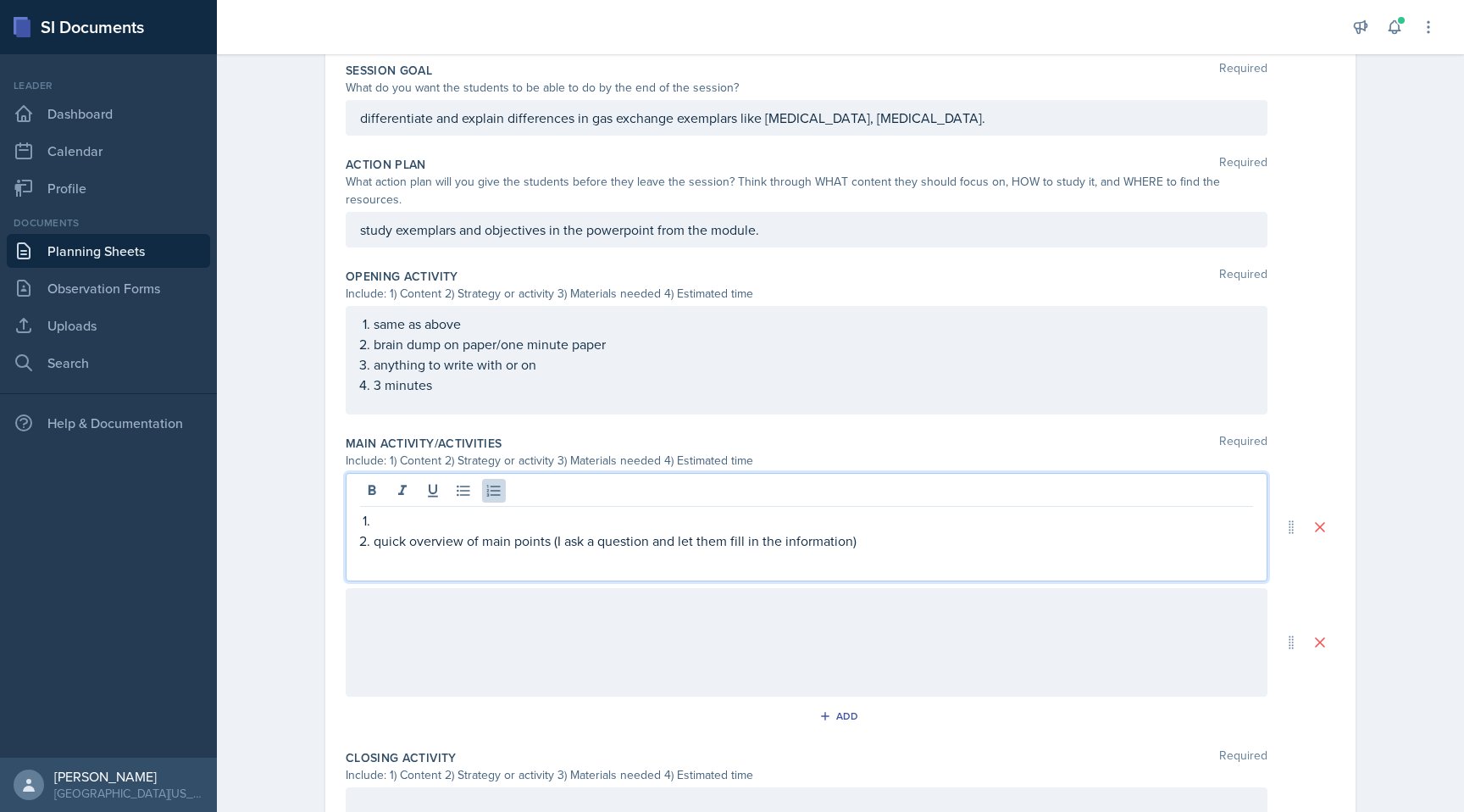
click at [402, 510] on p at bounding box center [813, 520] width 879 height 21
click at [937, 530] on p "quick overview of main points (I ask a question and let them fill in the inform…" at bounding box center [813, 541] width 879 height 21
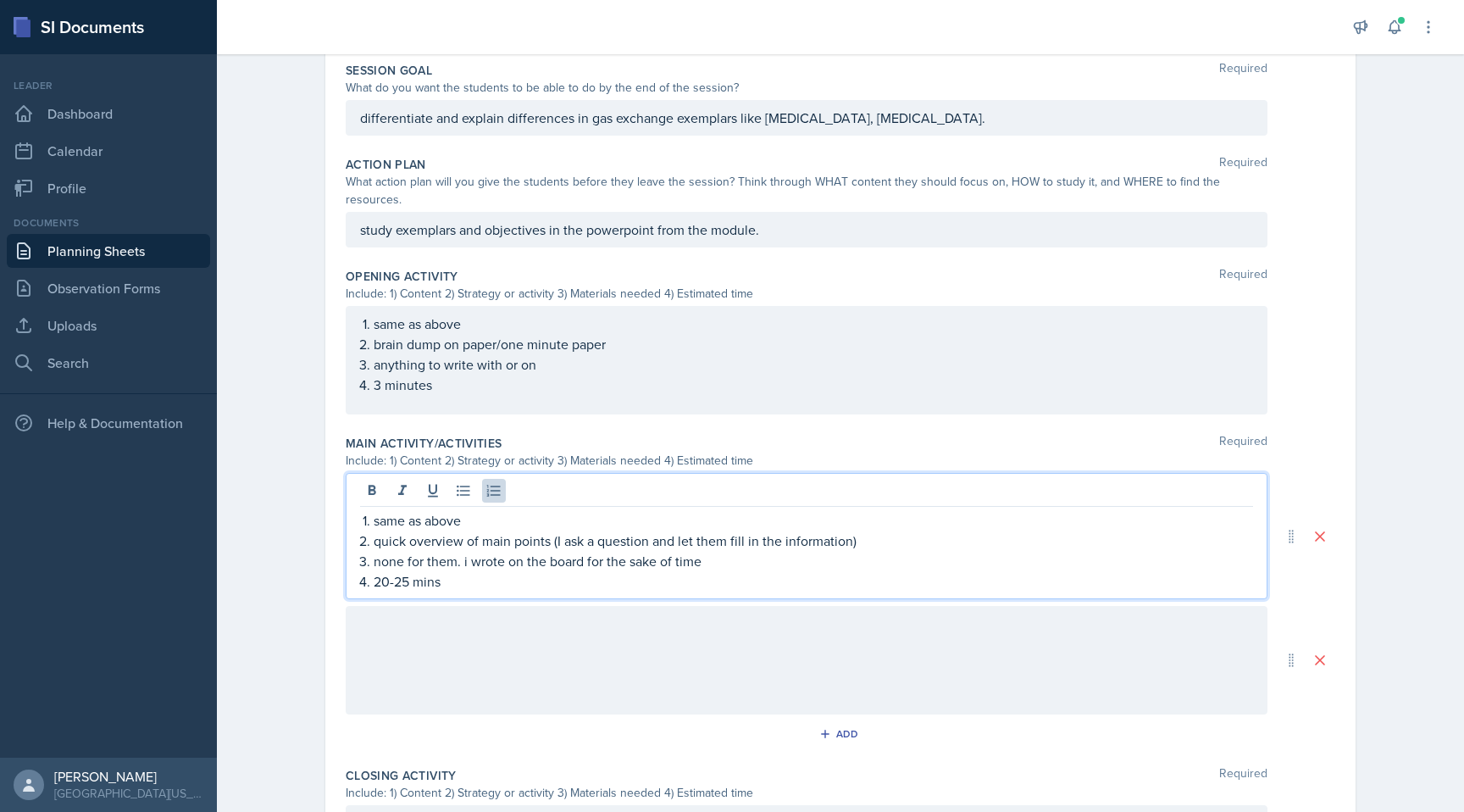
click at [844, 606] on div at bounding box center [807, 660] width 922 height 108
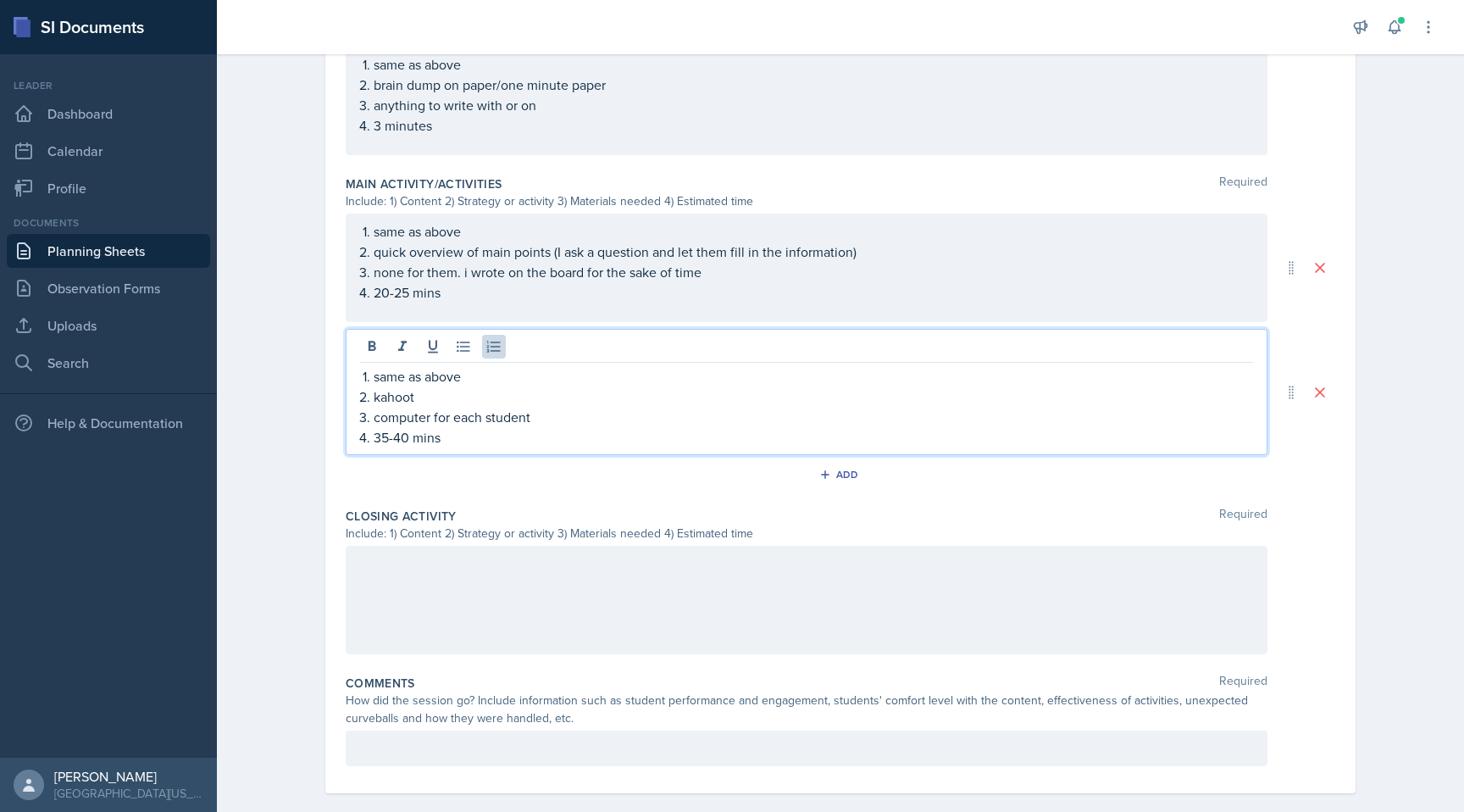
scroll to position [611, 0]
click at [808, 573] on div at bounding box center [807, 596] width 922 height 108
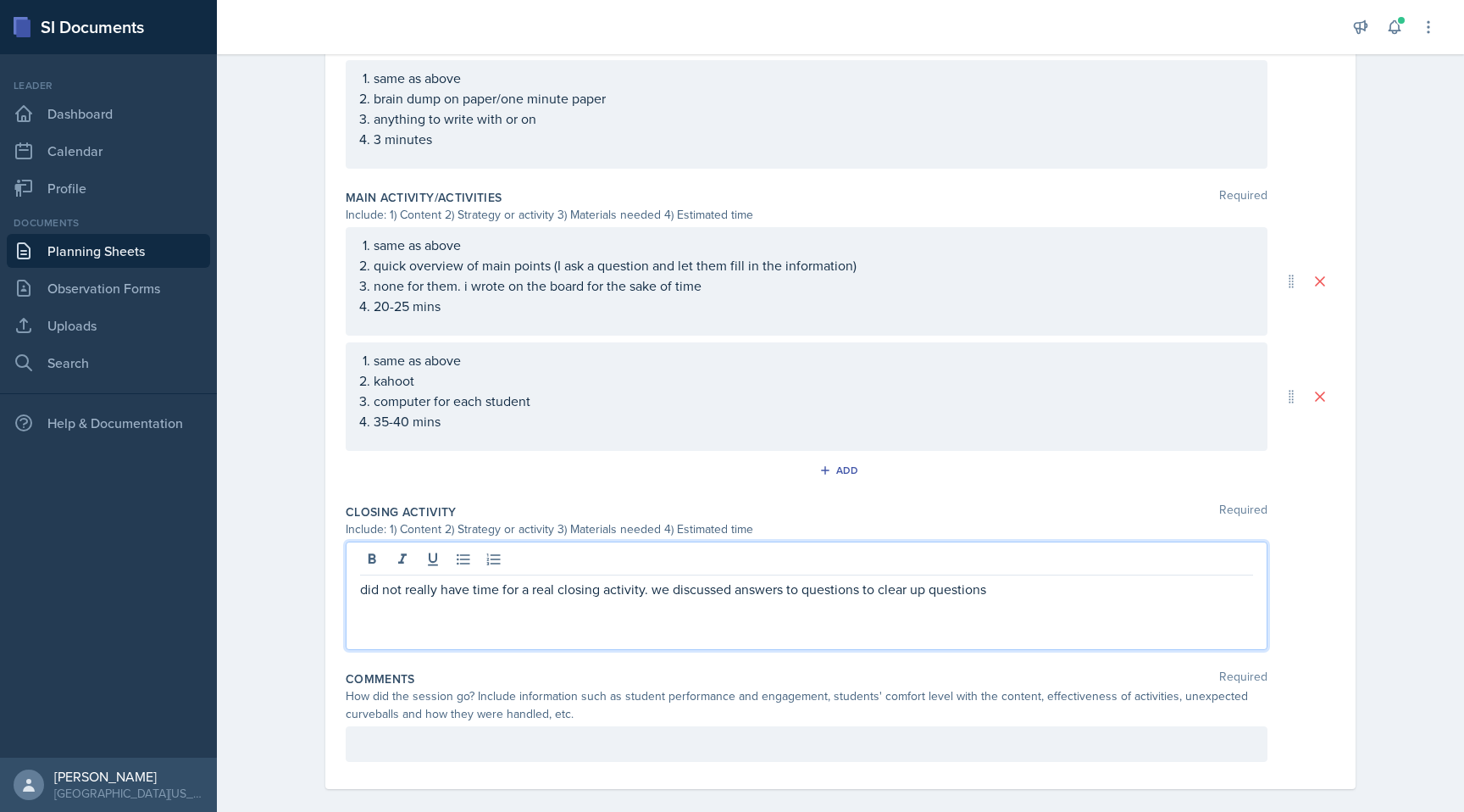
scroll to position [623, 0]
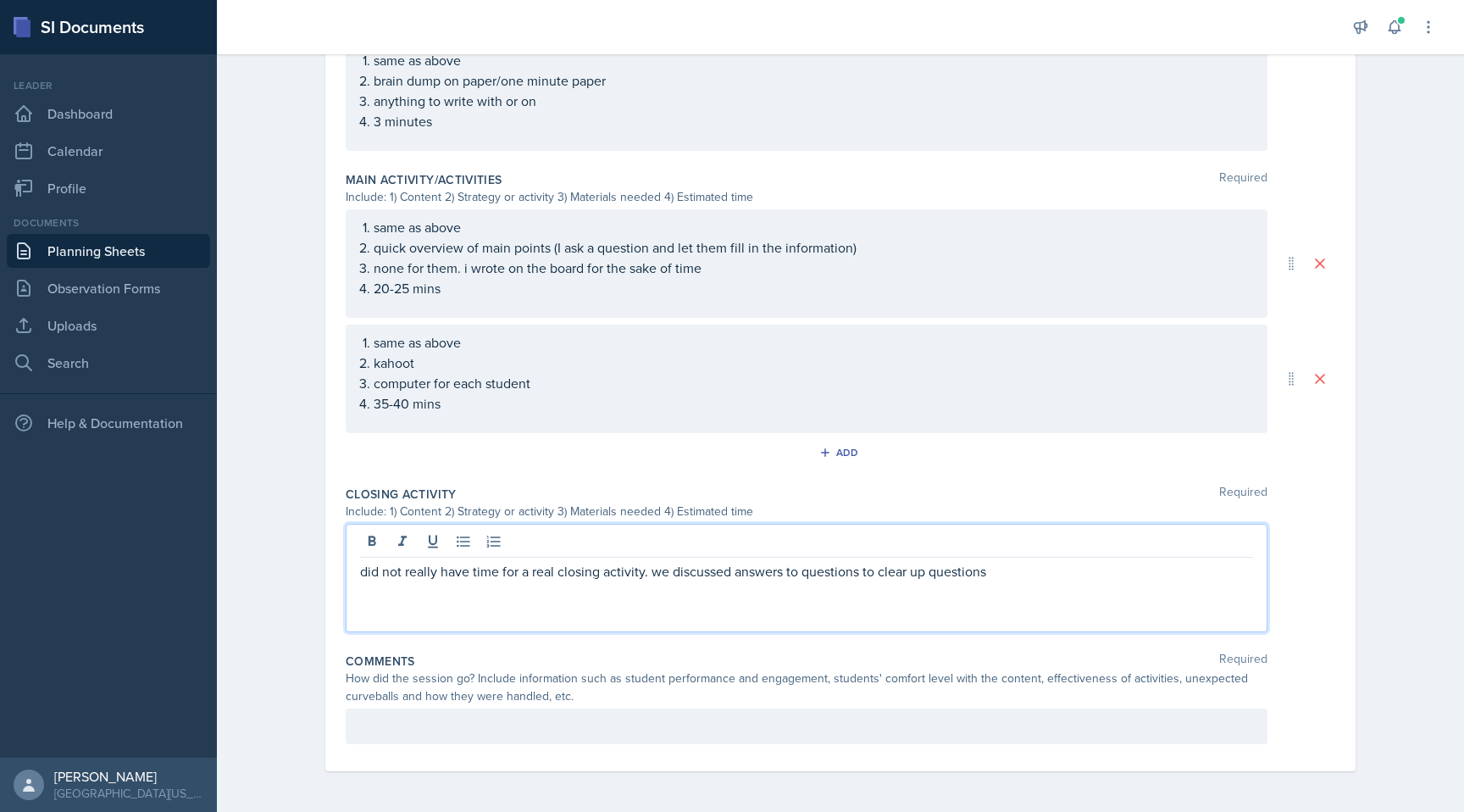
click at [721, 727] on p at bounding box center [807, 726] width 893 height 21
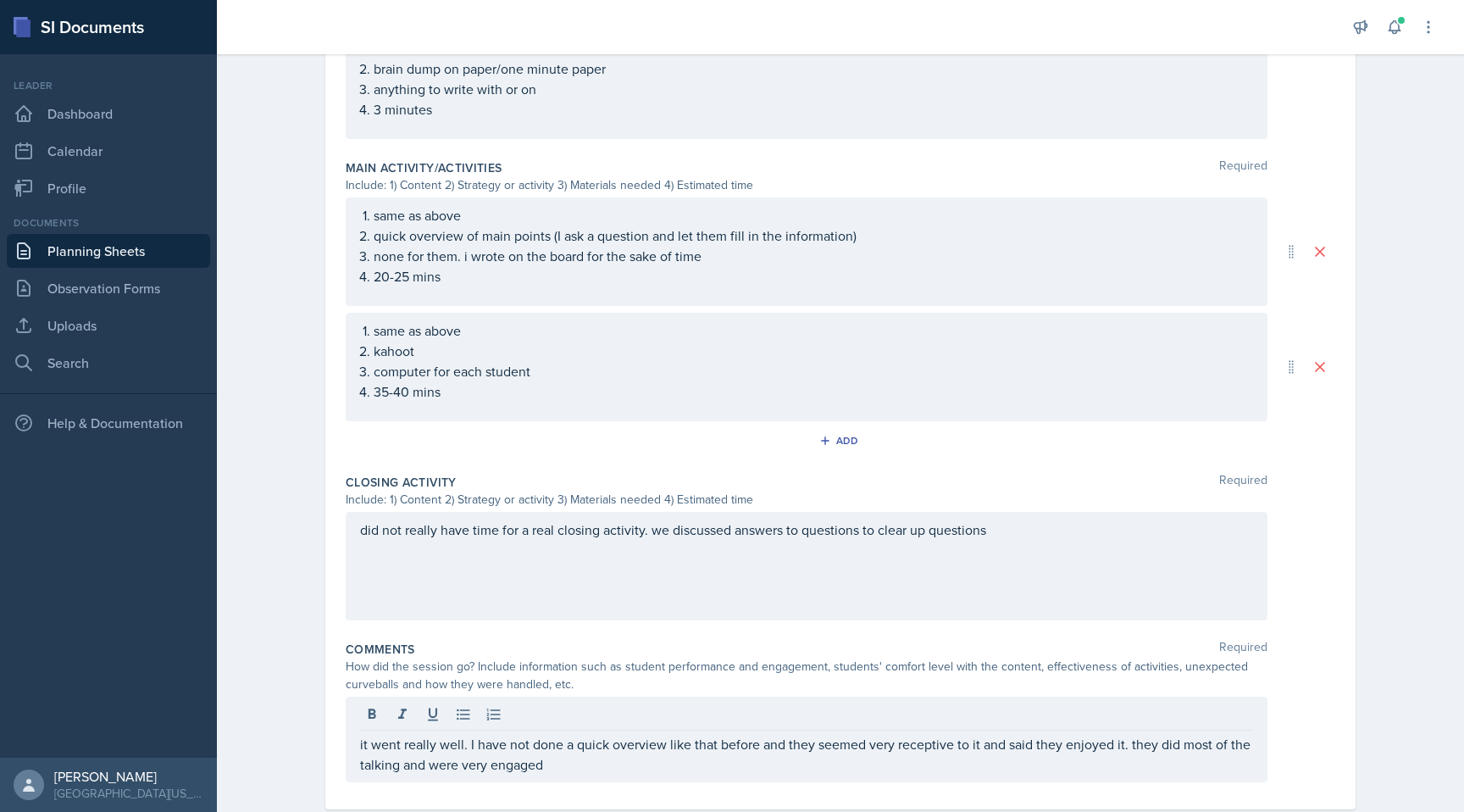
click at [950, 543] on div "did not really have time for a real closing activity. we discussed answers to q…" at bounding box center [841, 566] width 990 height 108
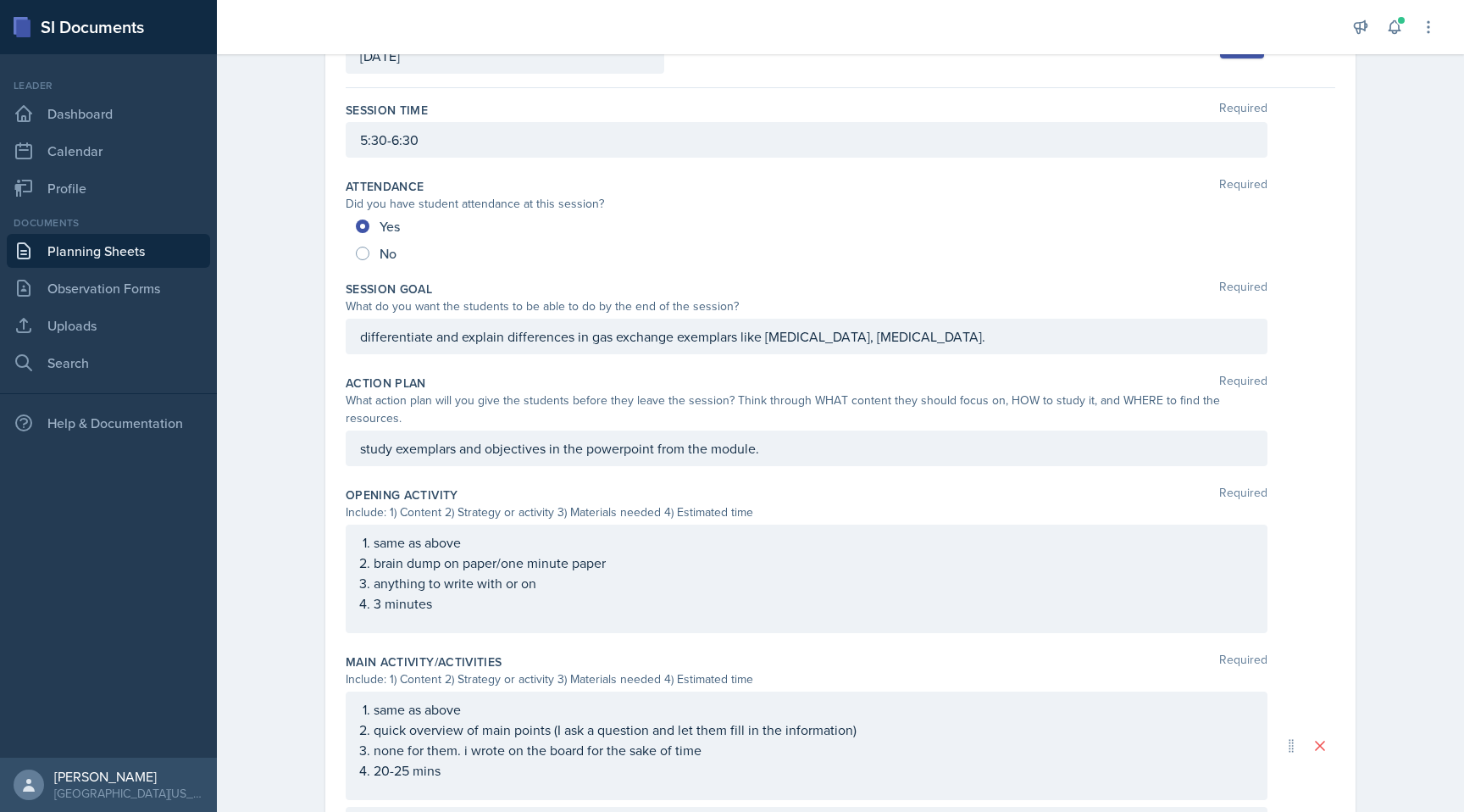
scroll to position [0, 0]
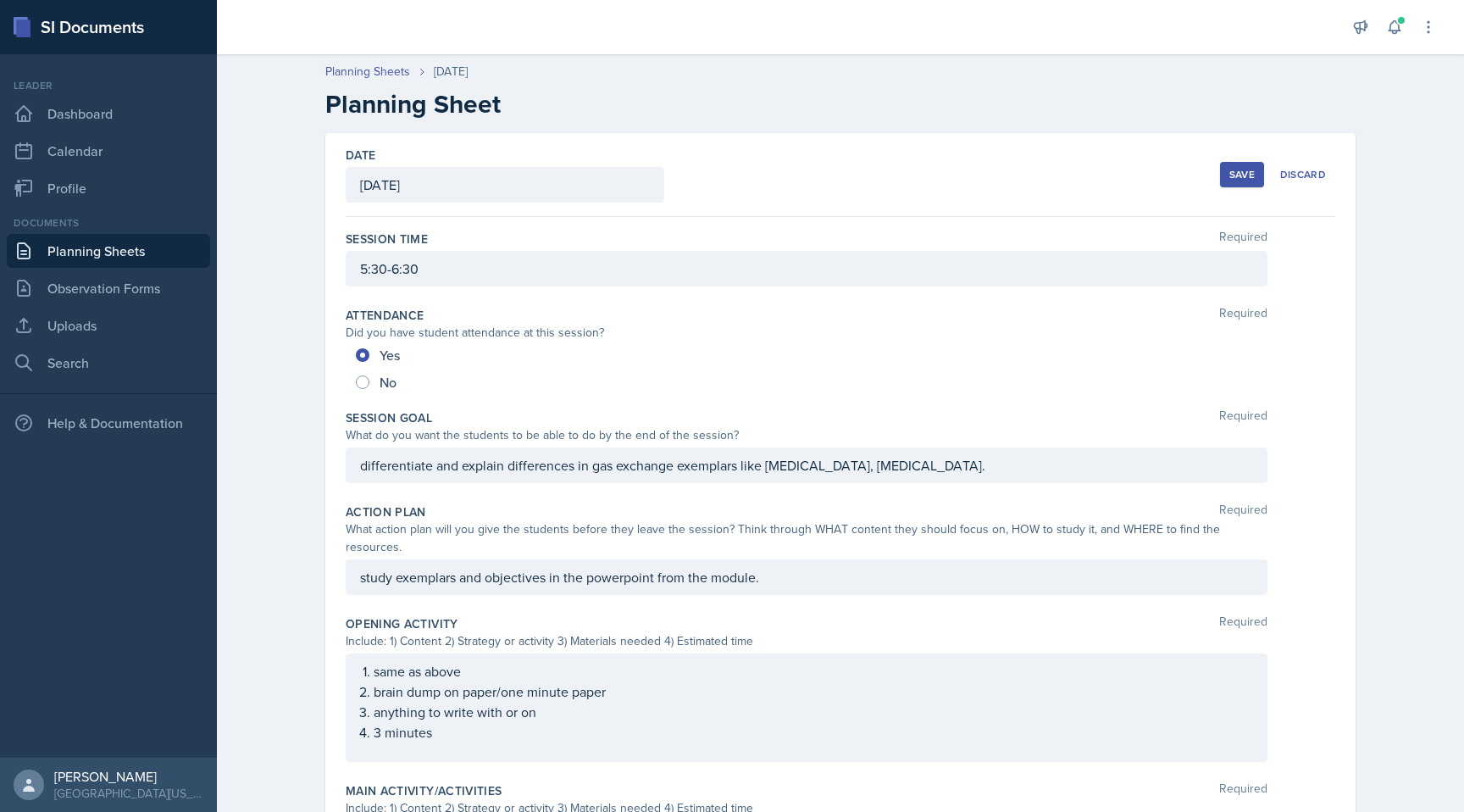
click at [950, 179] on div "Save" at bounding box center [1242, 174] width 25 height 14
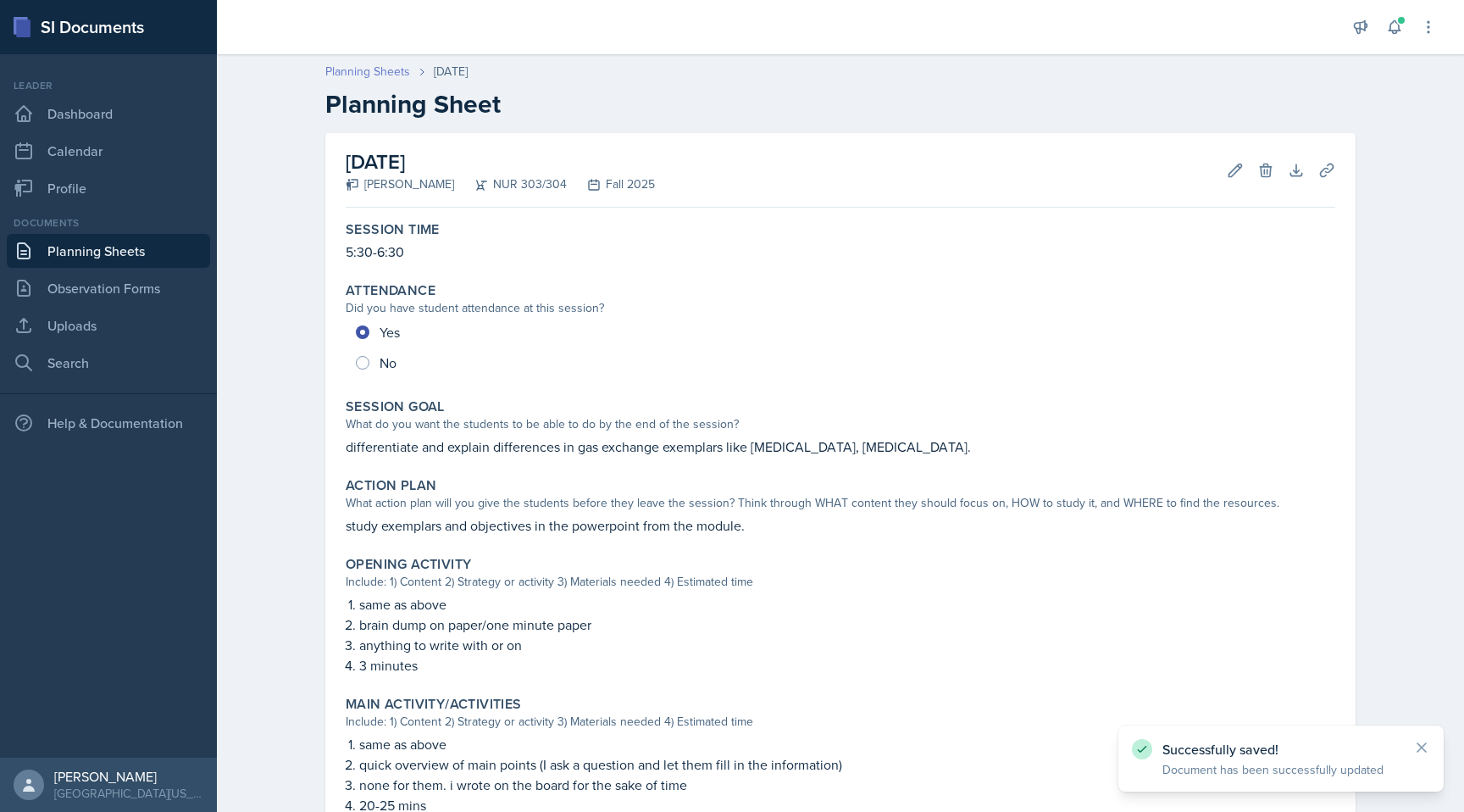
click at [386, 73] on link "Planning Sheets" at bounding box center [367, 71] width 85 height 18
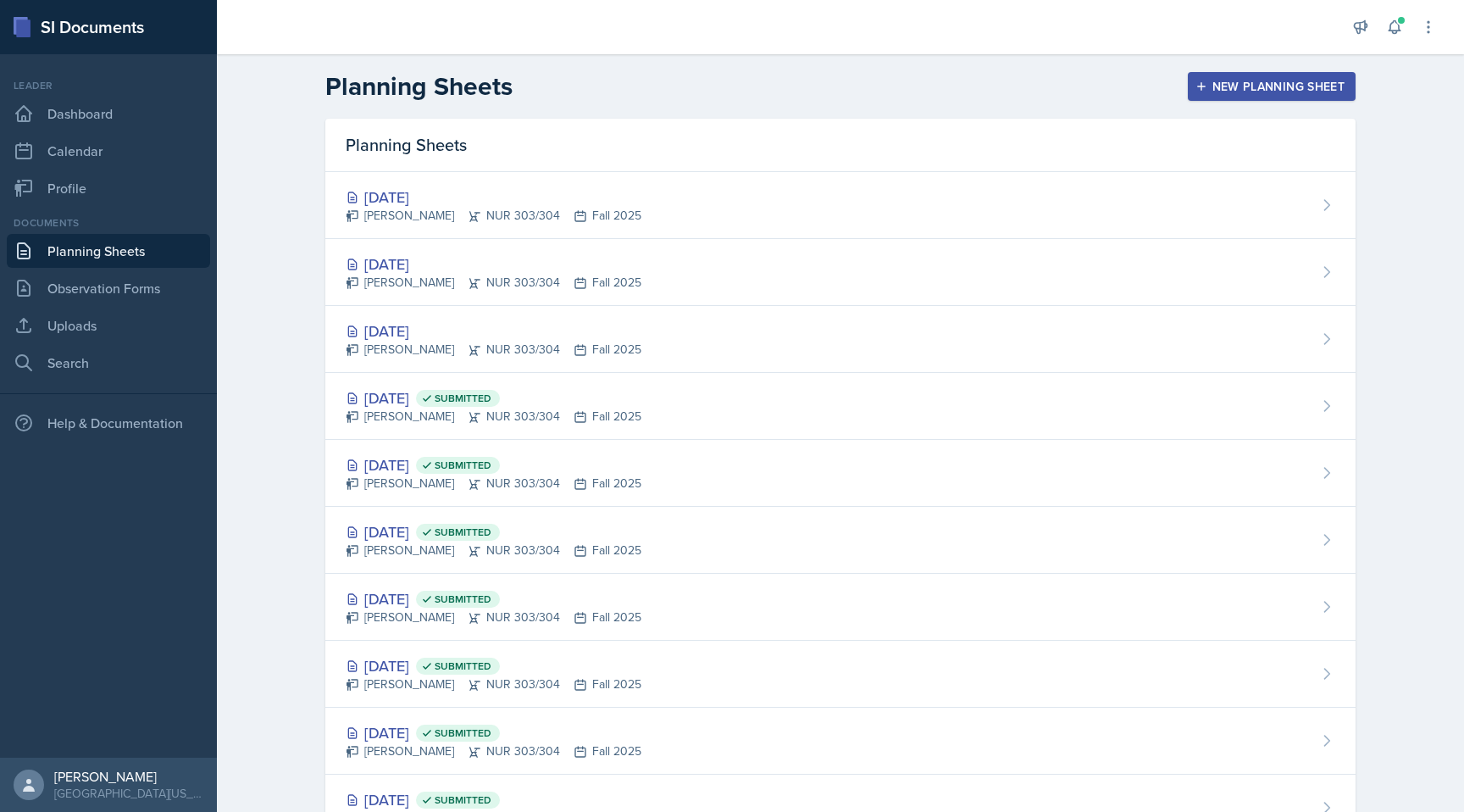
click at [950, 87] on div "New Planning Sheet" at bounding box center [1272, 86] width 145 height 14
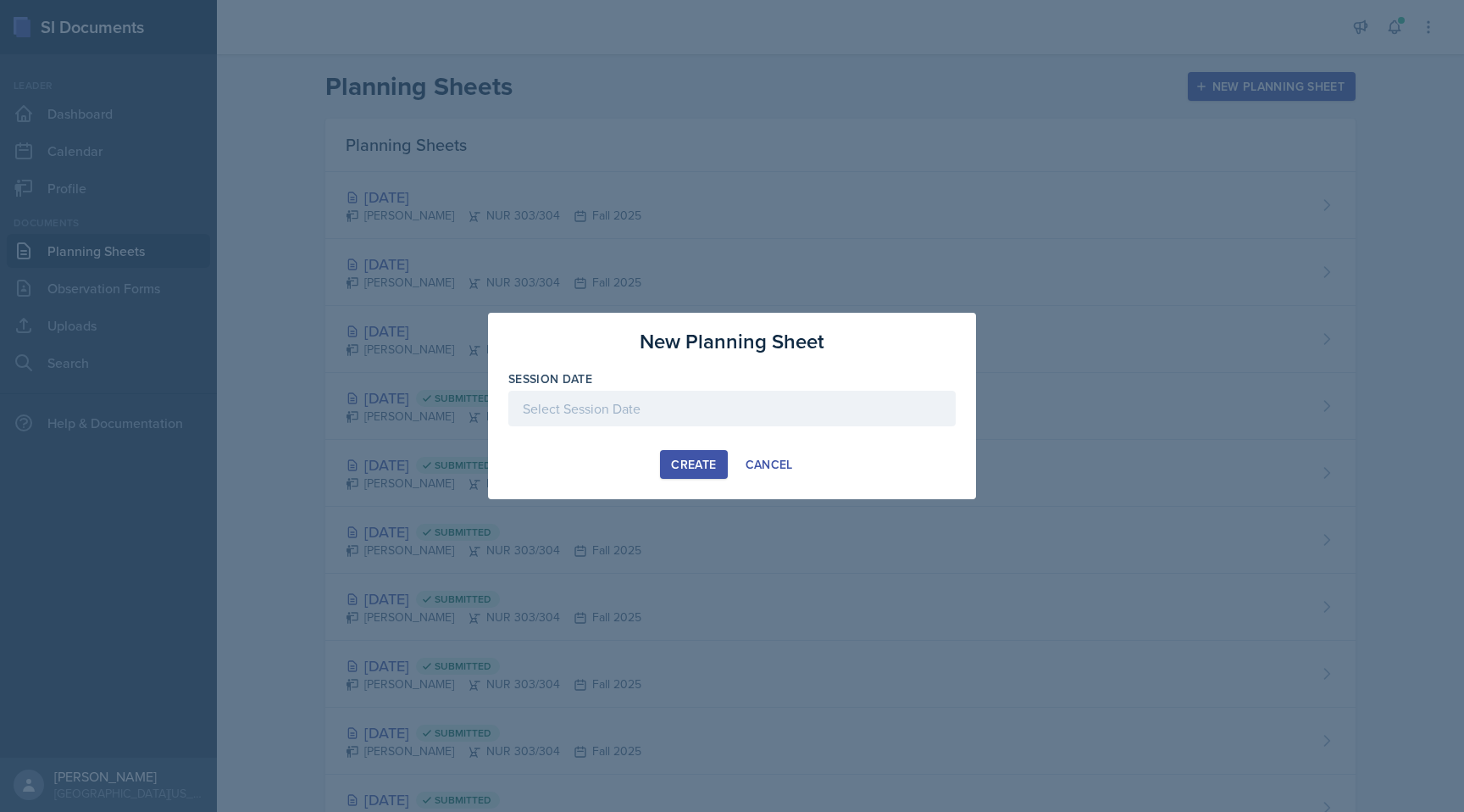
click at [702, 415] on div at bounding box center [732, 408] width 448 height 35
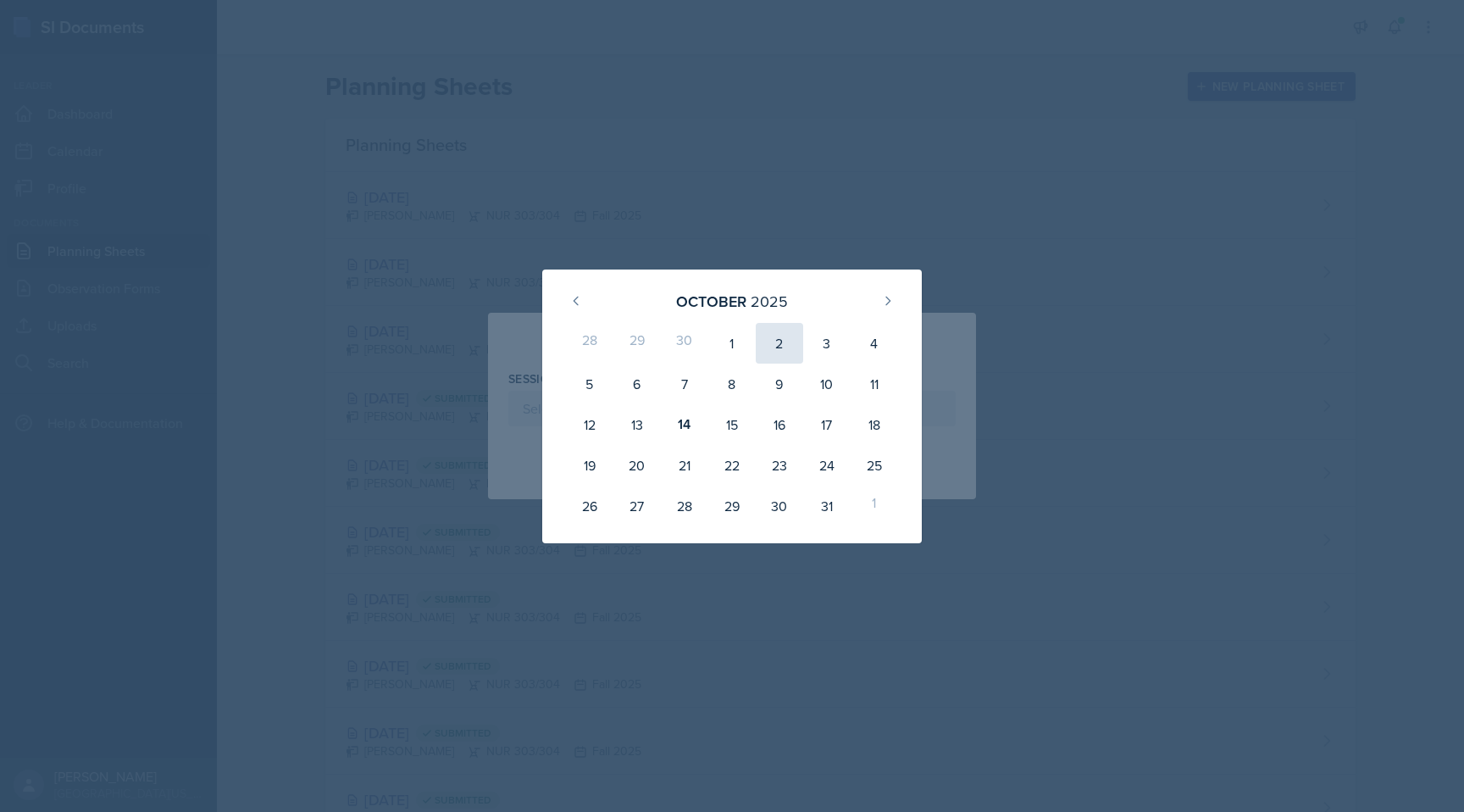
click at [778, 346] on div "2" at bounding box center [780, 343] width 48 height 41
type input "[DATE]"
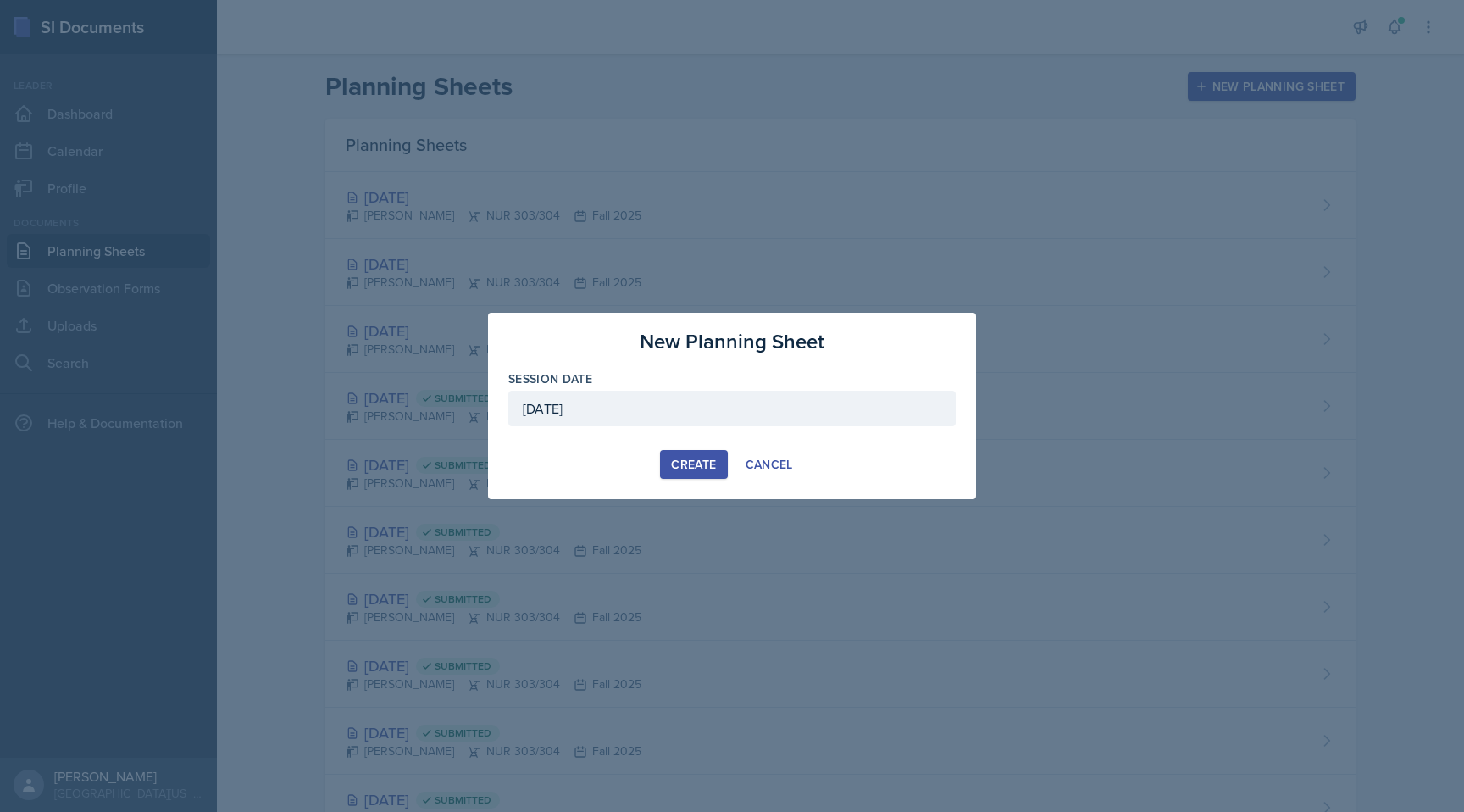
click at [695, 460] on div "Create" at bounding box center [694, 464] width 45 height 14
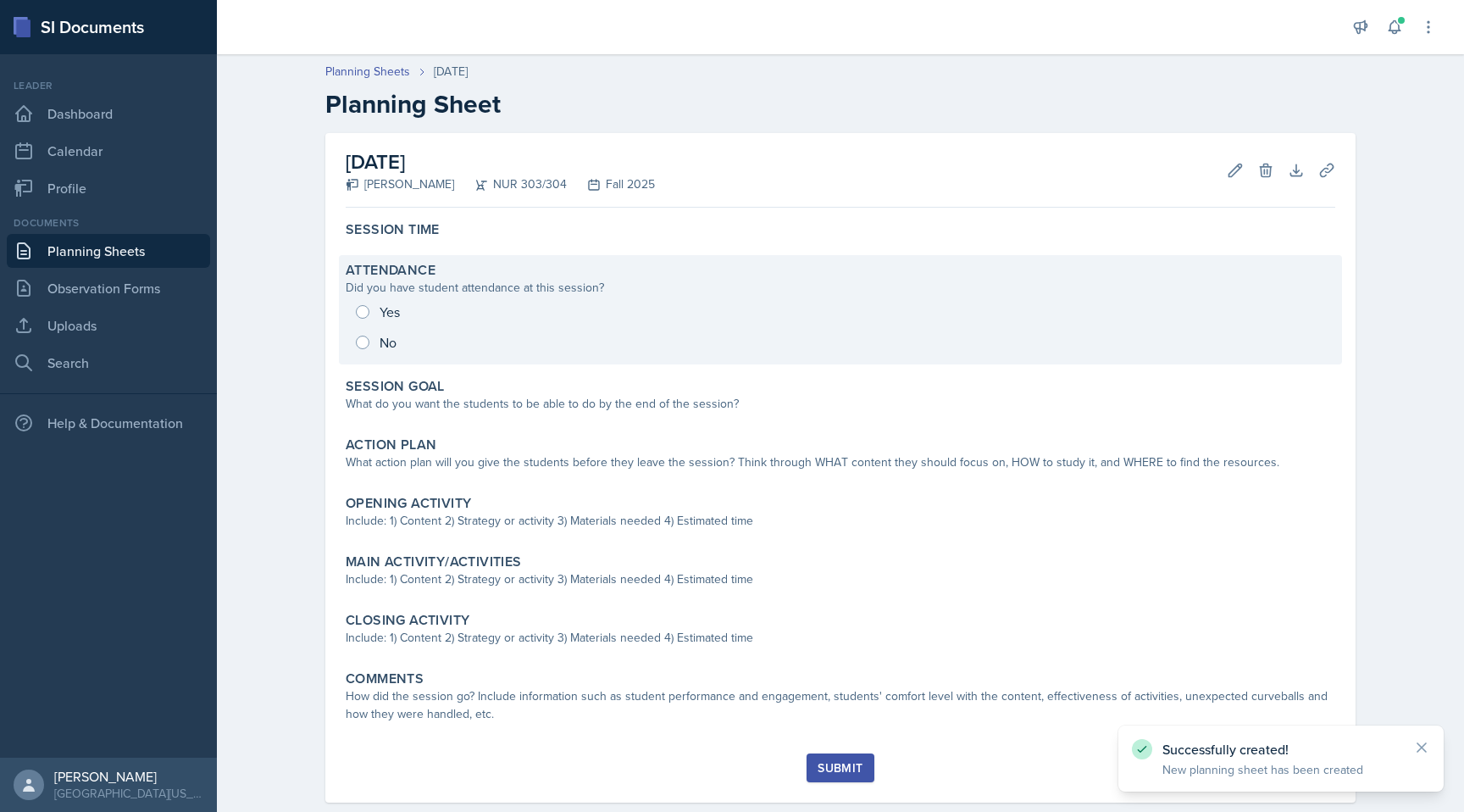
click at [366, 343] on div "Yes No" at bounding box center [841, 326] width 990 height 61
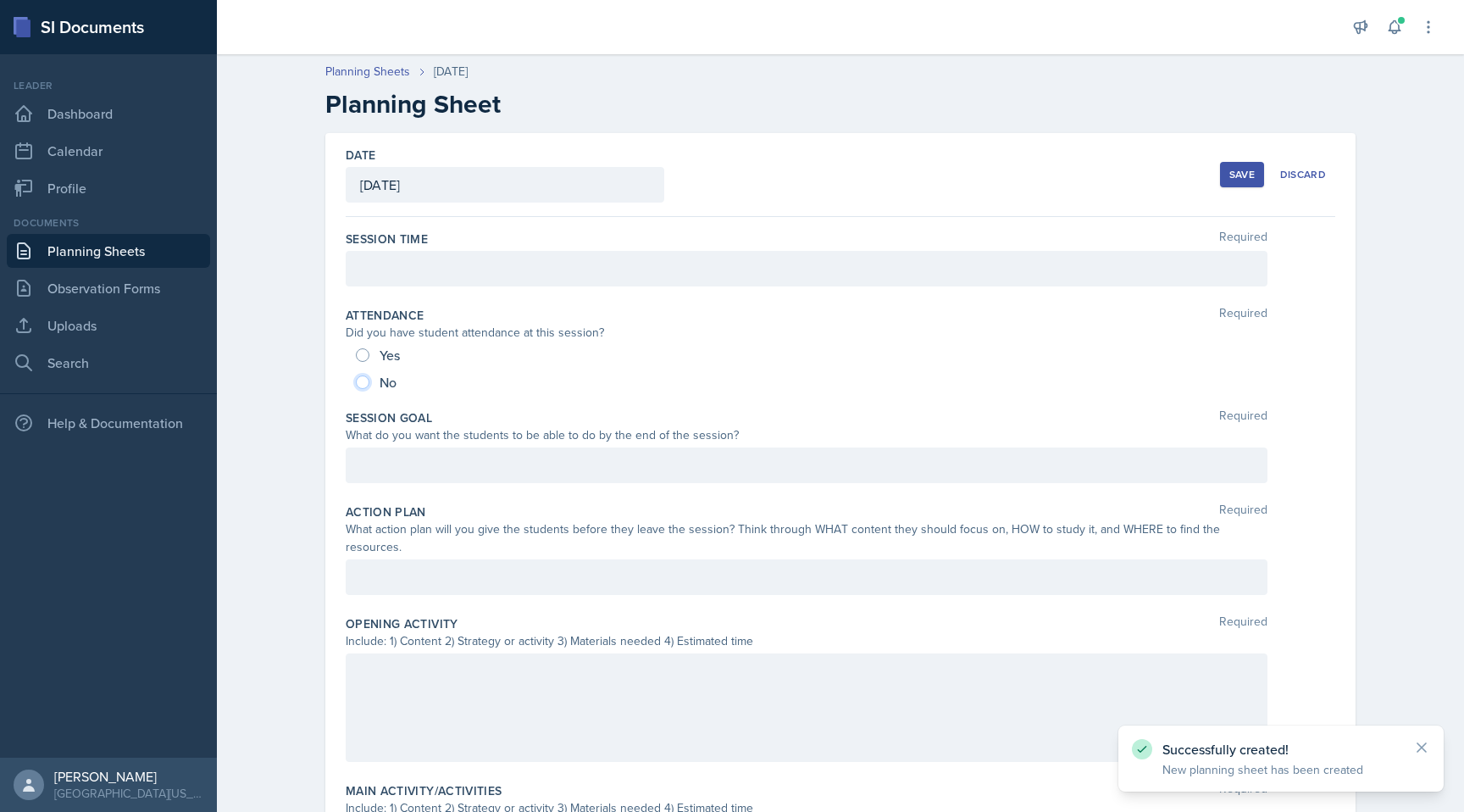
click at [361, 384] on input "No" at bounding box center [363, 382] width 14 height 14
radio input "true"
click at [419, 268] on div at bounding box center [807, 268] width 922 height 35
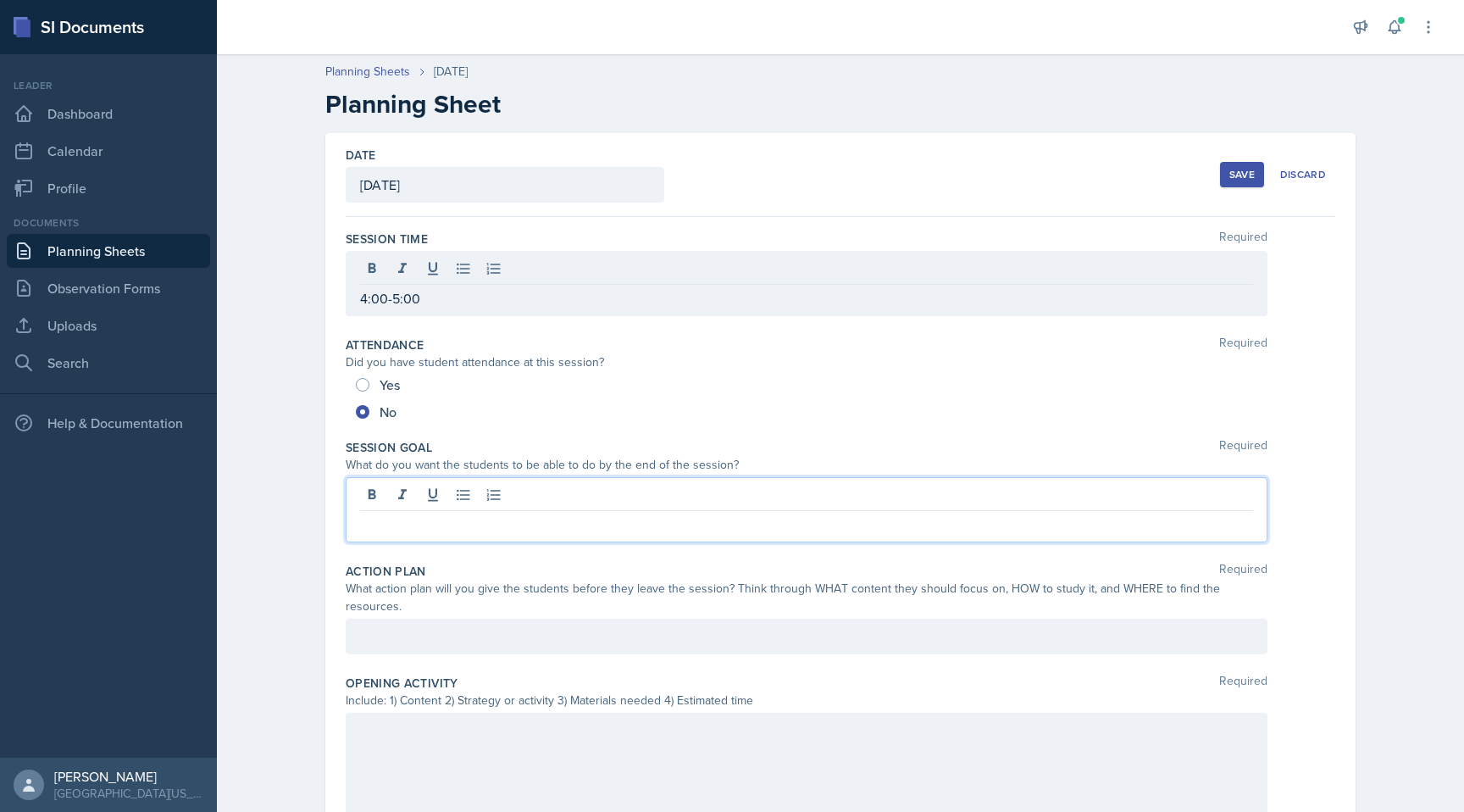
click at [483, 498] on div at bounding box center [807, 510] width 922 height 65
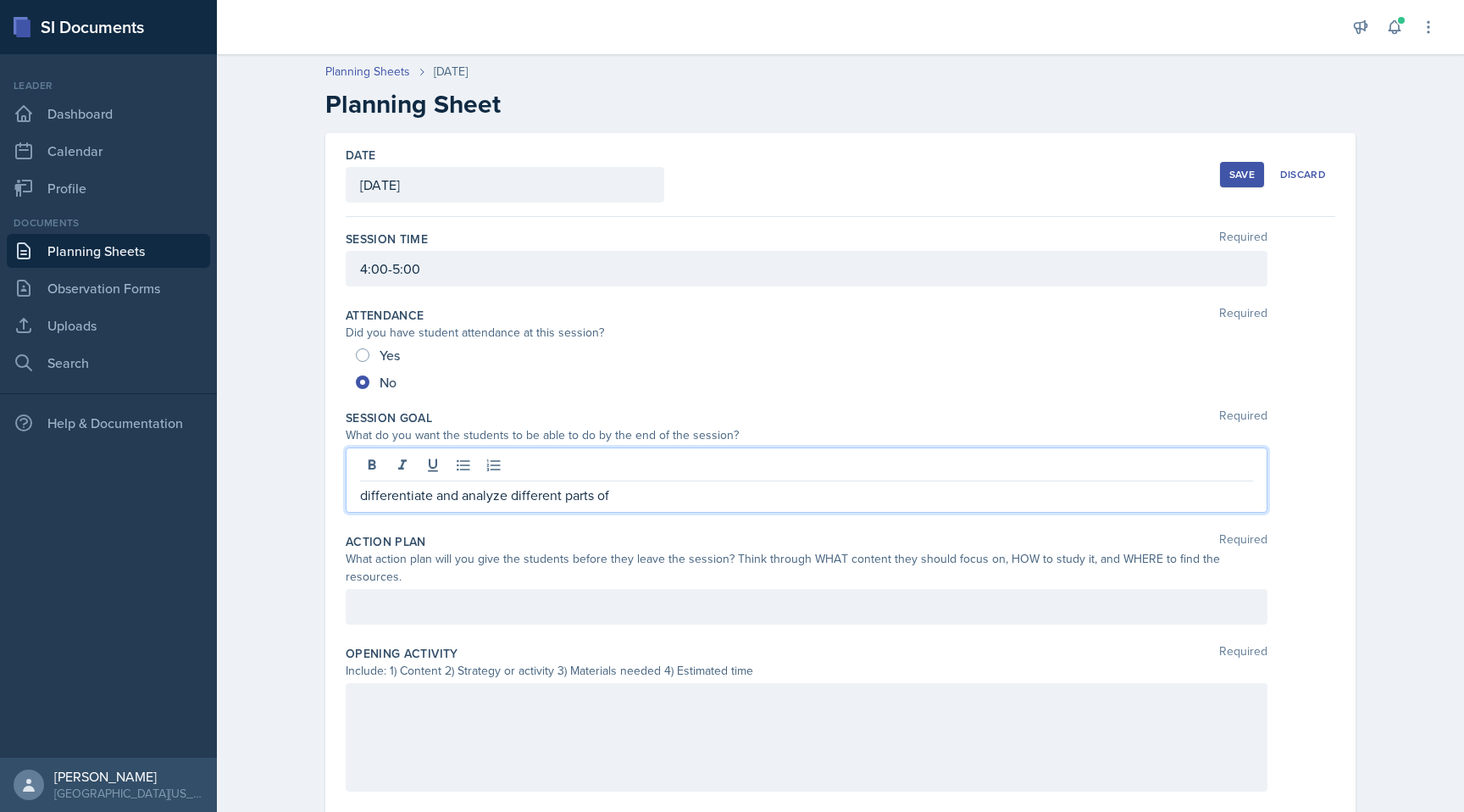
click at [639, 492] on p "differentiate and analyze different parts of" at bounding box center [807, 495] width 893 height 21
click at [620, 589] on div at bounding box center [807, 607] width 922 height 35
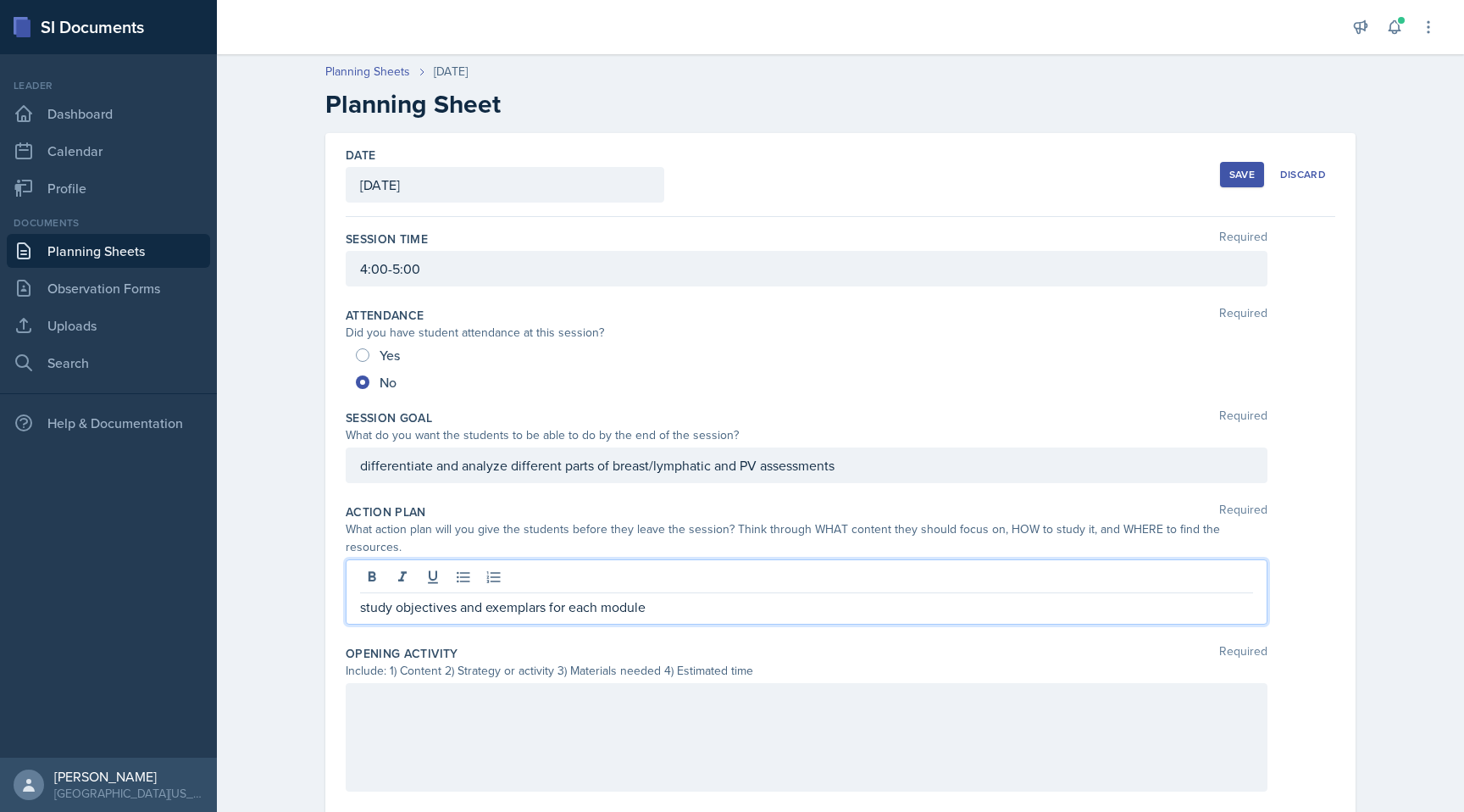
click at [595, 698] on div at bounding box center [807, 737] width 922 height 108
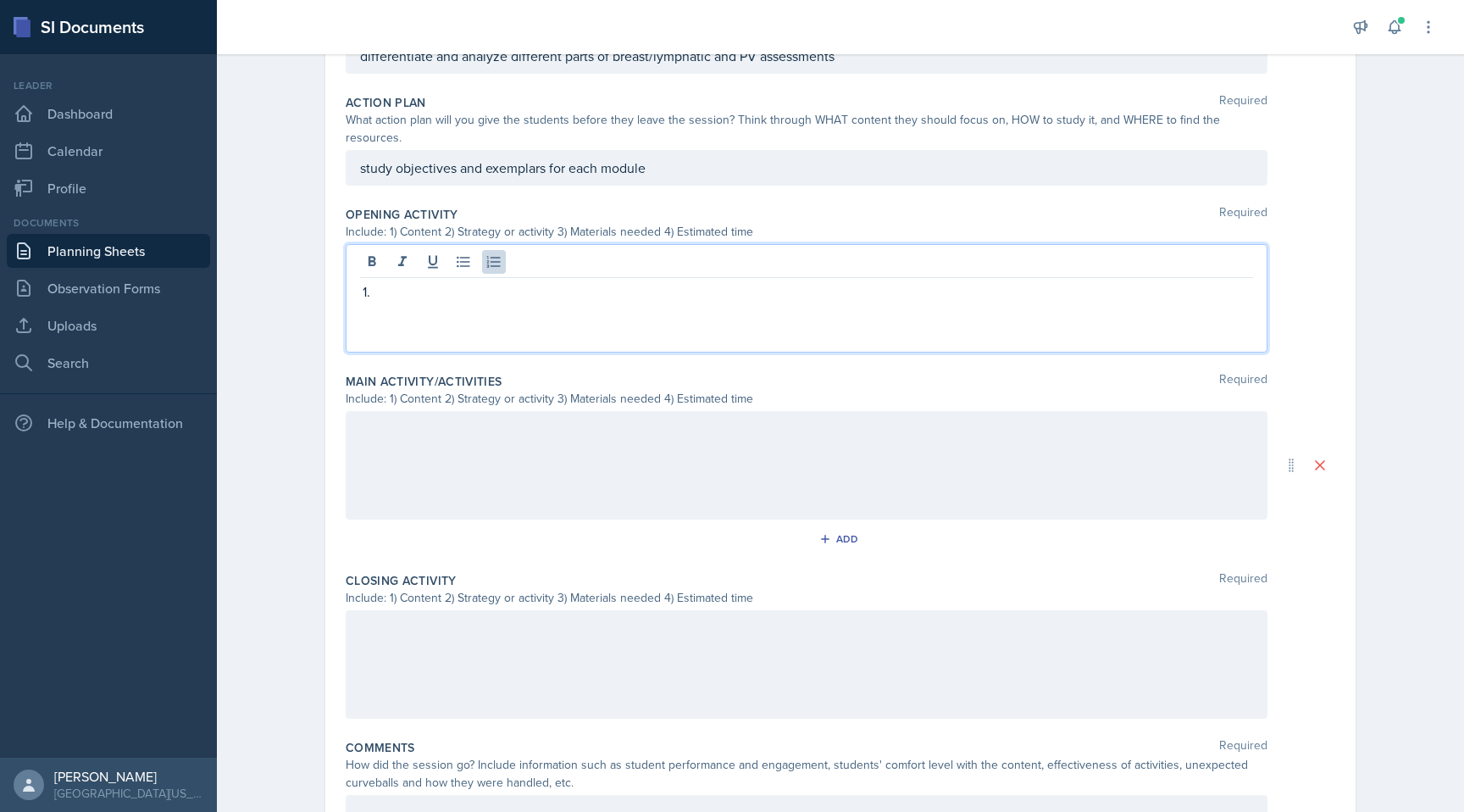
scroll to position [426, 0]
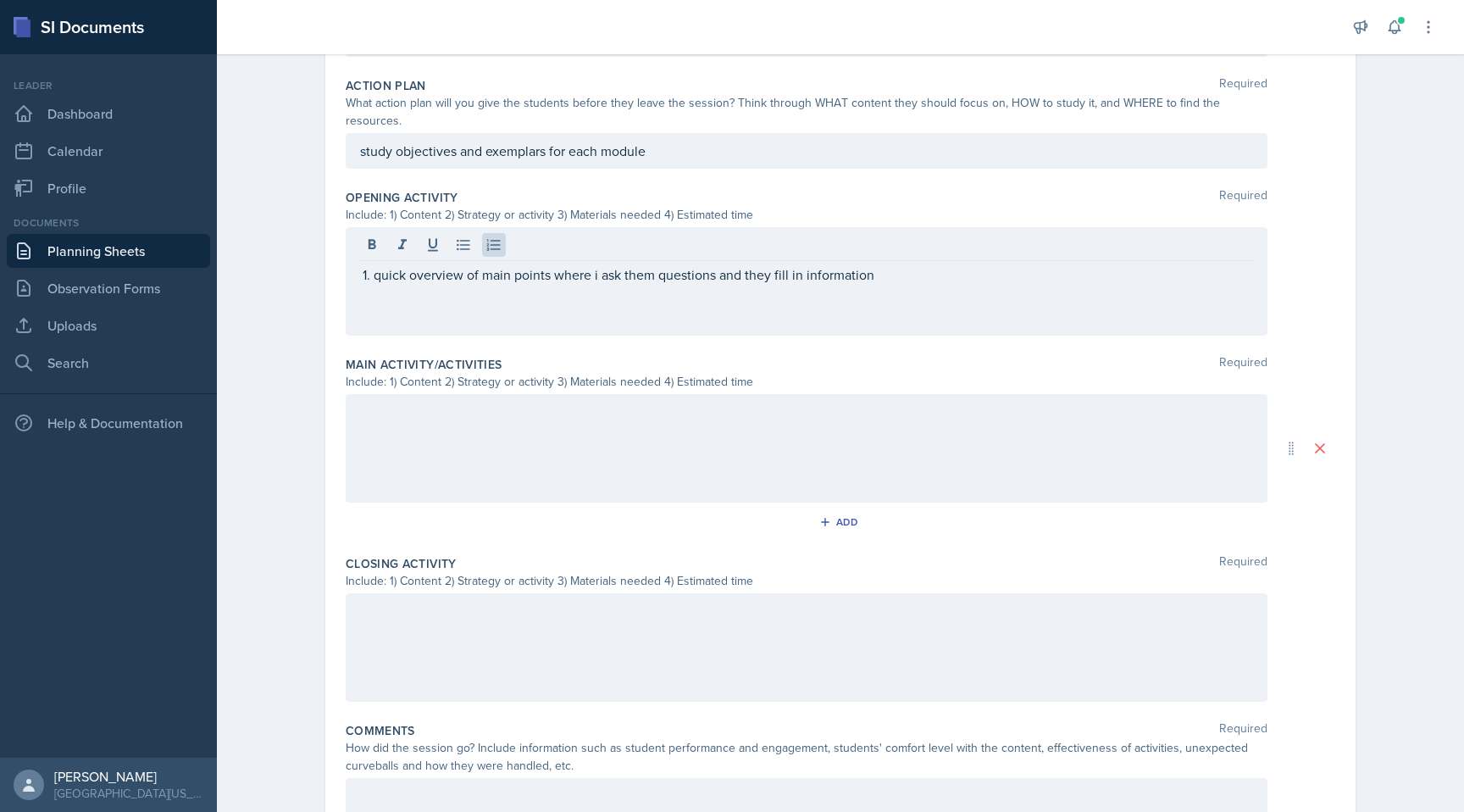
click at [502, 451] on div at bounding box center [807, 448] width 922 height 108
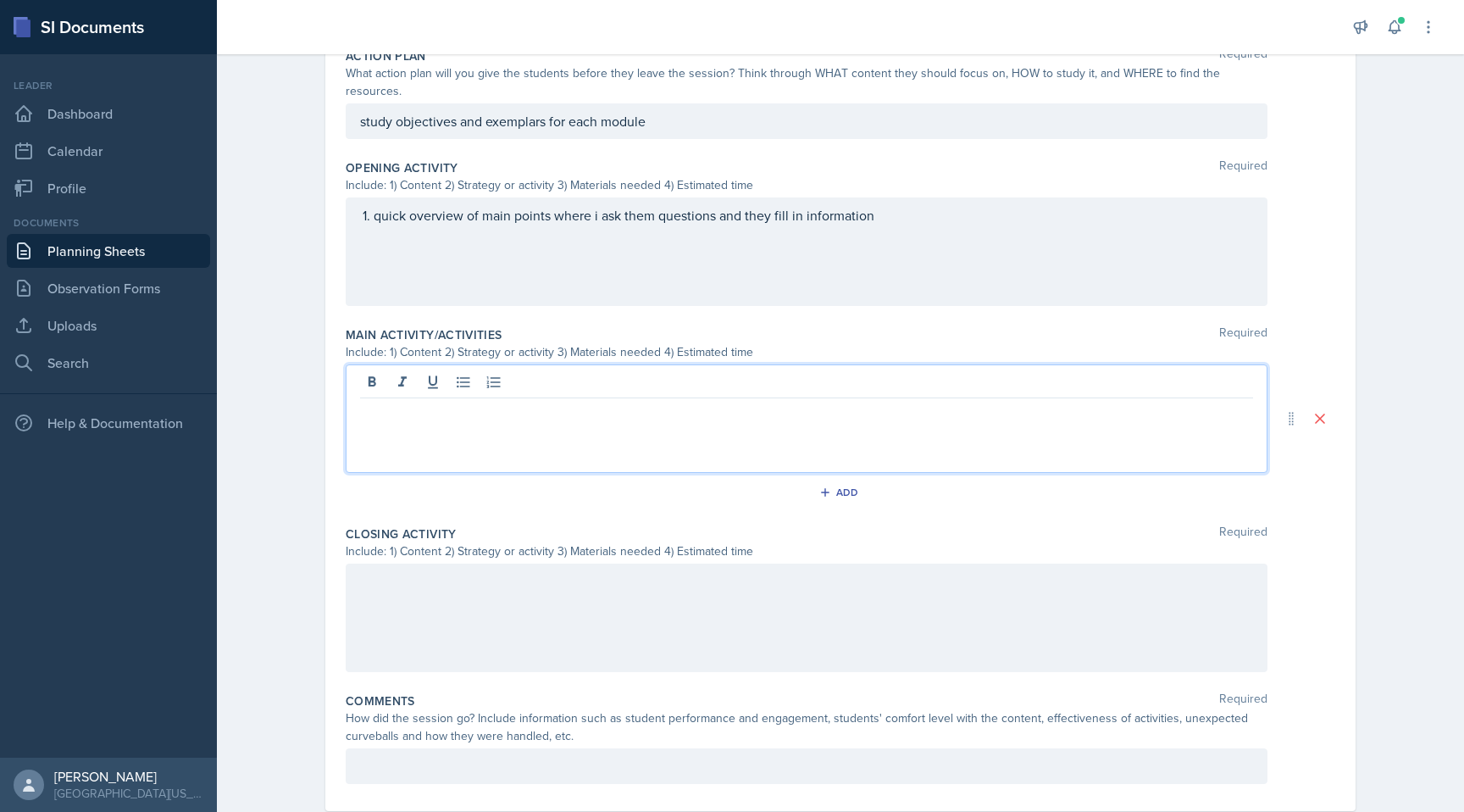
click at [935, 207] on div "quick overview of main points where i ask them questions and they fill in infor…" at bounding box center [807, 252] width 922 height 108
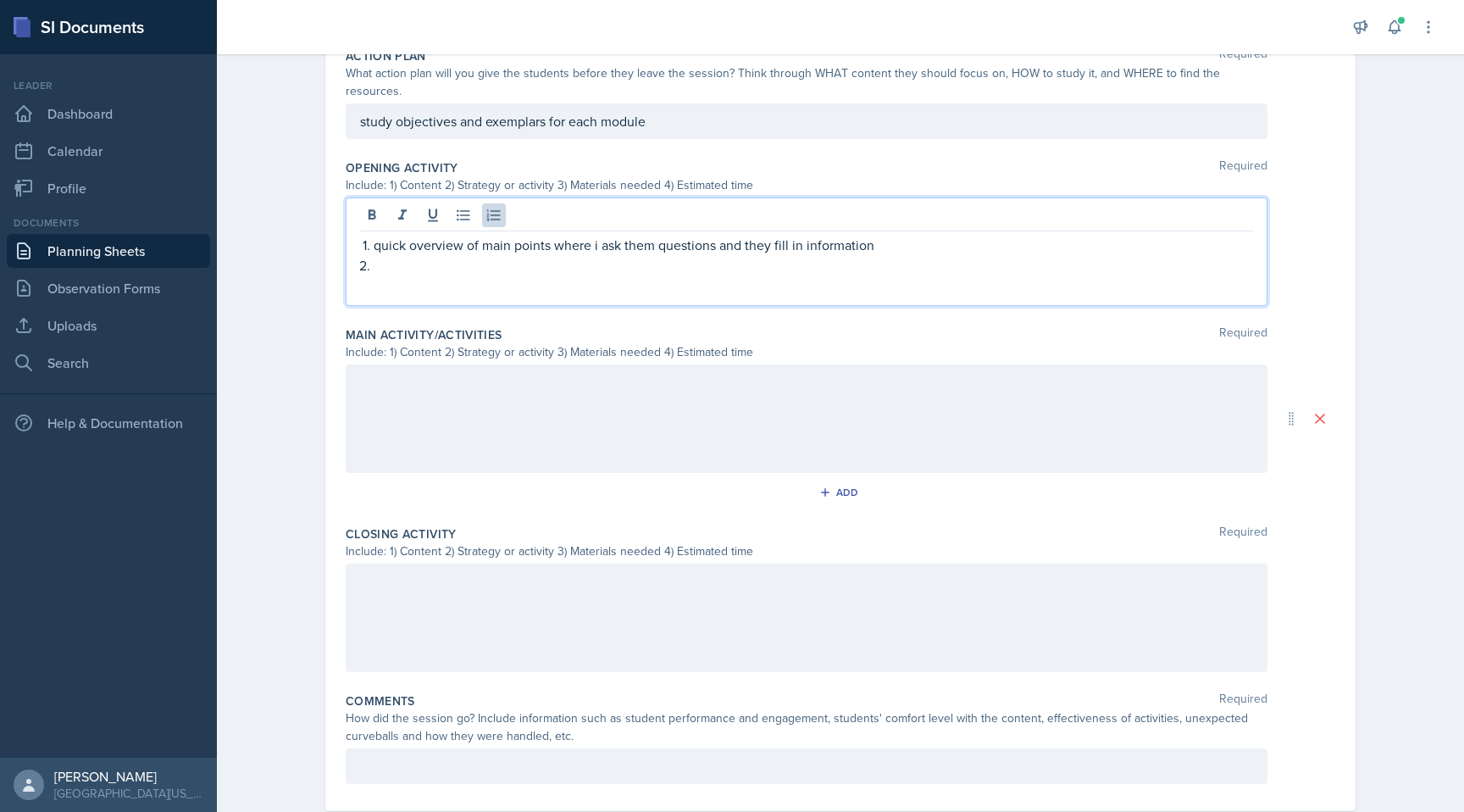
drag, startPoint x: 377, startPoint y: 230, endPoint x: 796, endPoint y: 229, distance: 419.0
click at [796, 235] on p "quick overview of main points where i ask them questions and they fill in infor…" at bounding box center [813, 245] width 879 height 21
drag, startPoint x: 377, startPoint y: 227, endPoint x: 939, endPoint y: 244, distance: 562.3
click at [939, 244] on ol "quick overview of main points where i ask them questions and they fill in infor…" at bounding box center [813, 255] width 879 height 41
drag, startPoint x: 431, startPoint y: 227, endPoint x: 407, endPoint y: 244, distance: 29.4
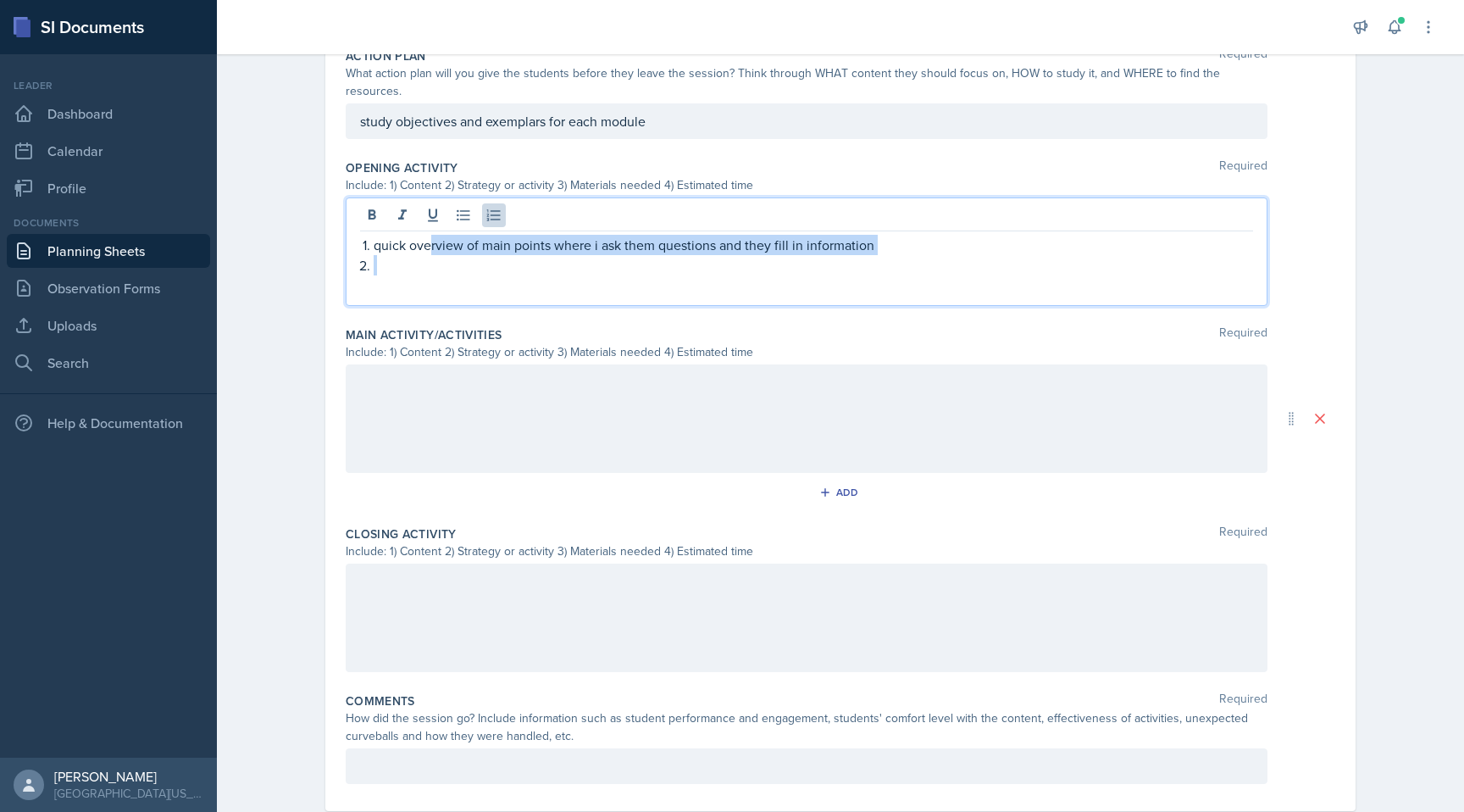
click at [407, 244] on ol "quick overview of main points where i ask them questions and they fill in infor…" at bounding box center [813, 255] width 879 height 41
drag, startPoint x: 374, startPoint y: 227, endPoint x: 953, endPoint y: 228, distance: 579.0
click at [950, 235] on p "quick overview of main points where i ask them questions and they fill in infor…" at bounding box center [813, 245] width 879 height 21
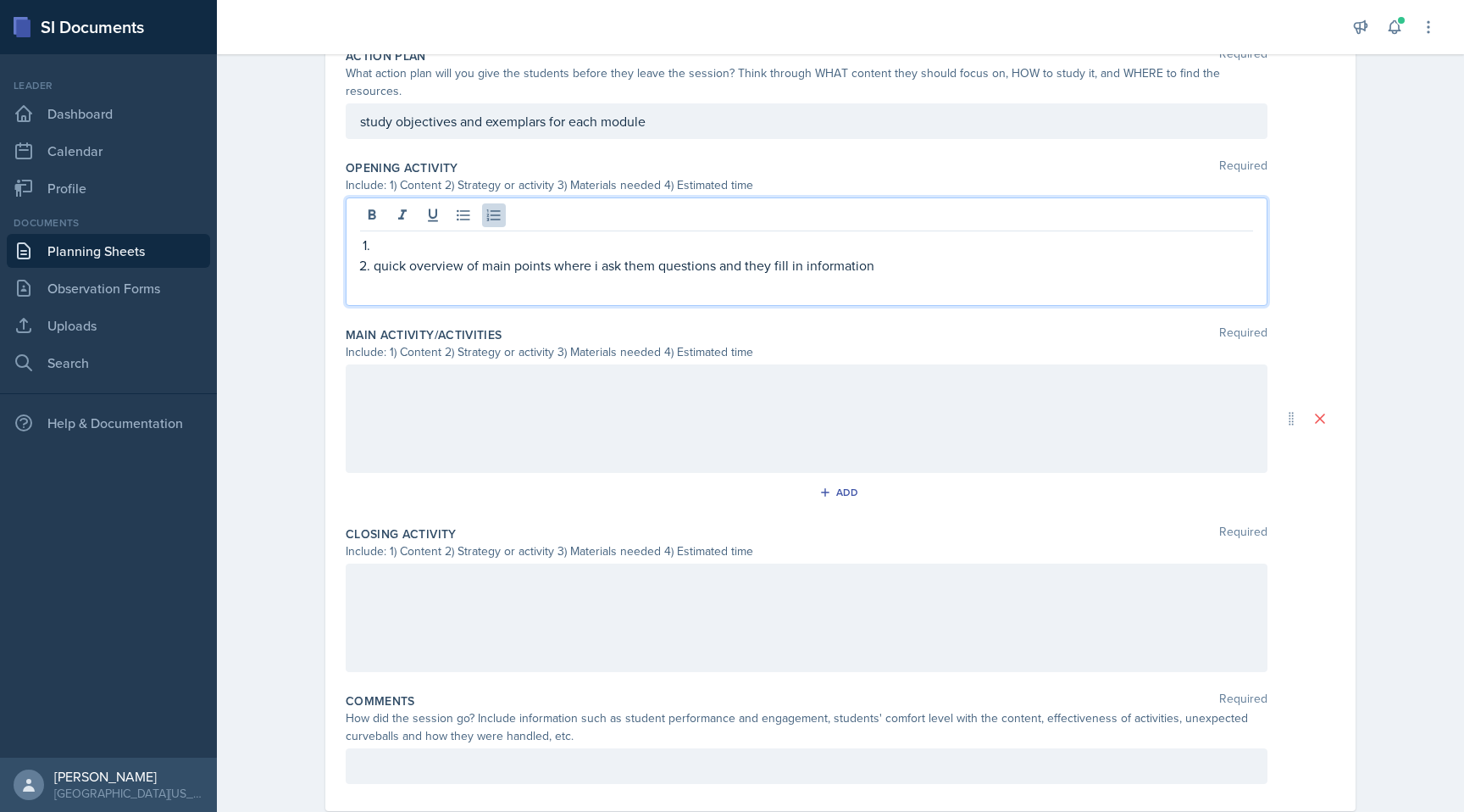
click at [386, 235] on p at bounding box center [813, 245] width 879 height 21
click at [887, 255] on p "quick overview of main points where i ask them questions and they fill in infor…" at bounding box center [813, 266] width 879 height 21
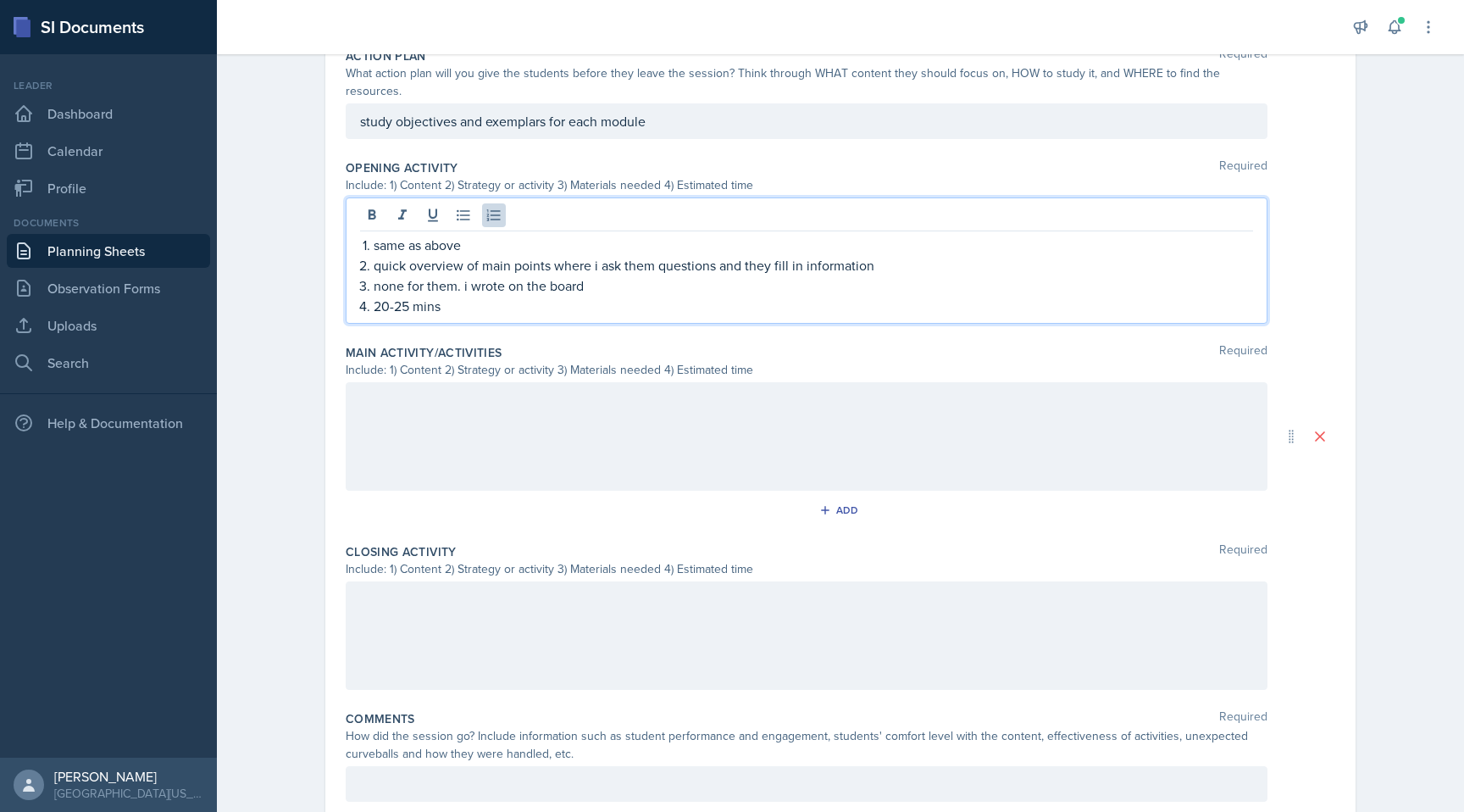
click at [836, 401] on div at bounding box center [807, 436] width 922 height 108
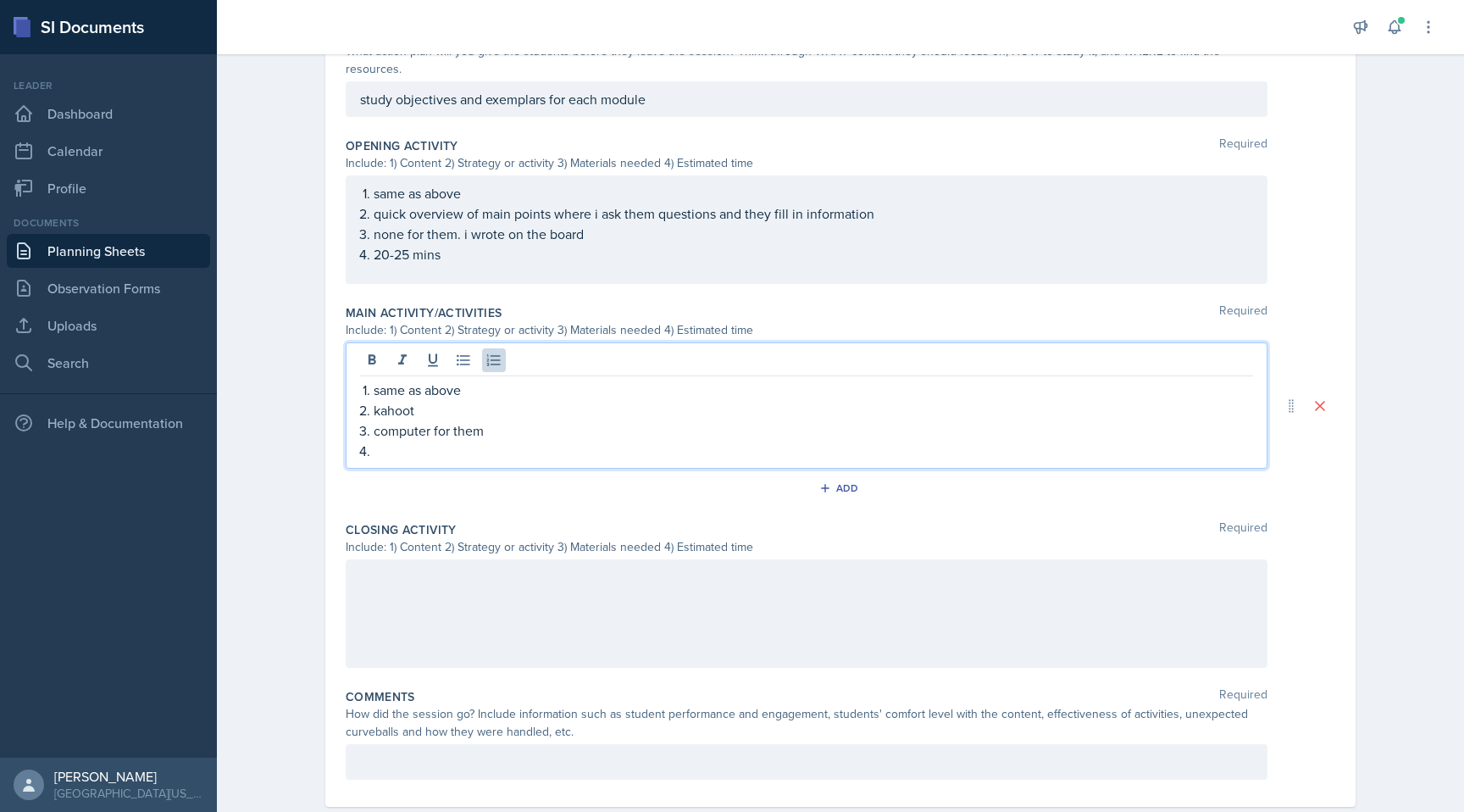
scroll to position [486, 0]
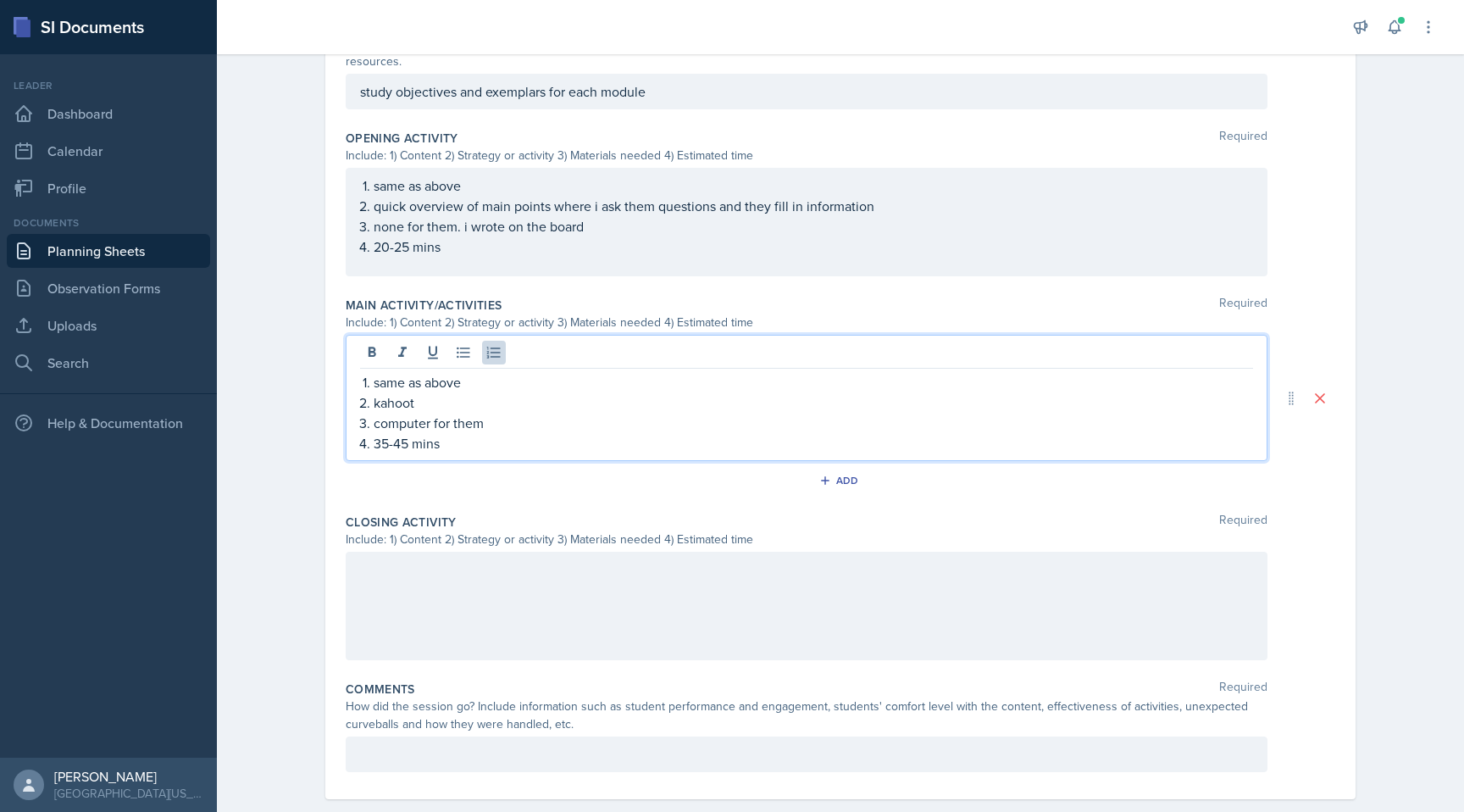
click at [728, 620] on div at bounding box center [807, 606] width 922 height 108
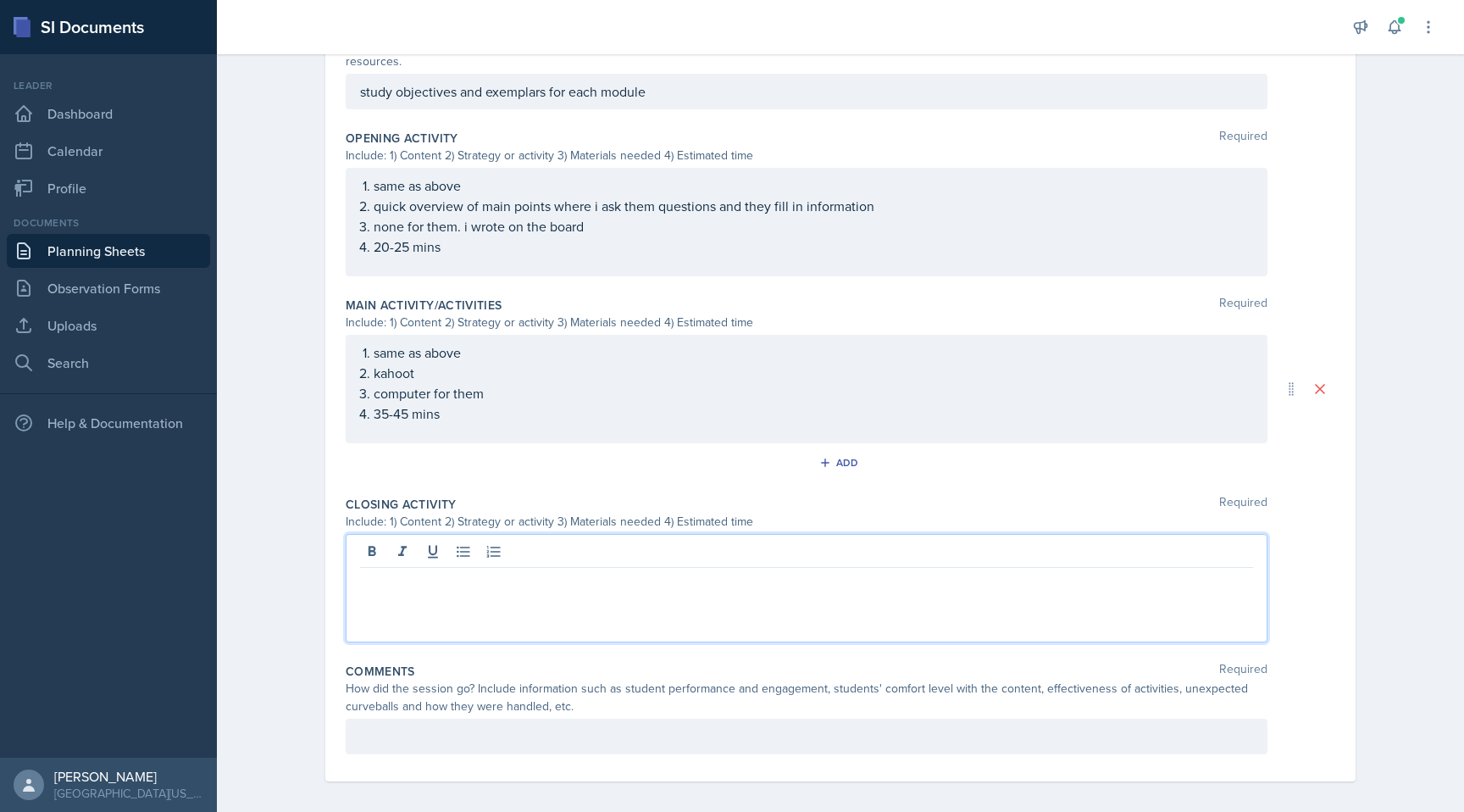
scroll to position [478, 0]
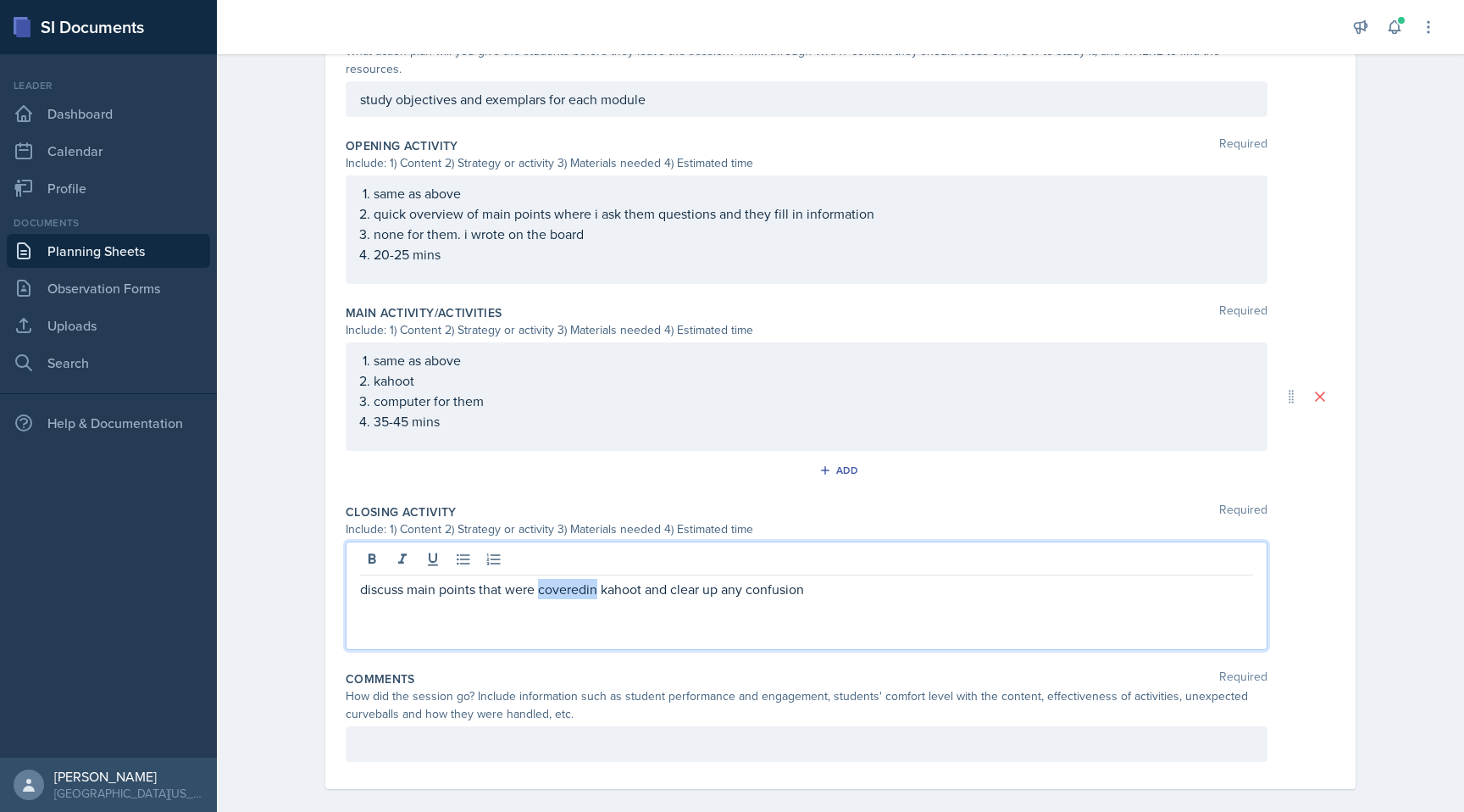
click at [587, 579] on p "discuss main points that were coveredin kahoot and clear up any confusion" at bounding box center [807, 589] width 893 height 21
click at [869, 579] on p "discuss main points that were covered in kahoot and clear up any confusion" at bounding box center [807, 589] width 893 height 21
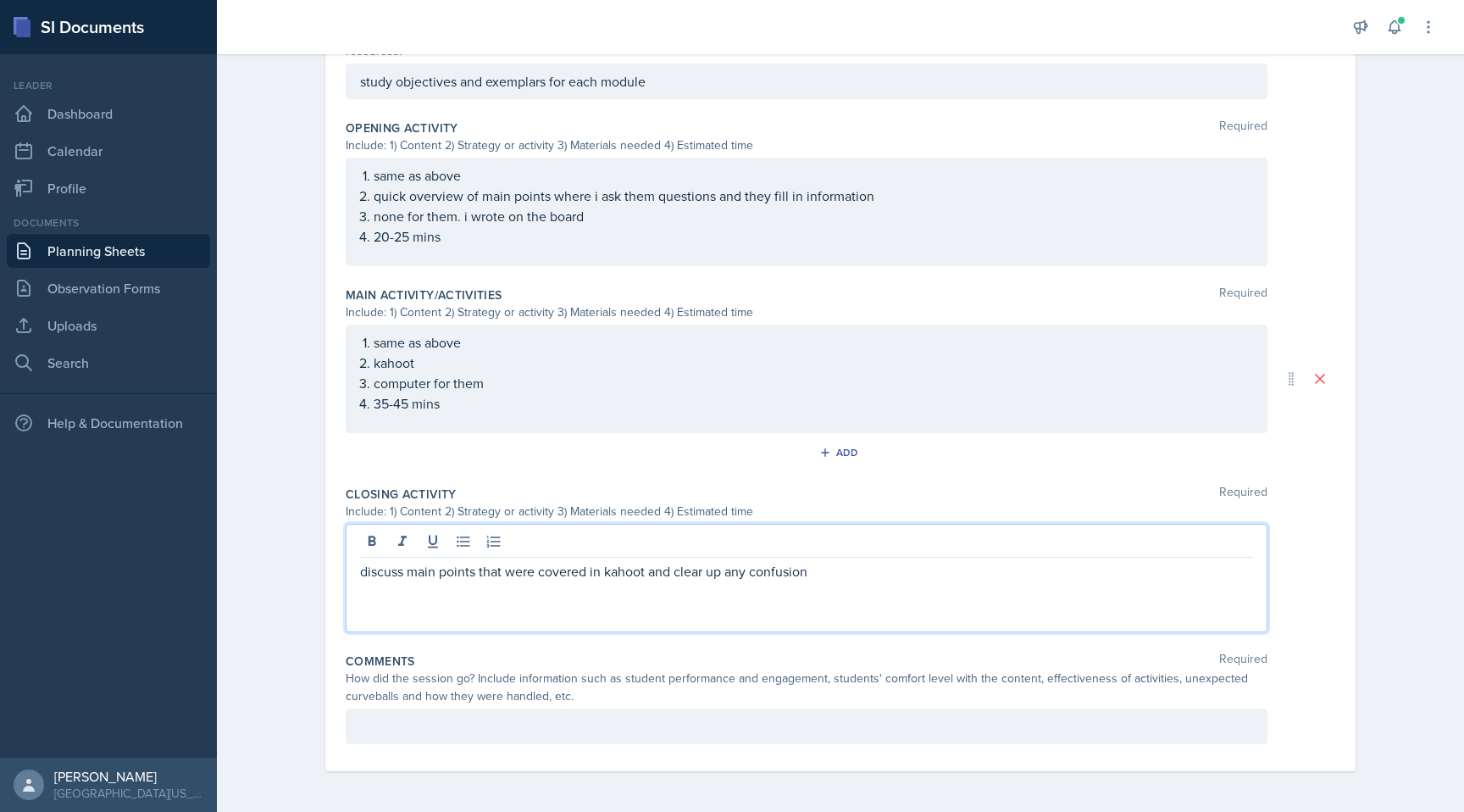
click at [813, 721] on p at bounding box center [807, 726] width 893 height 21
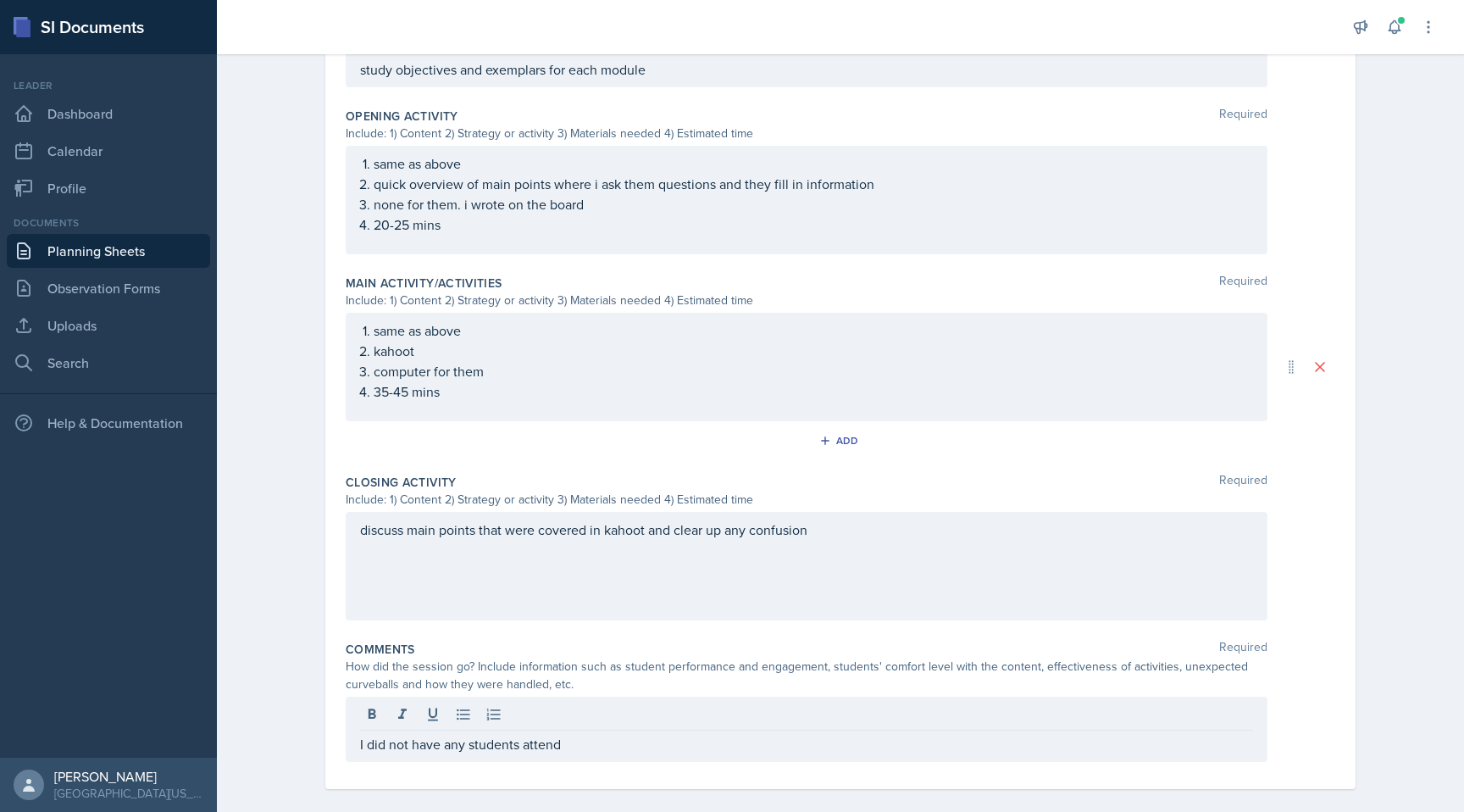
click at [950, 503] on div "Date [DATE] [DATE] 28 29 30 1 2 3 4 5 6 7 8 9 10 11 12 13 14 15 16 17 18 19 20 …" at bounding box center [840, 227] width 1084 height 1204
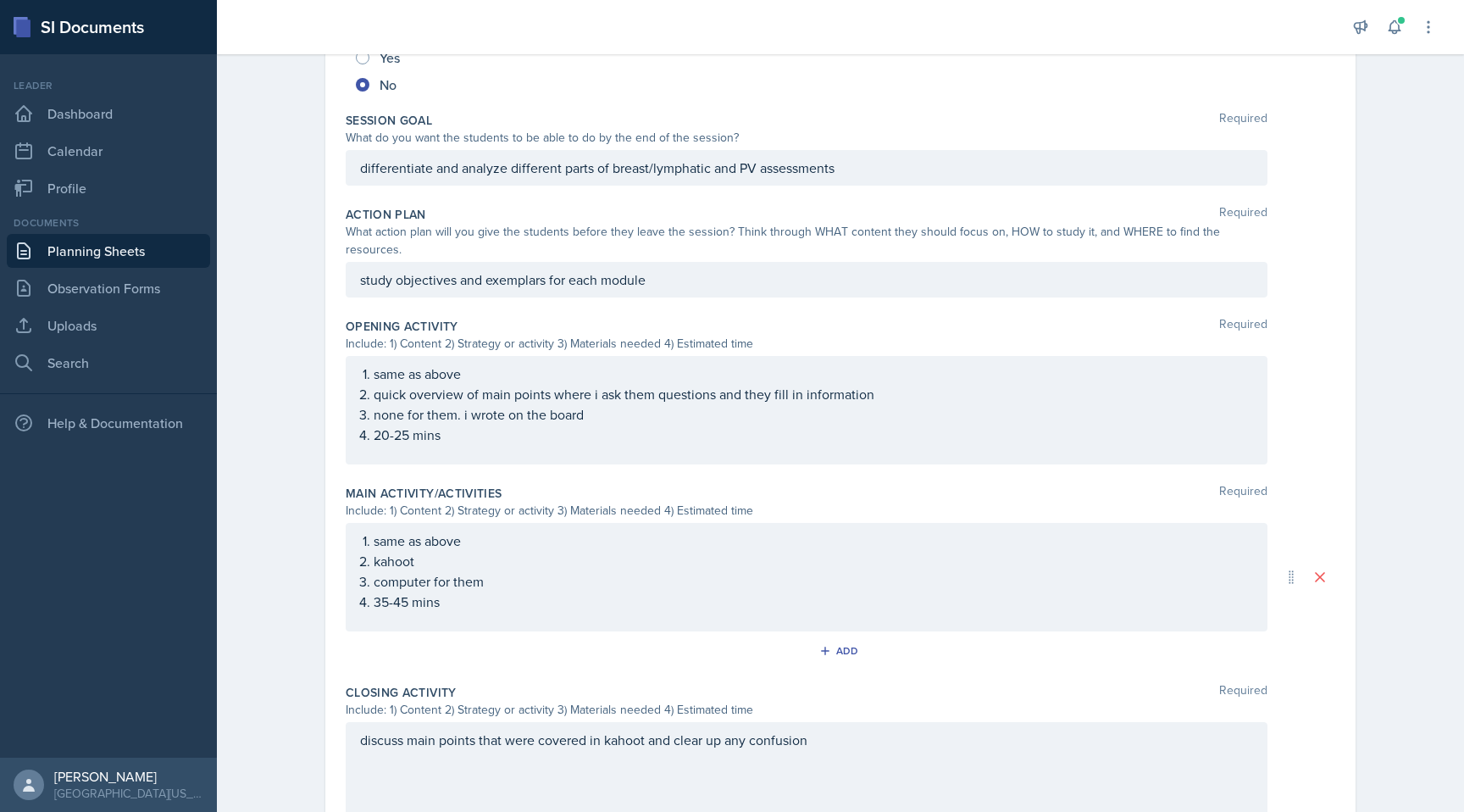
scroll to position [0, 0]
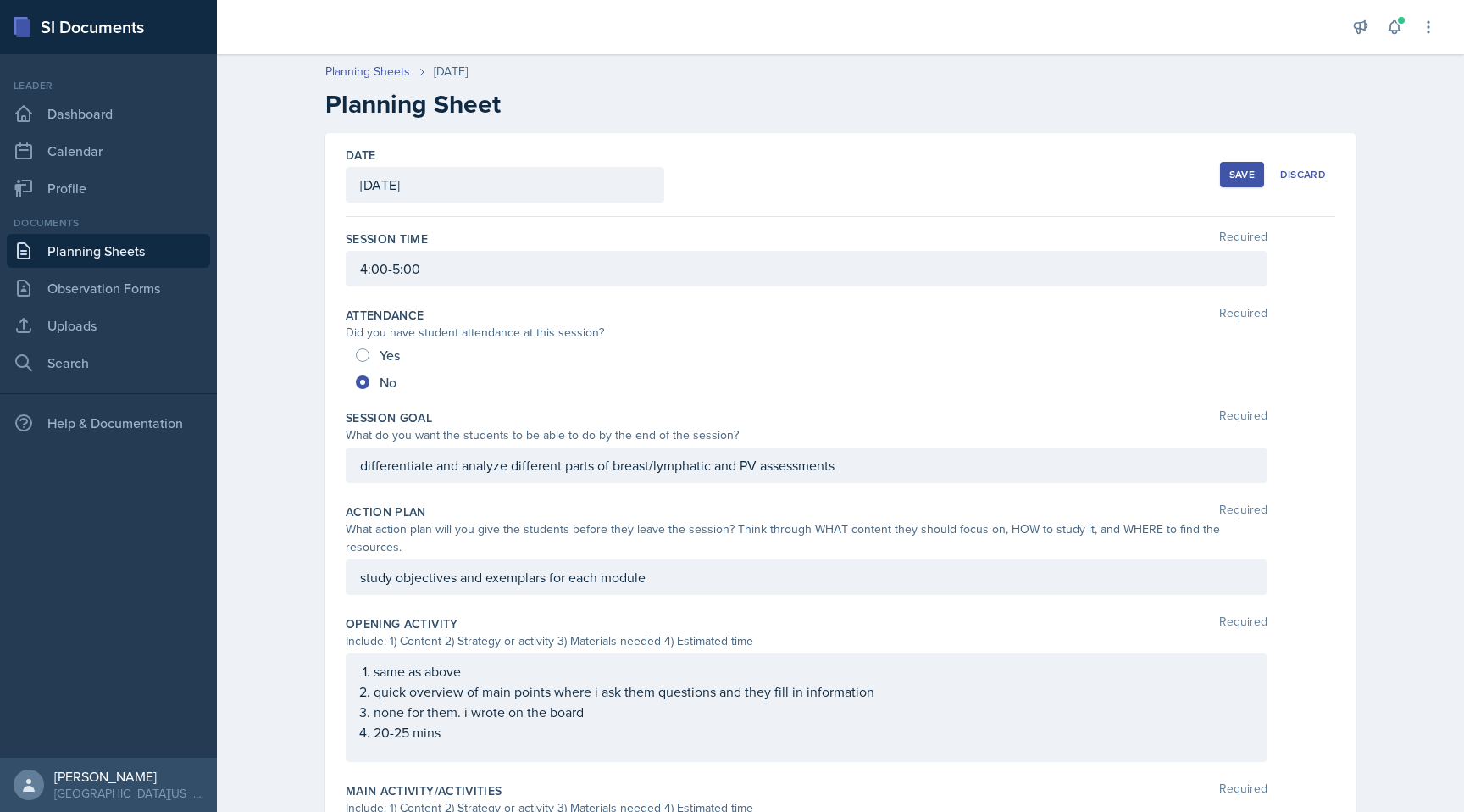
click at [950, 169] on div "Save" at bounding box center [1242, 174] width 25 height 14
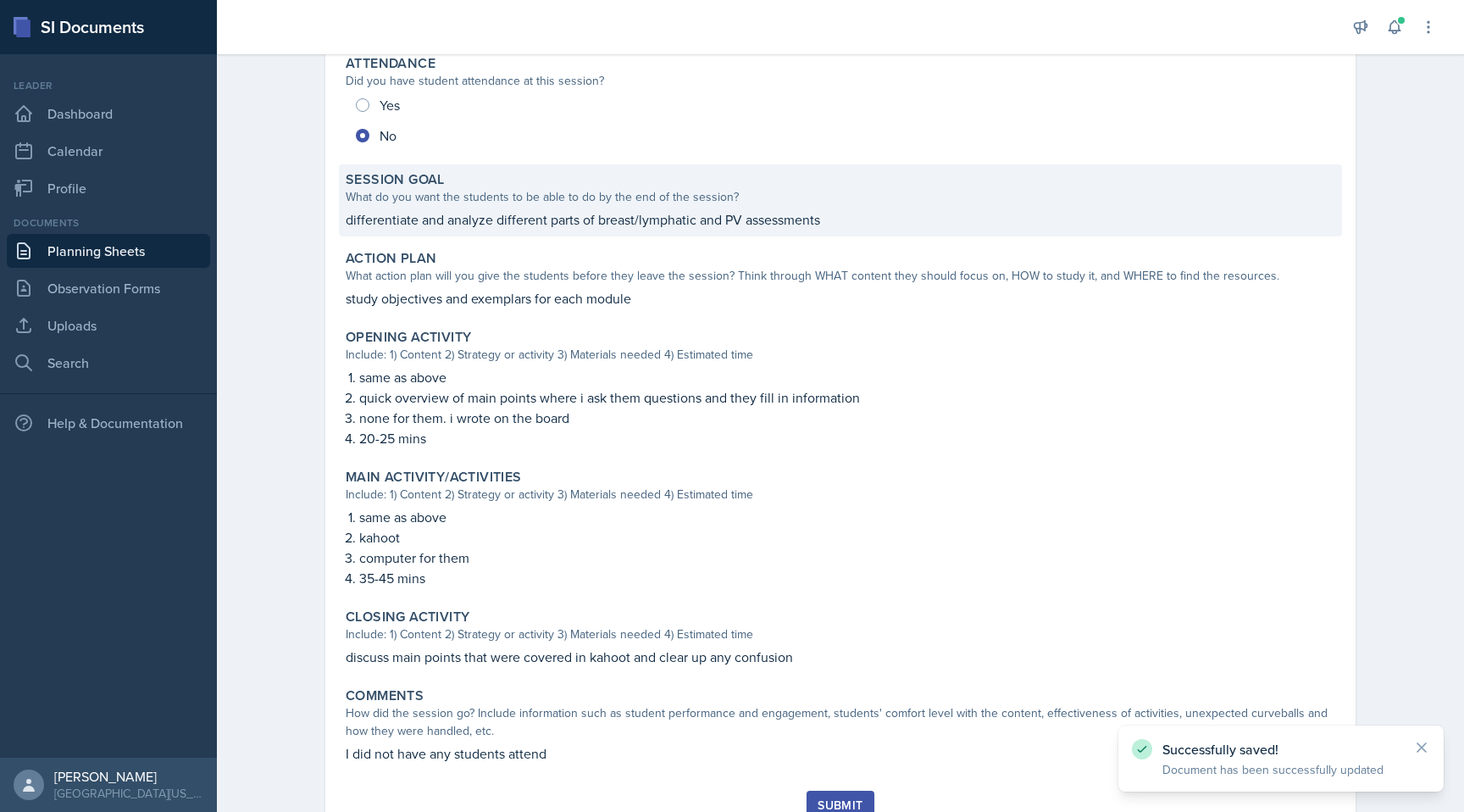
scroll to position [296, 0]
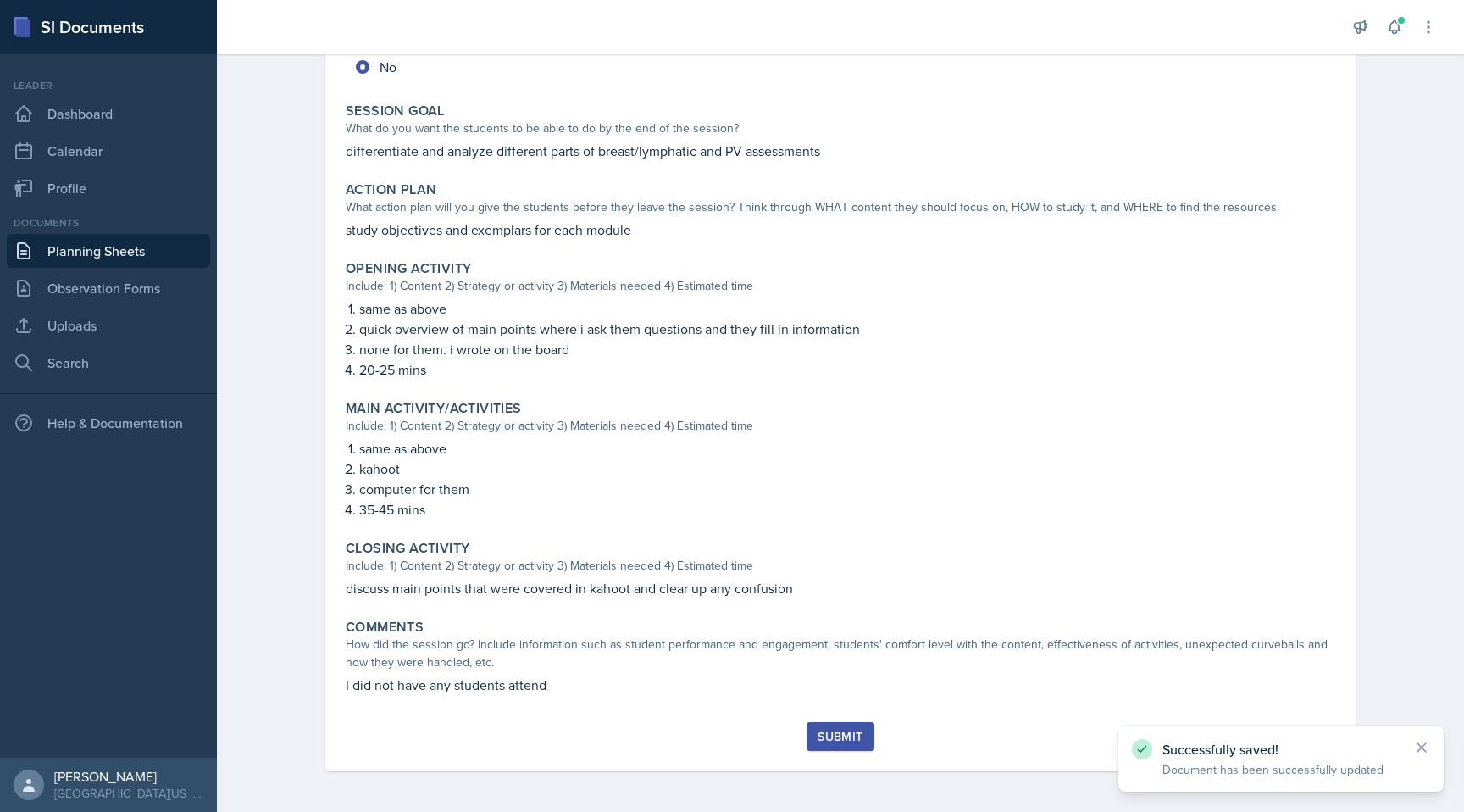
click at [846, 738] on div "Submit" at bounding box center [840, 736] width 45 height 14
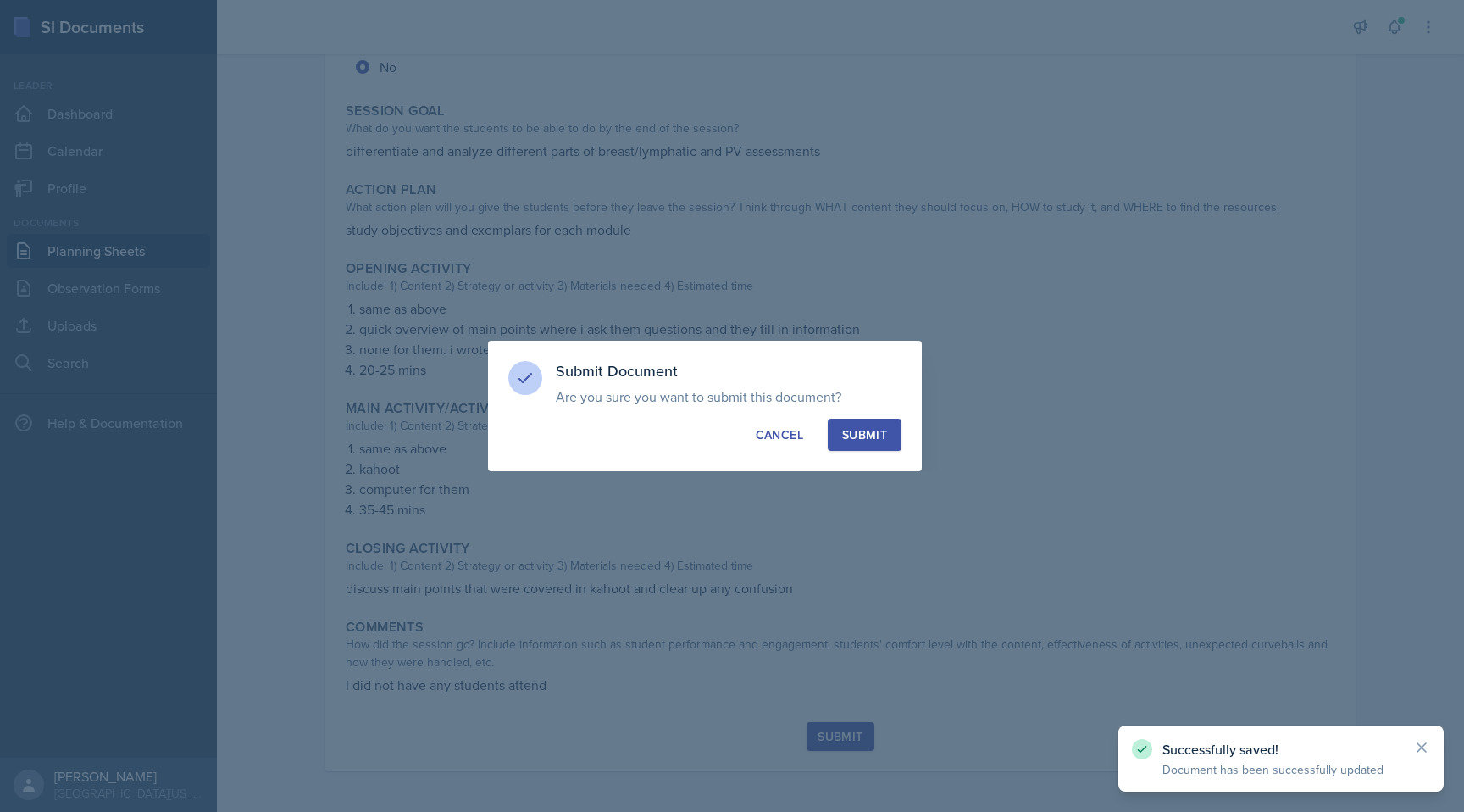
click at [862, 426] on div "Submit" at bounding box center [864, 434] width 45 height 17
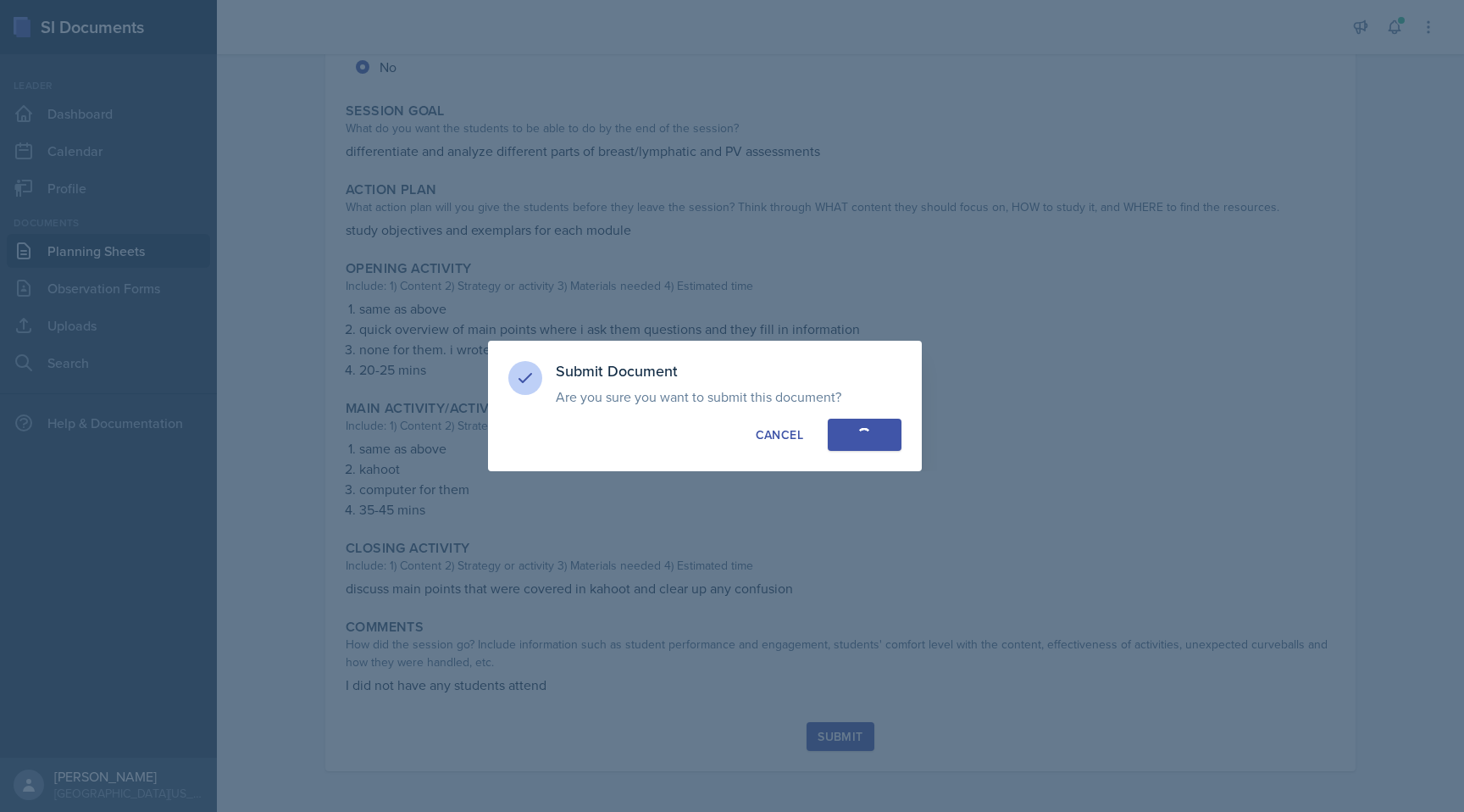
radio input "true"
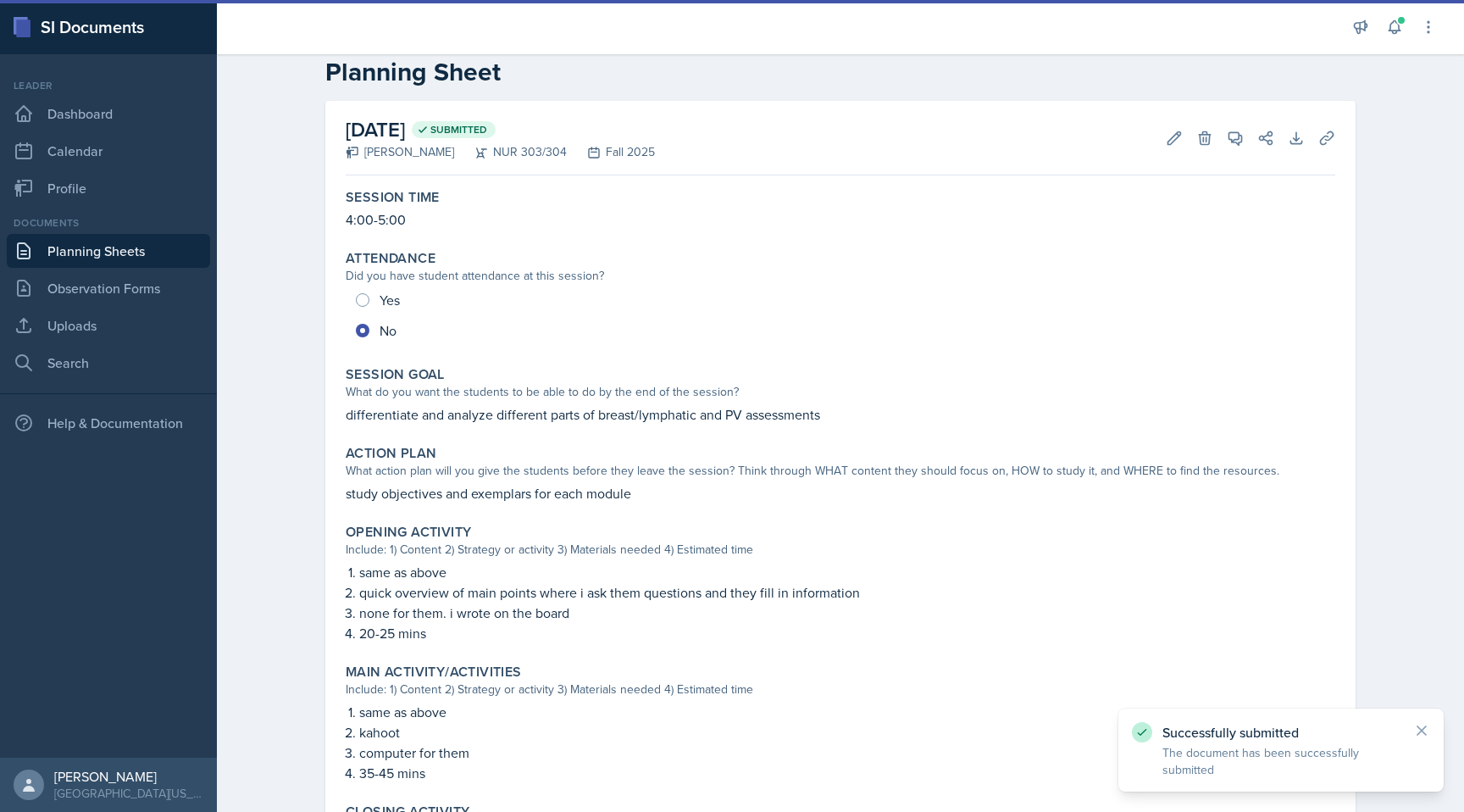
scroll to position [0, 0]
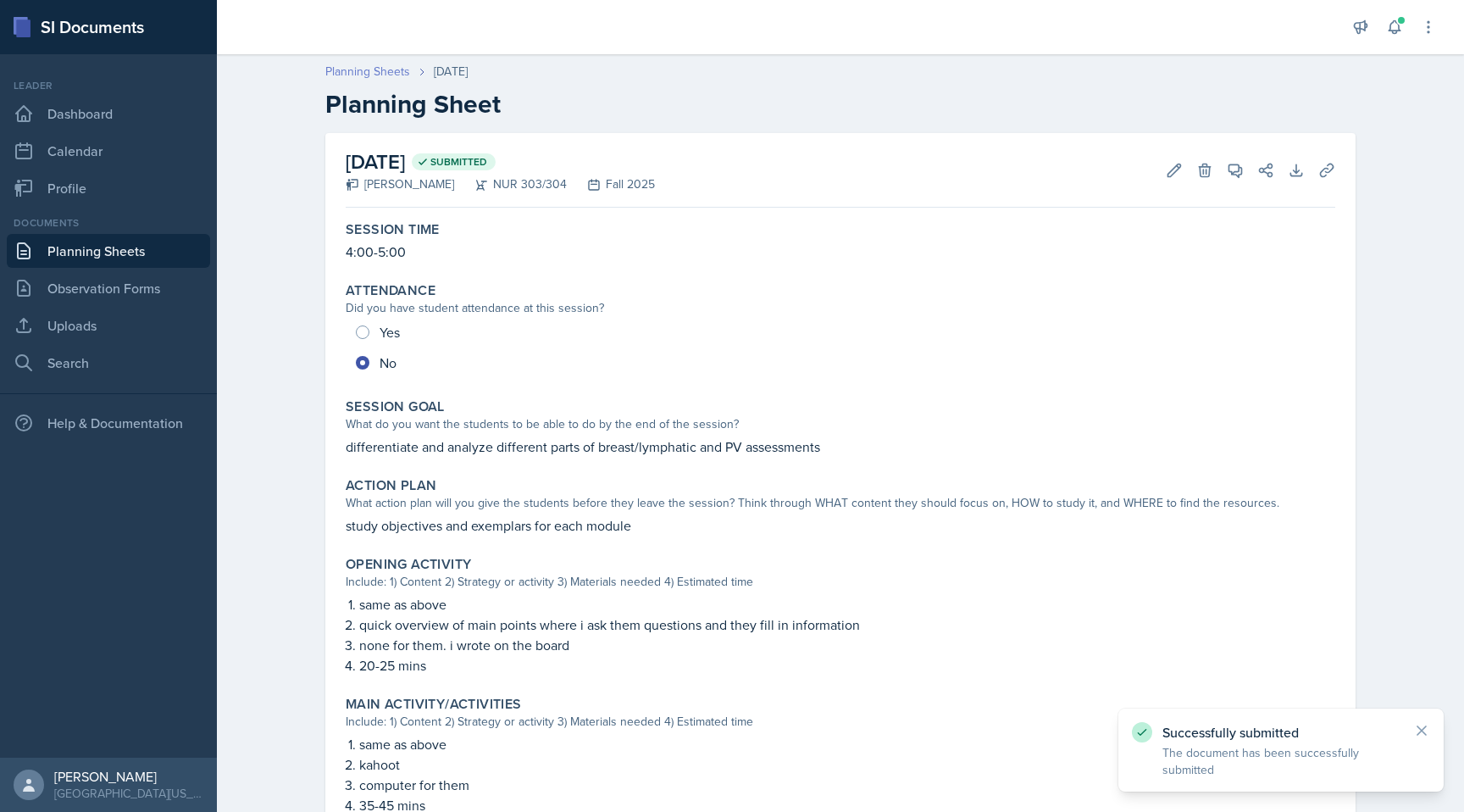
click at [388, 77] on link "Planning Sheets" at bounding box center [367, 71] width 85 height 18
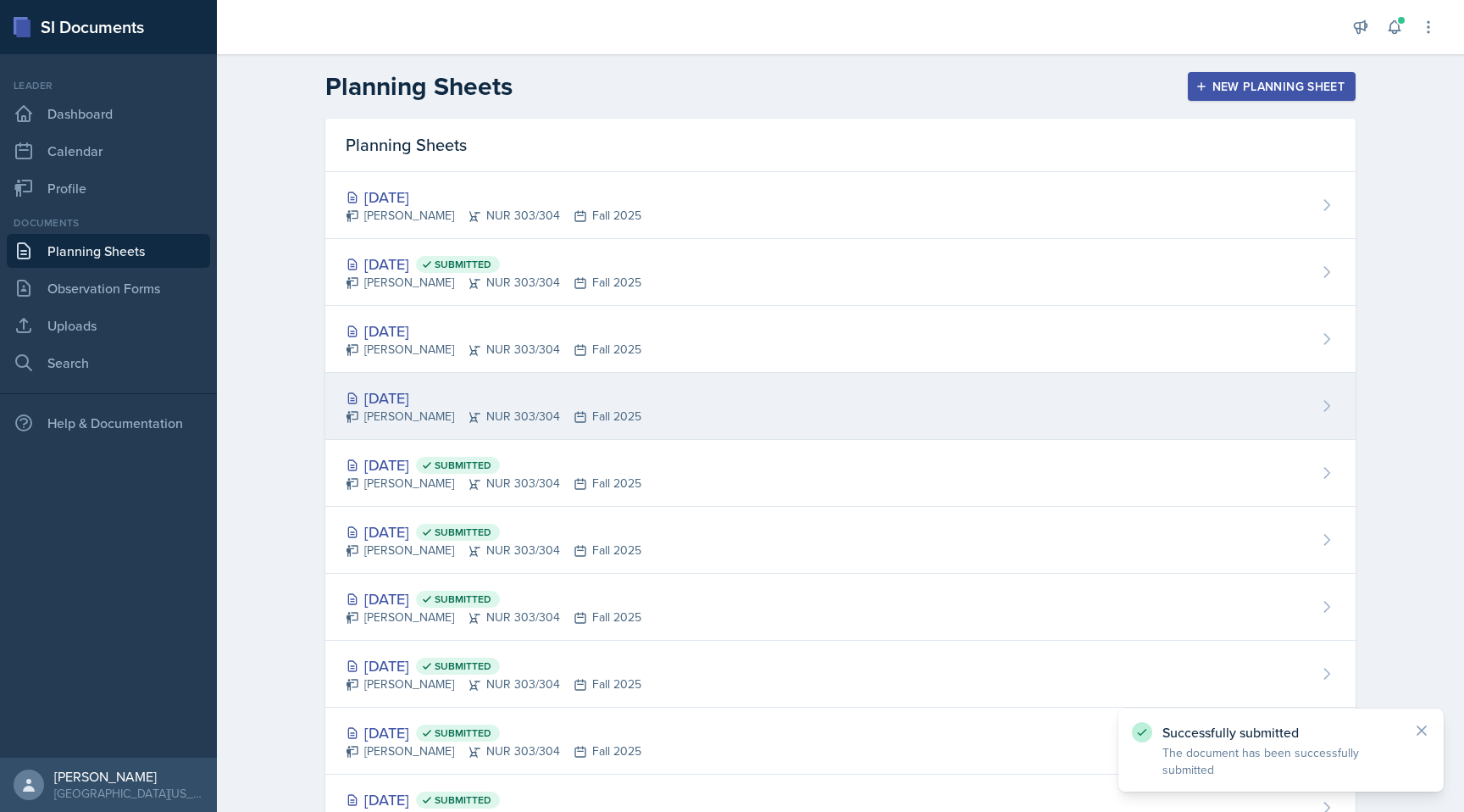
click at [470, 420] on div "[PERSON_NAME] NUR 303/304 Fall 2025" at bounding box center [493, 416] width 296 height 18
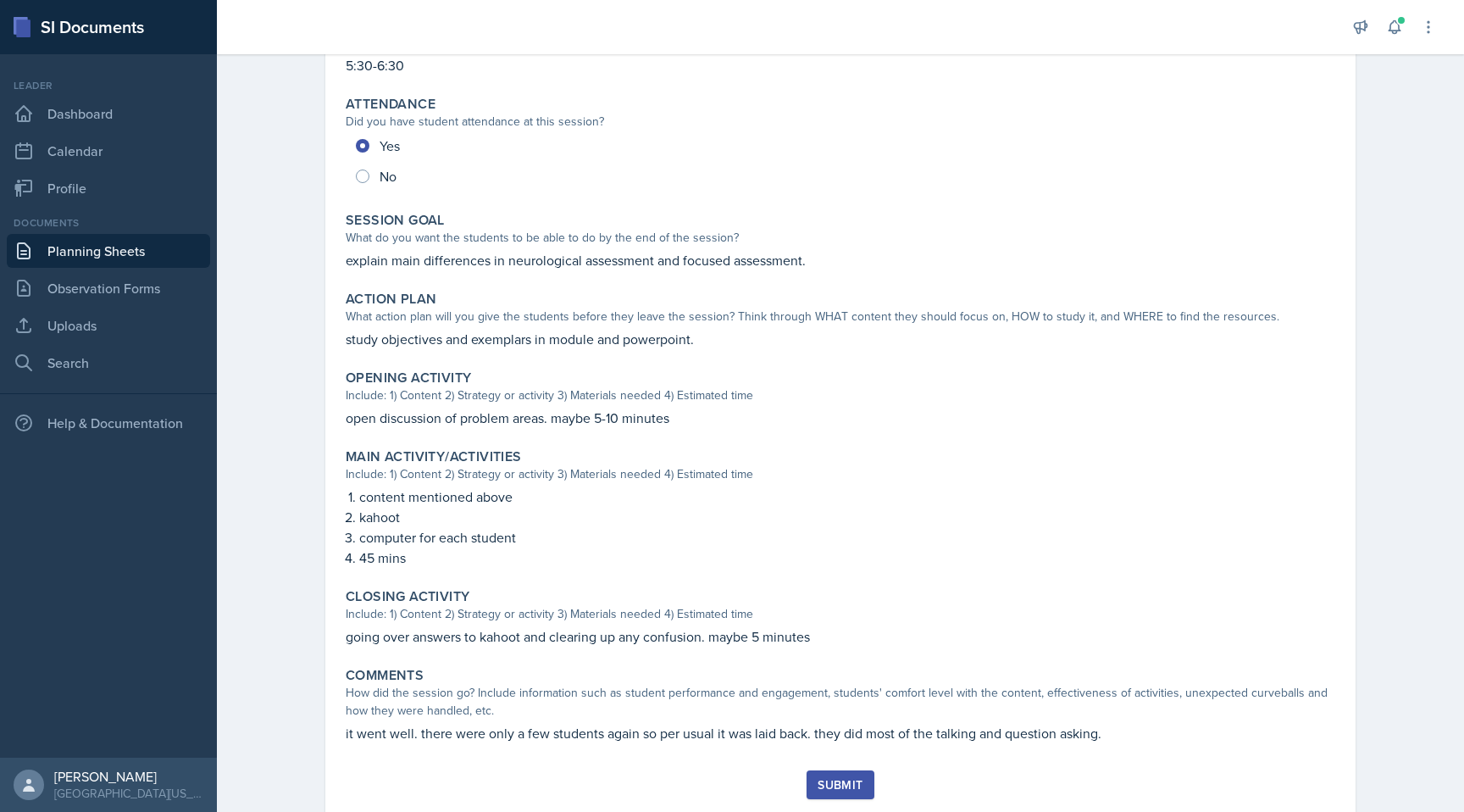
scroll to position [235, 0]
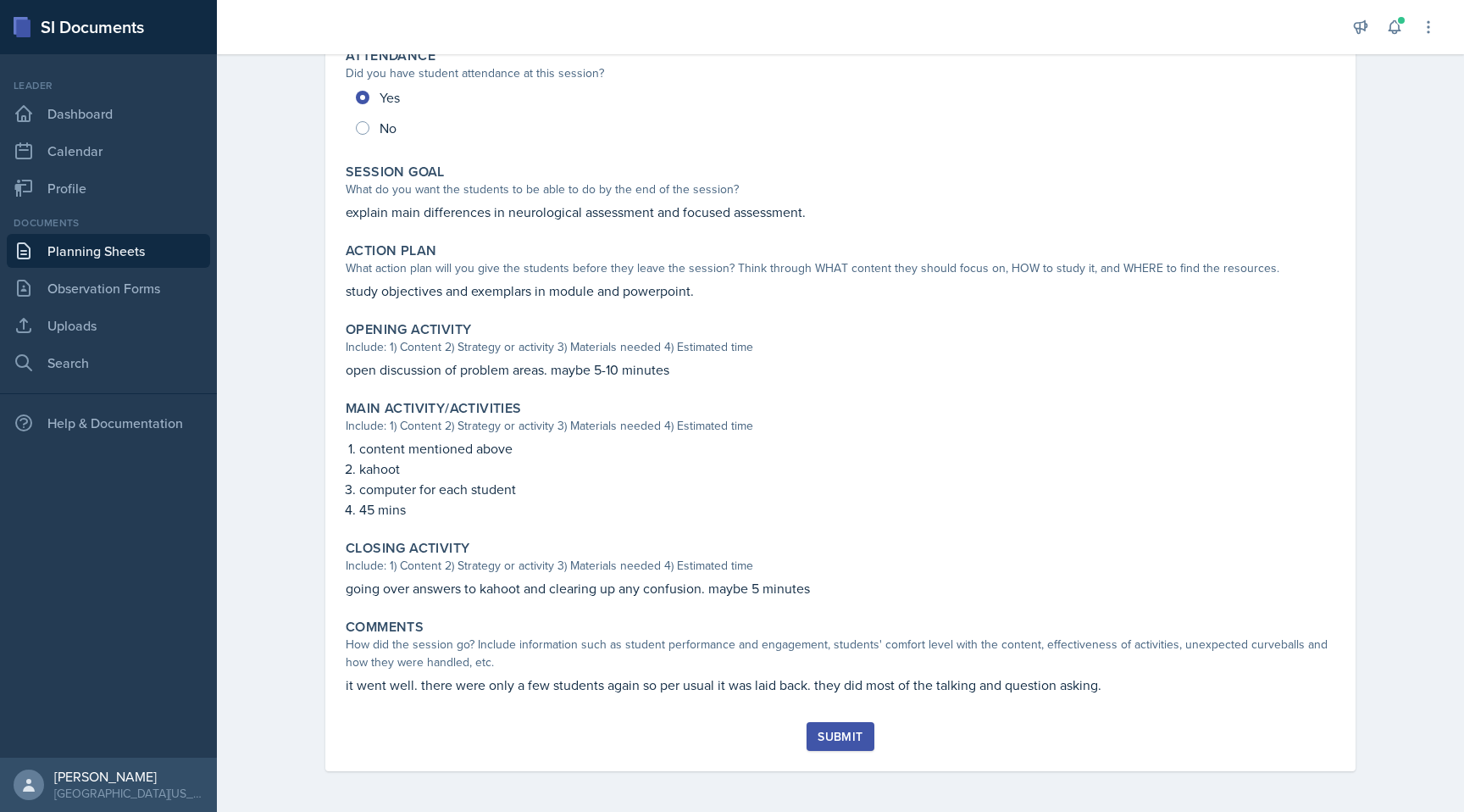
click at [848, 738] on div "Submit" at bounding box center [840, 736] width 45 height 14
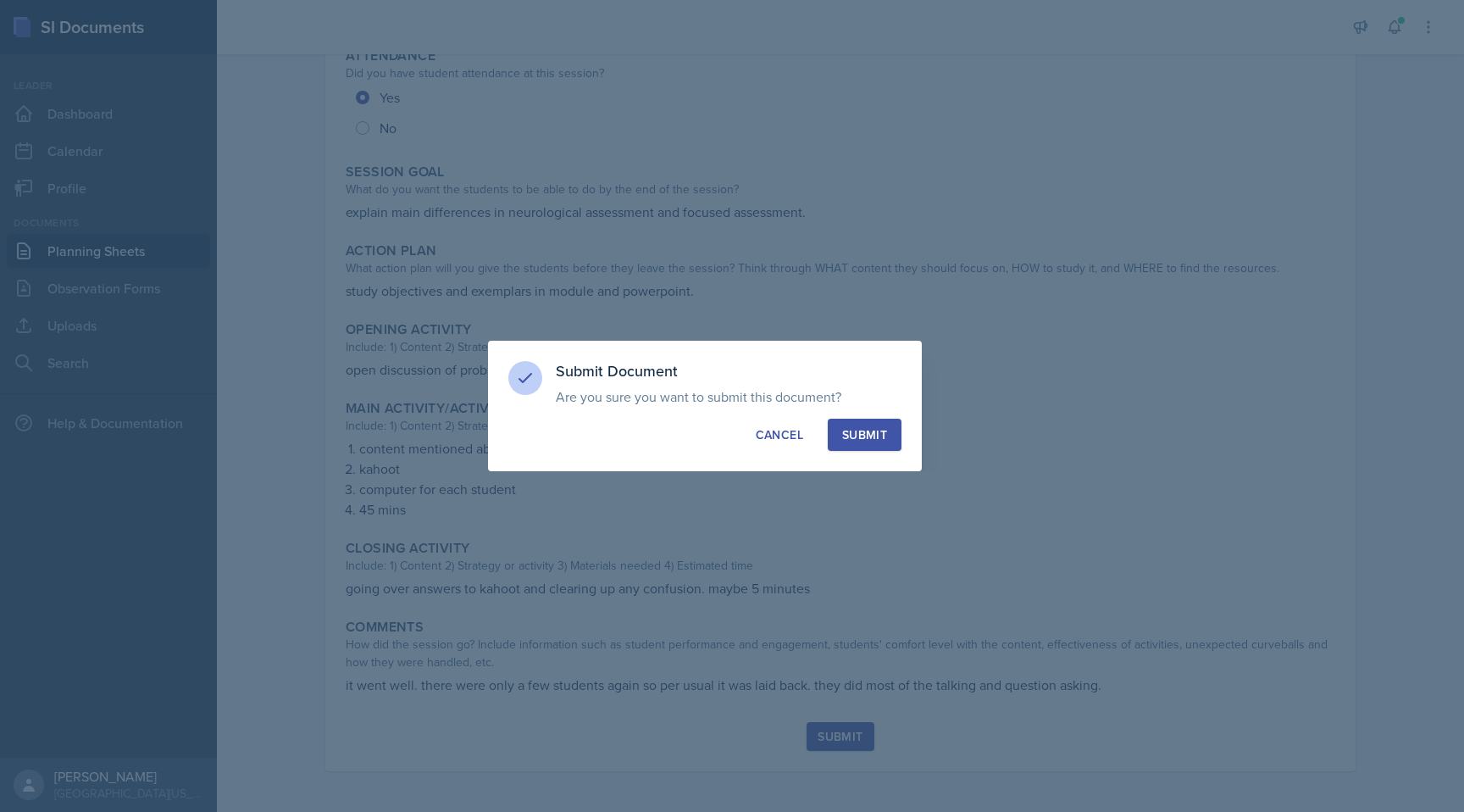
click at [858, 435] on div "Submit" at bounding box center [864, 434] width 45 height 17
radio input "true"
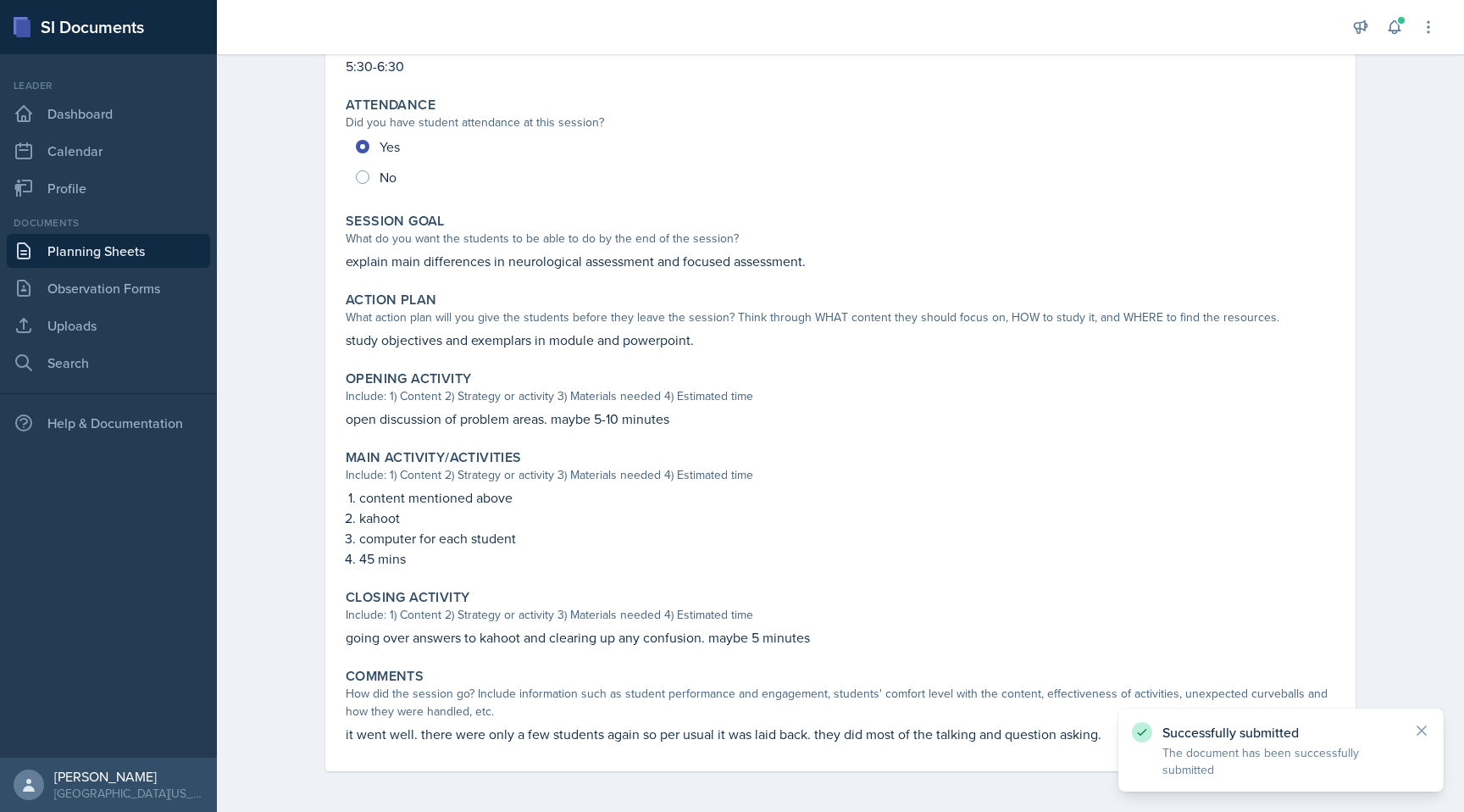
scroll to position [0, 0]
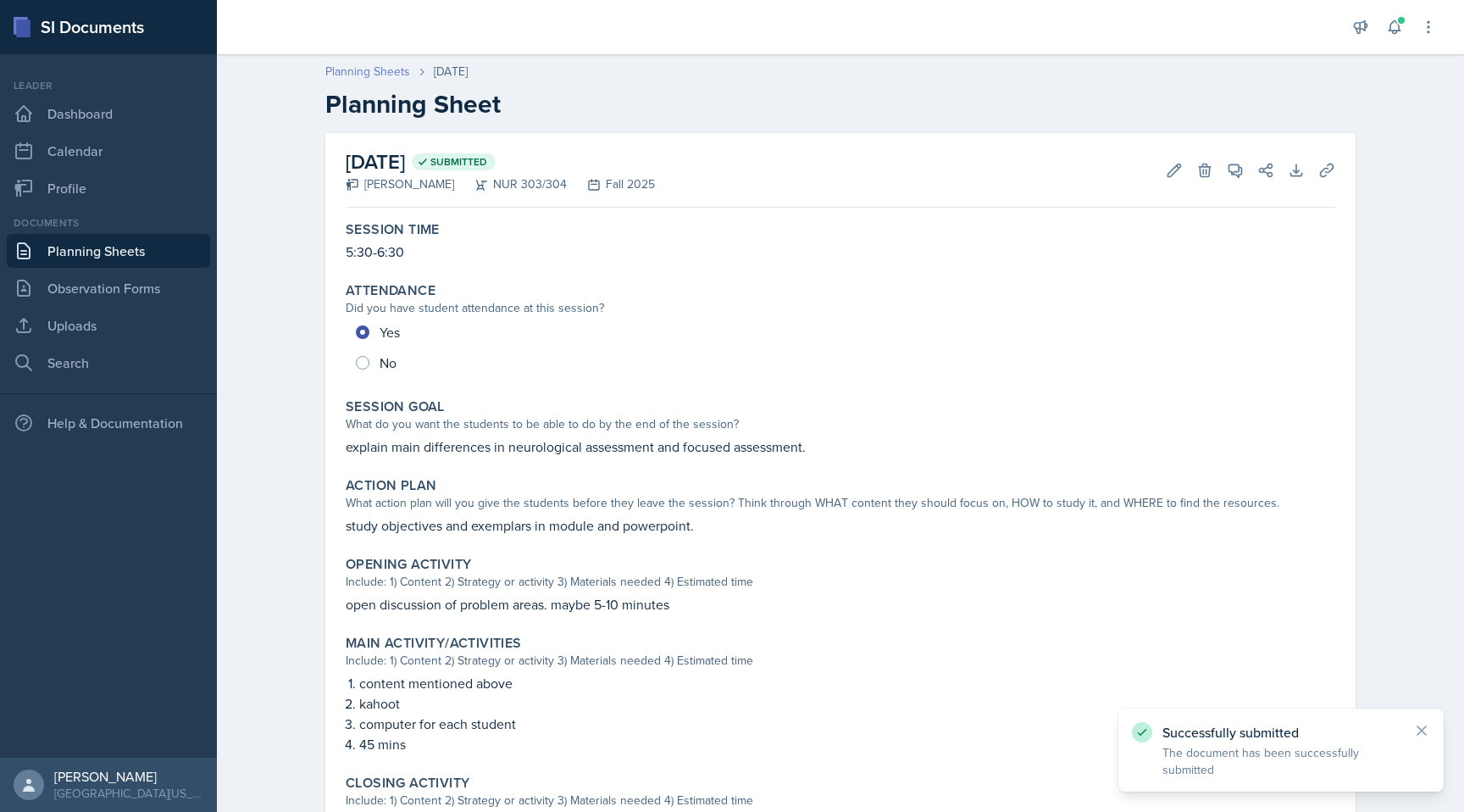
click at [366, 63] on link "Planning Sheets" at bounding box center [367, 71] width 85 height 18
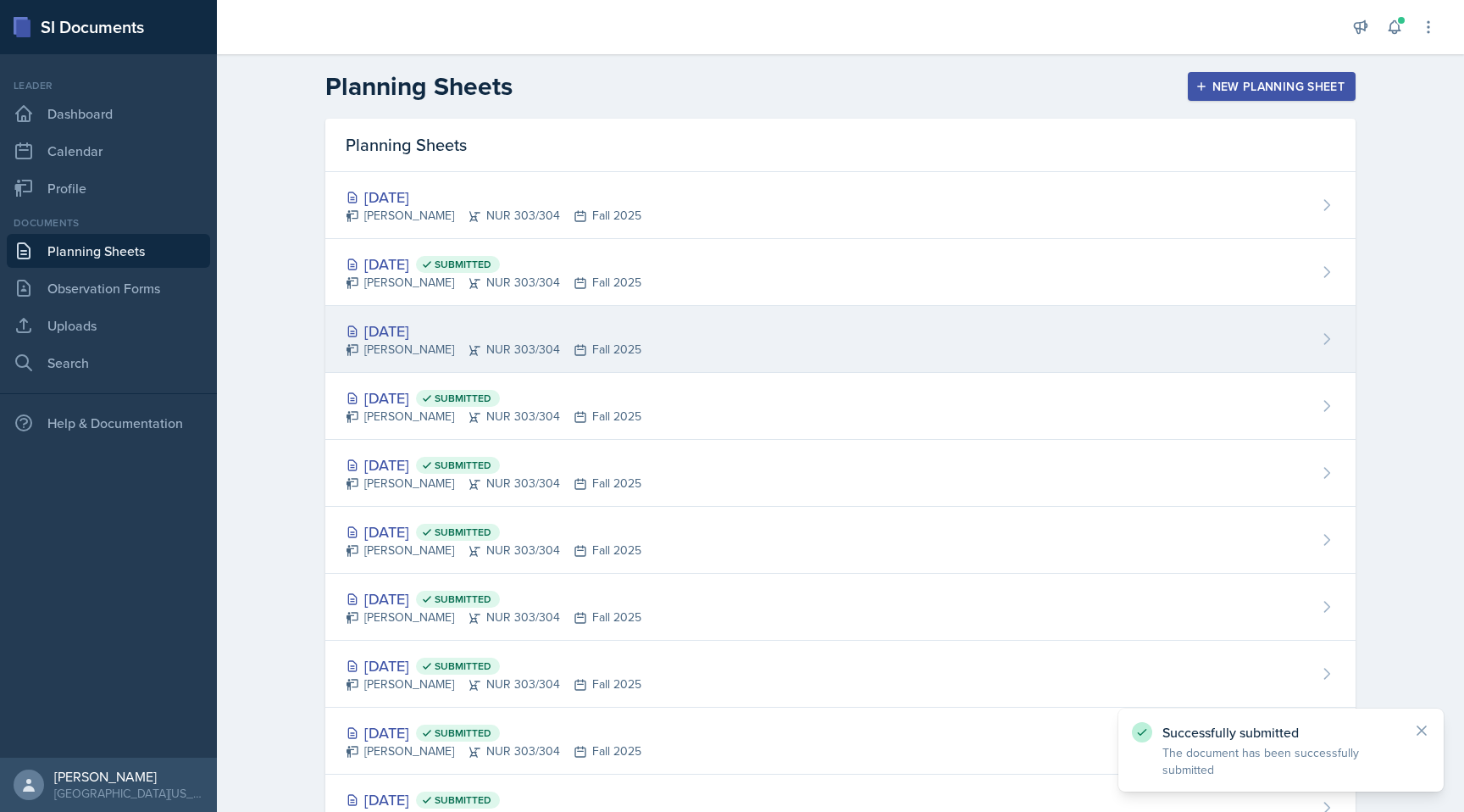
click at [539, 336] on div "[DATE]" at bounding box center [493, 331] width 296 height 23
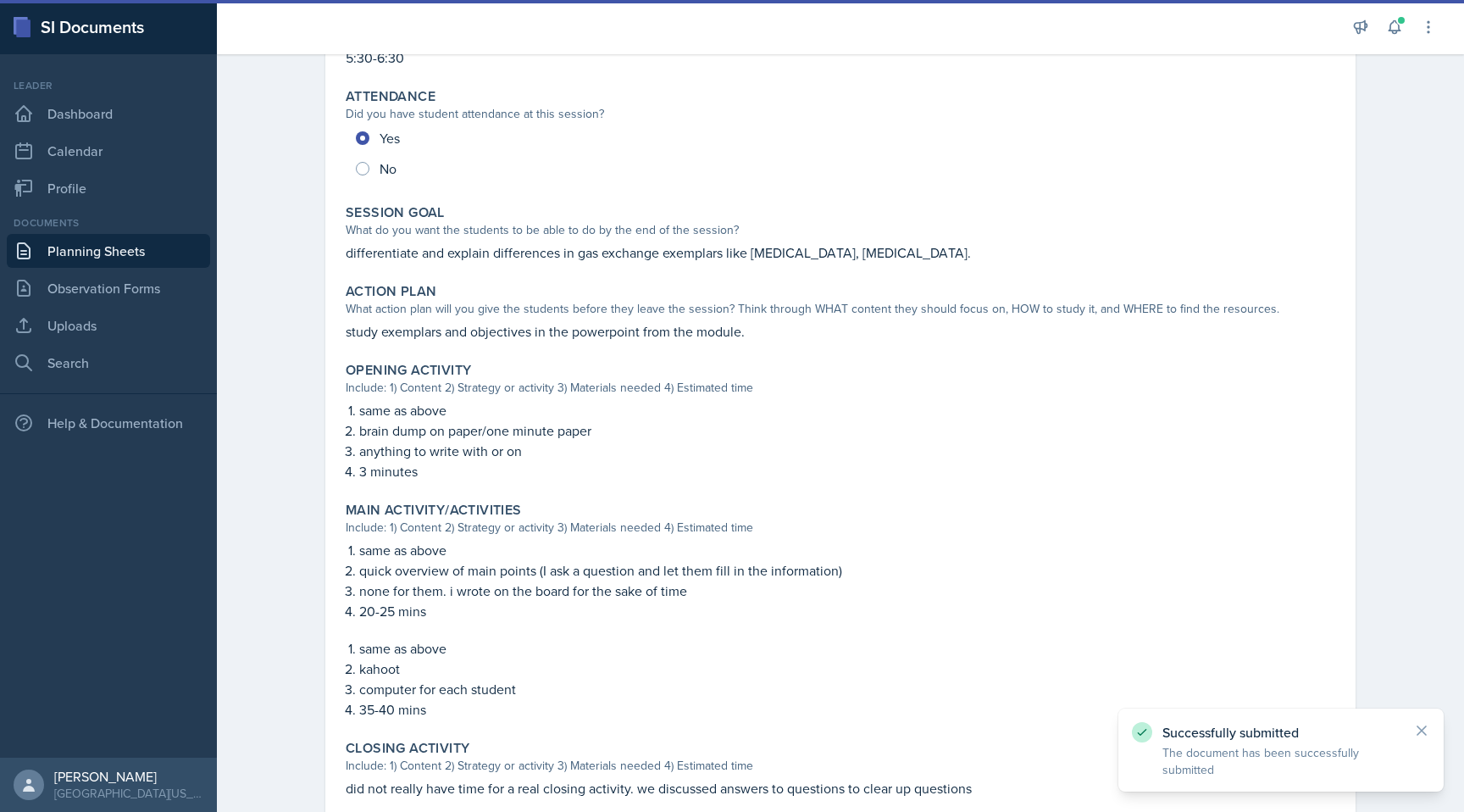
scroll to position [414, 0]
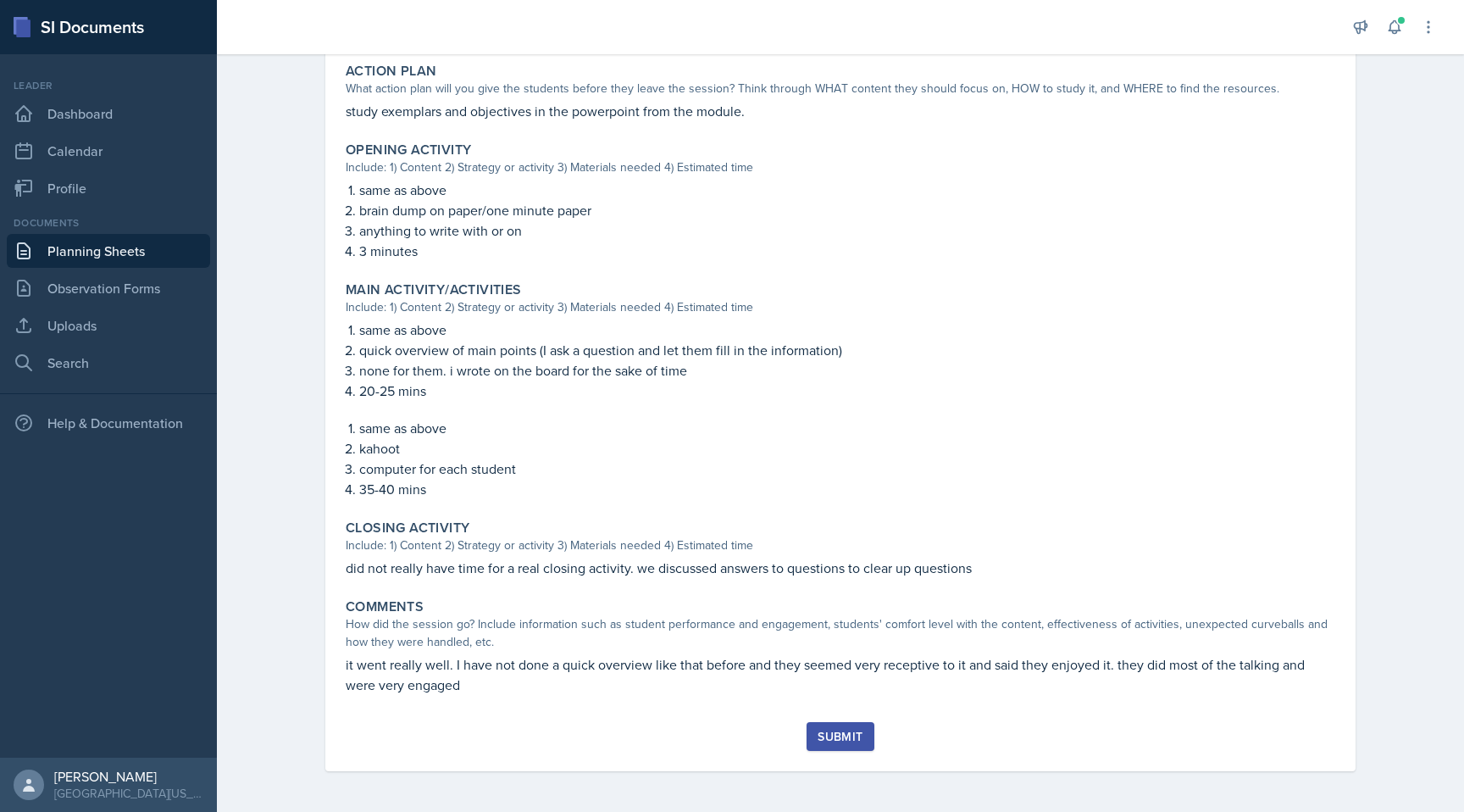
click at [841, 734] on div "Submit" at bounding box center [840, 736] width 45 height 14
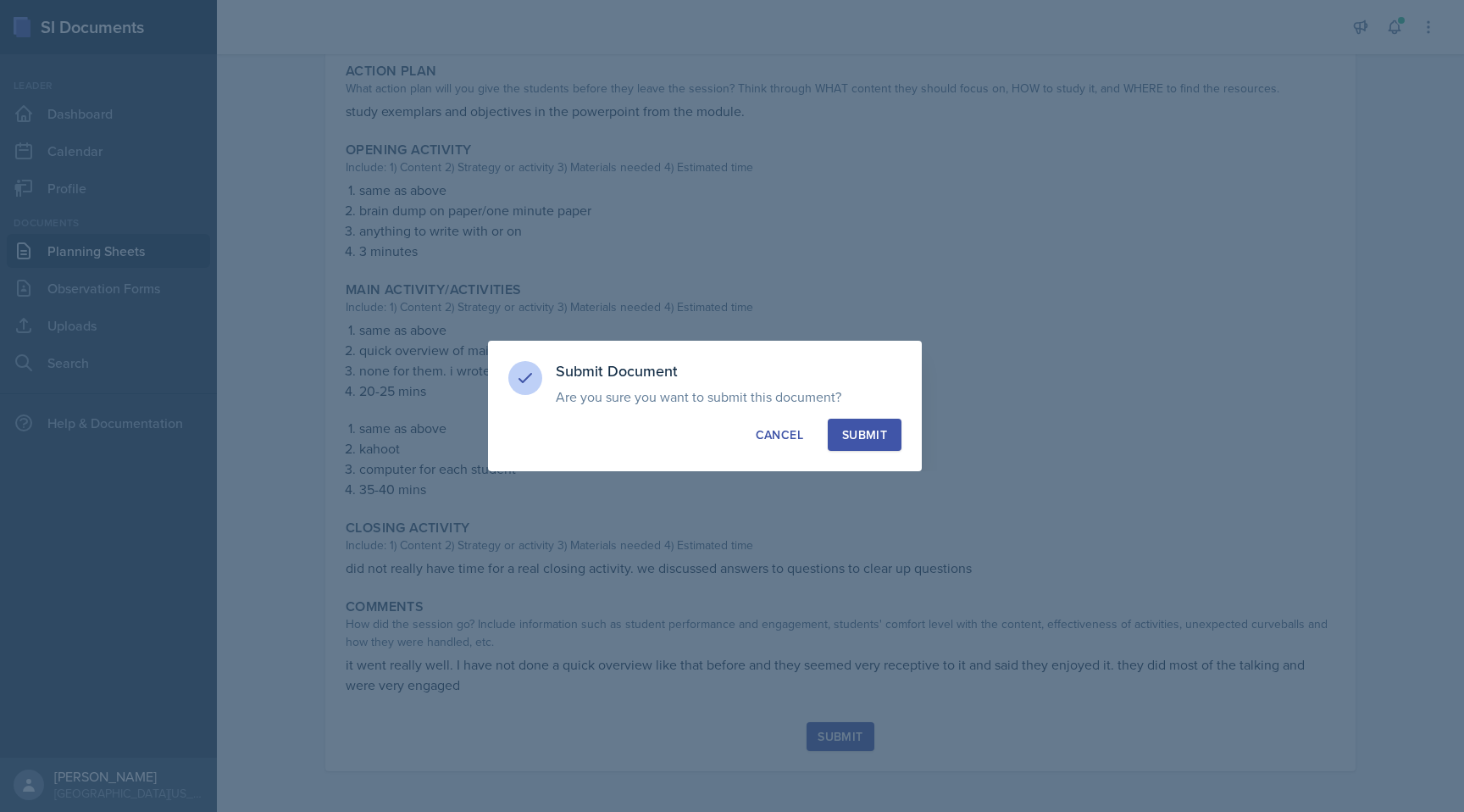
click at [860, 430] on div "Submit" at bounding box center [864, 434] width 45 height 17
radio input "true"
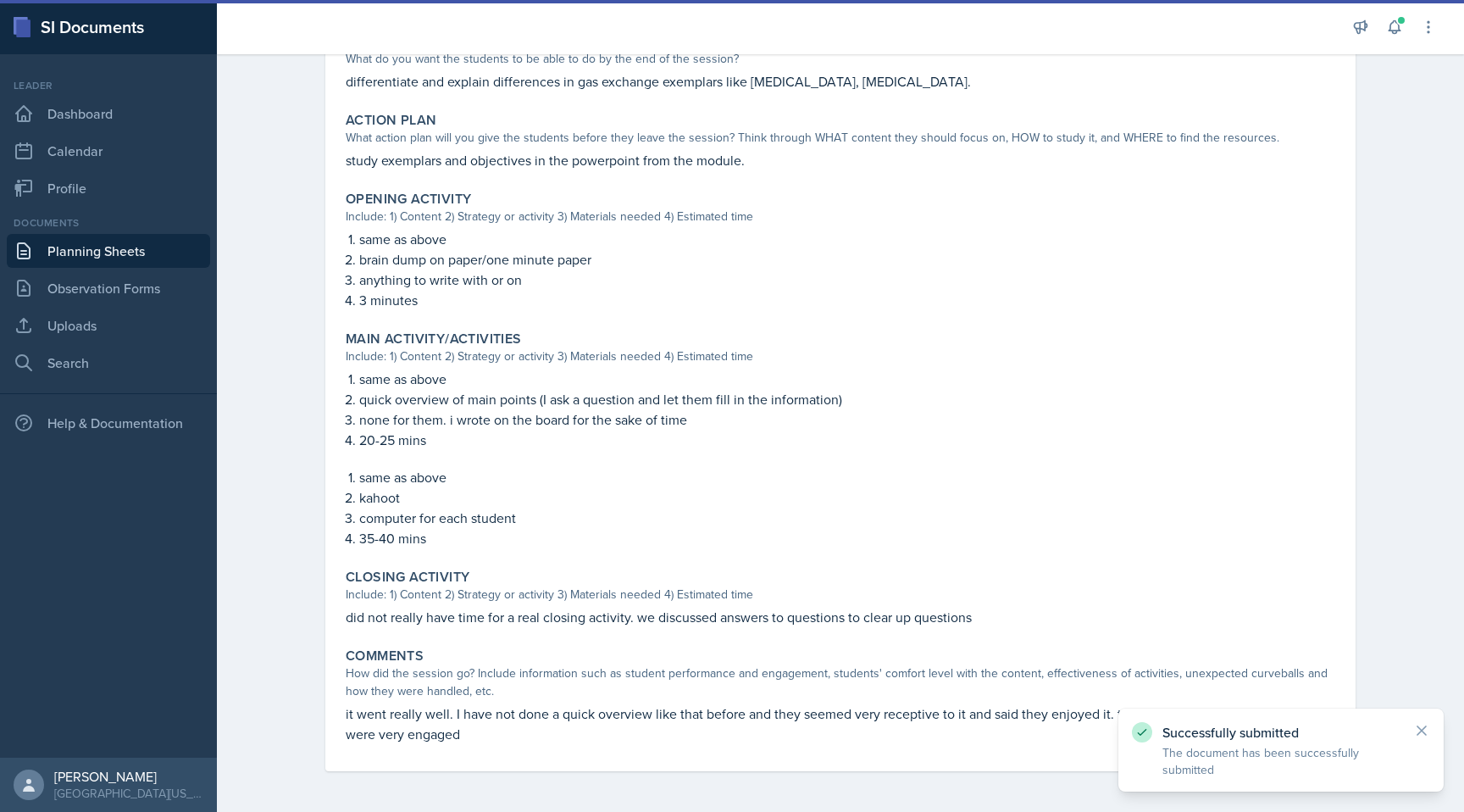
scroll to position [0, 0]
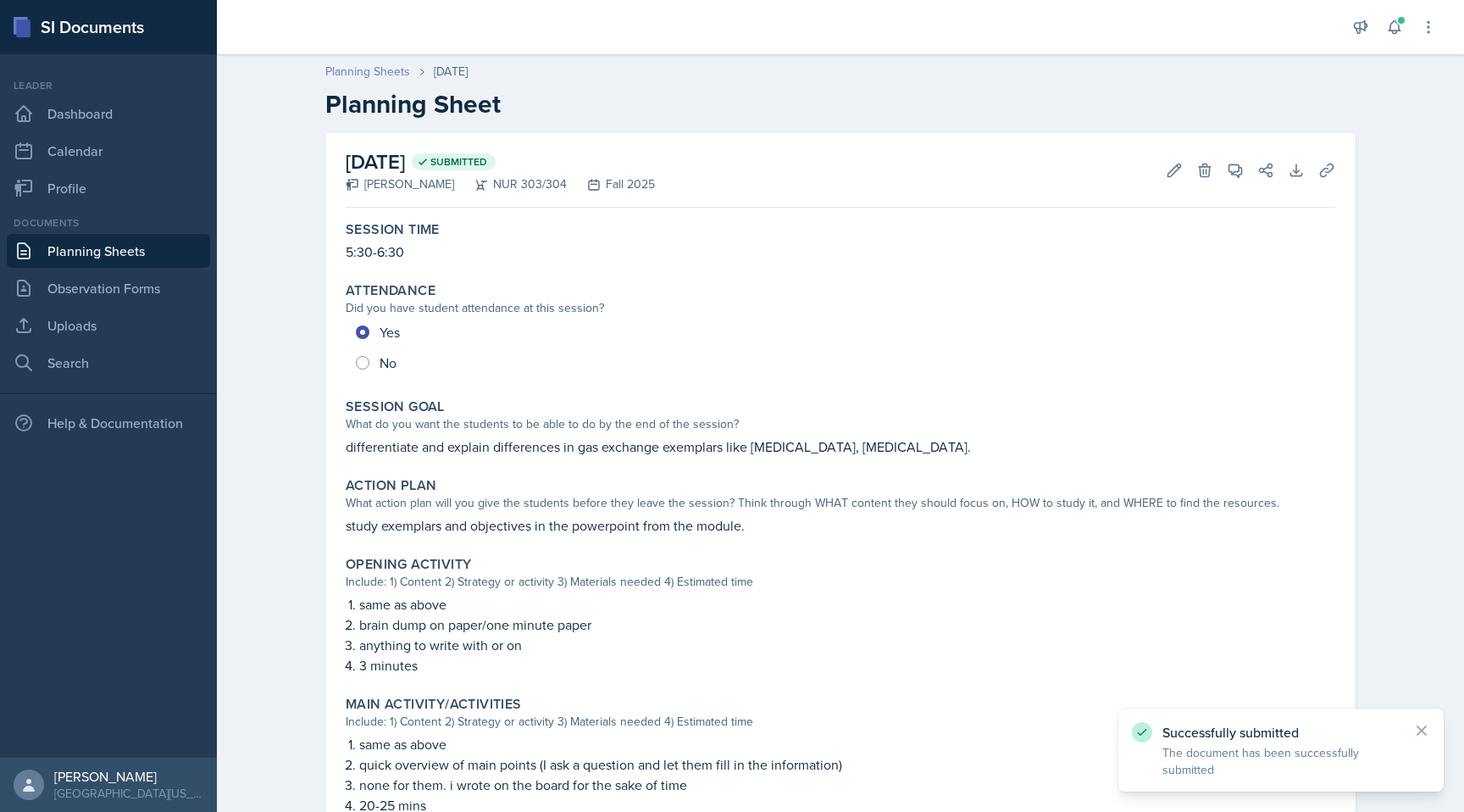
click at [396, 70] on link "Planning Sheets" at bounding box center [367, 71] width 85 height 18
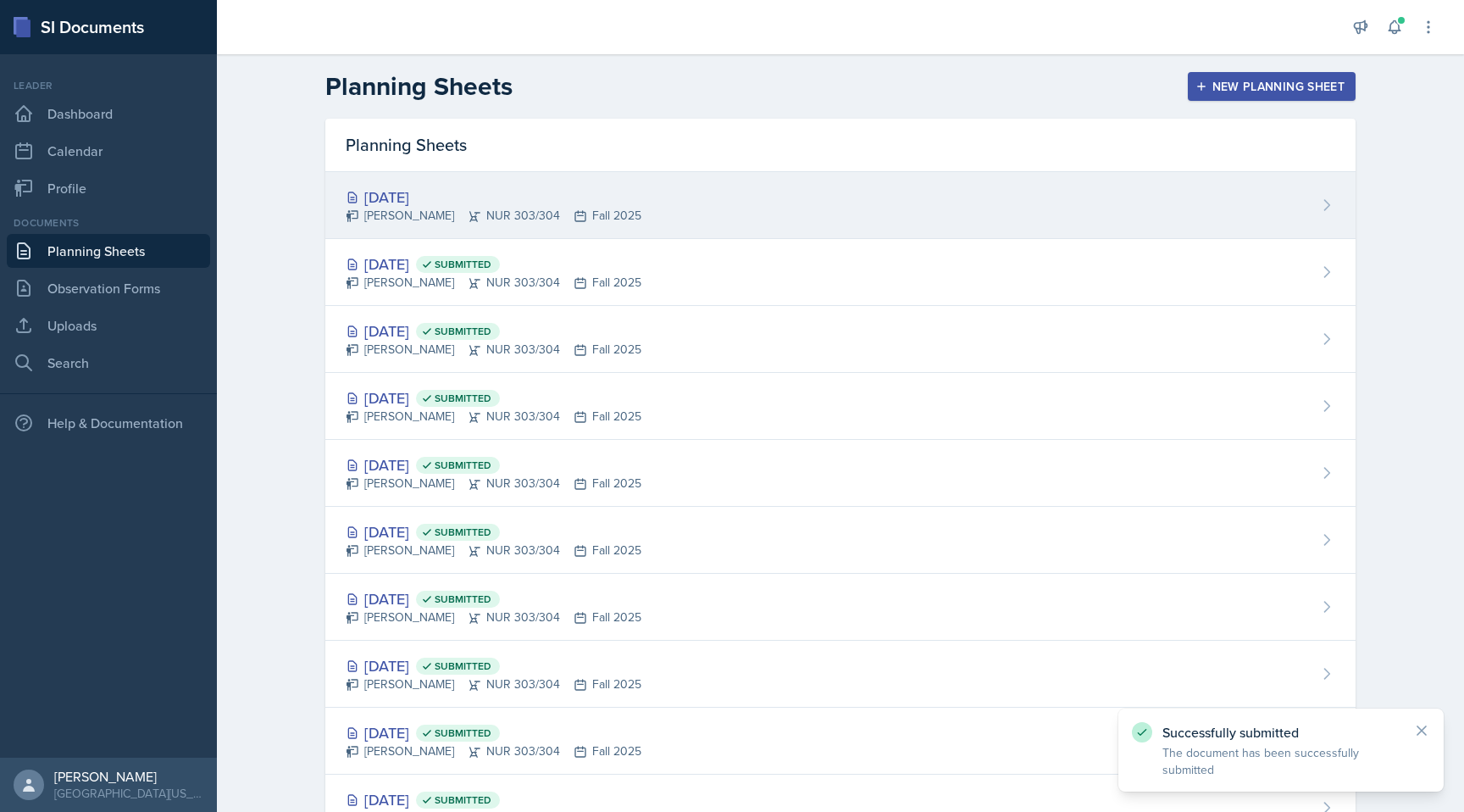
click at [582, 214] on div "[PERSON_NAME] NUR 303/304 Fall 2025" at bounding box center [493, 215] width 296 height 18
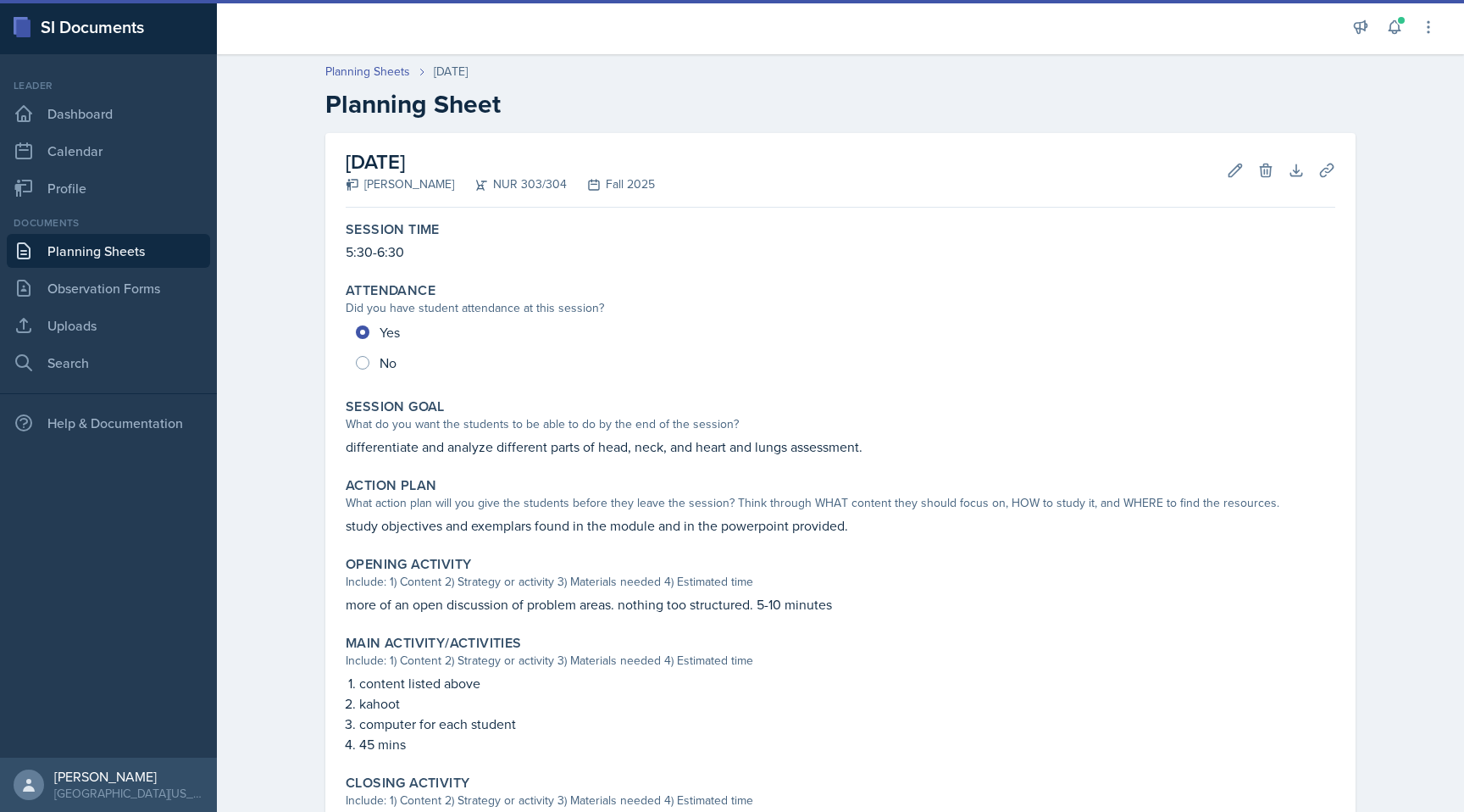
scroll to position [235, 0]
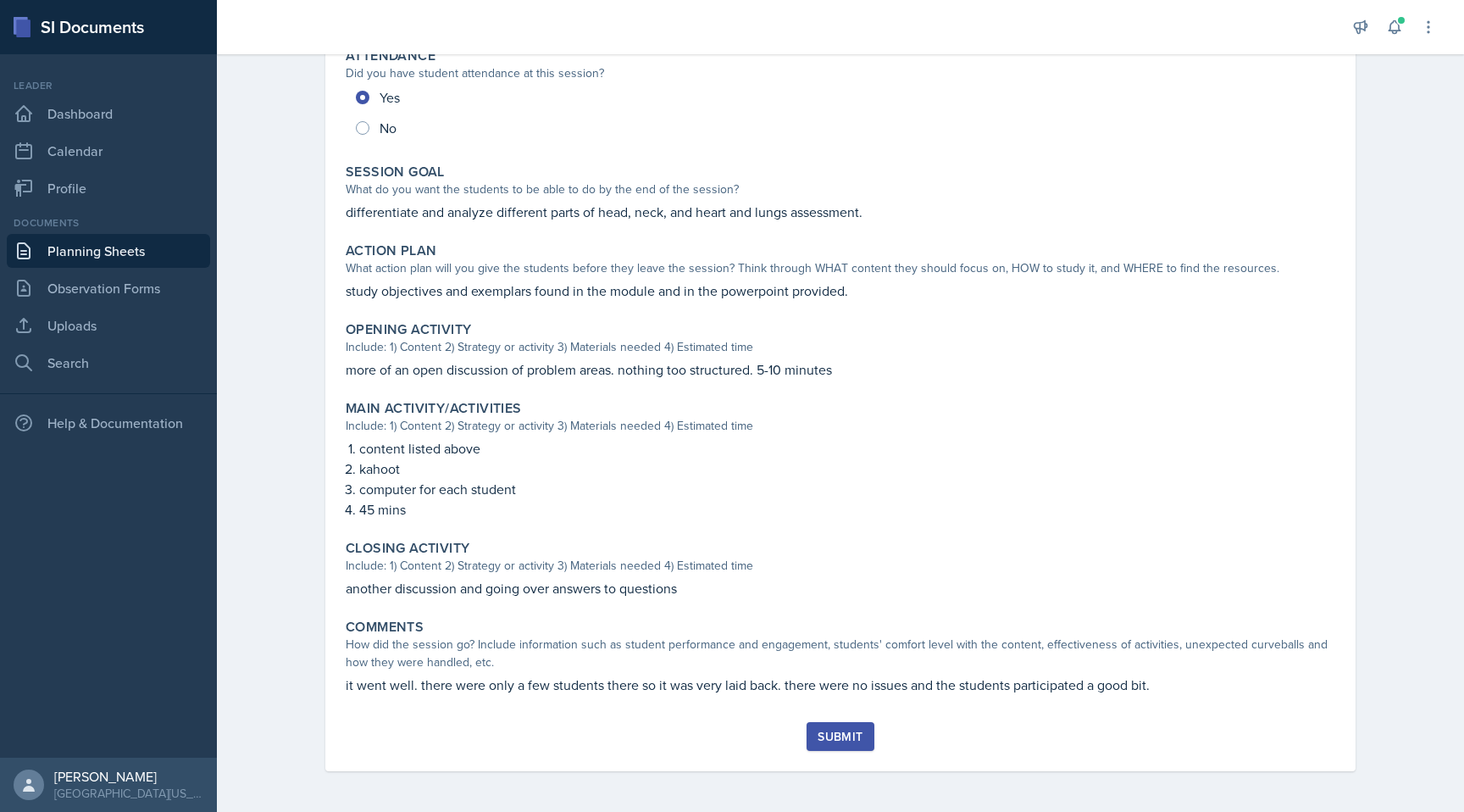
click at [841, 737] on div "Submit" at bounding box center [840, 736] width 45 height 14
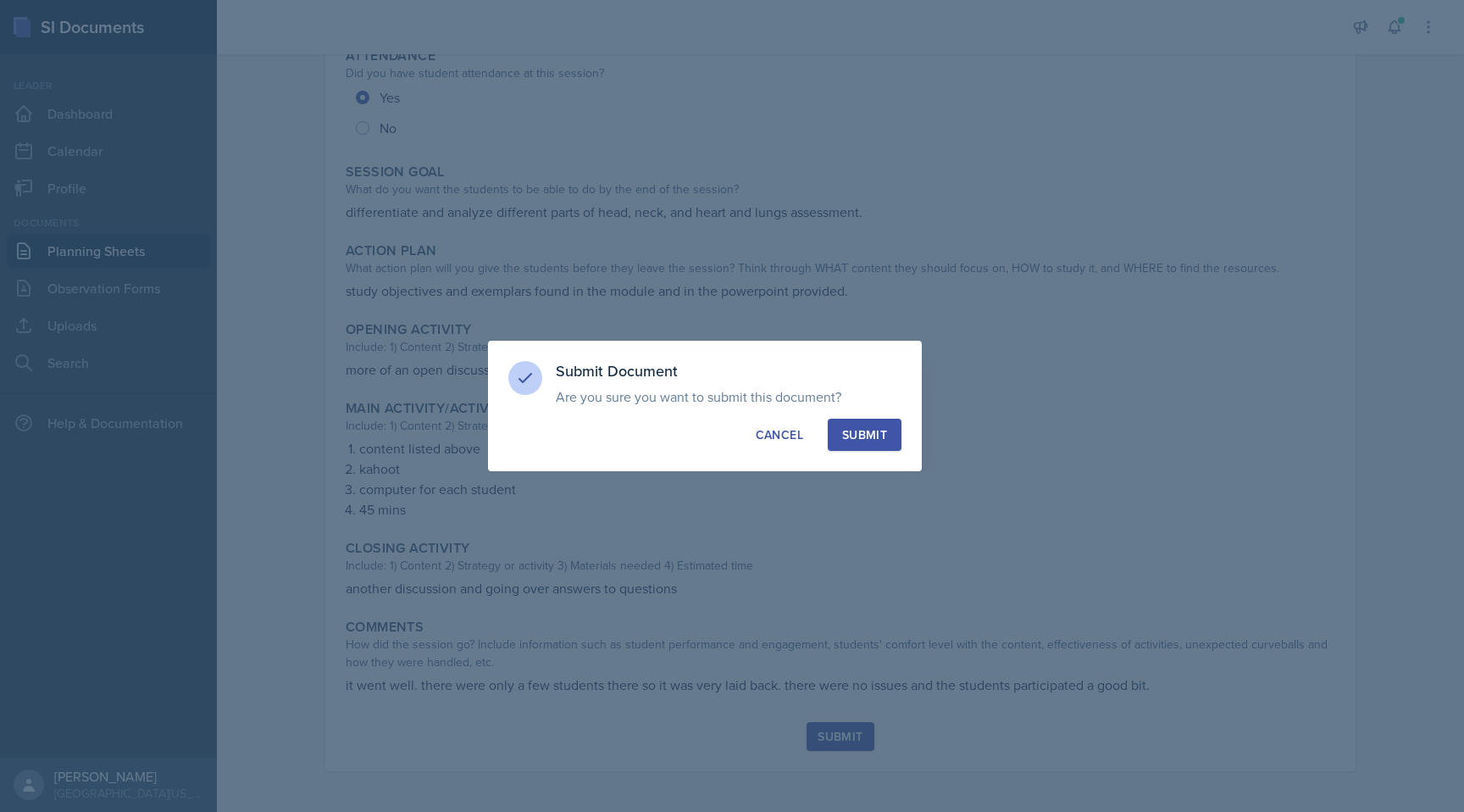
click at [860, 444] on button "Submit" at bounding box center [864, 434] width 74 height 33
radio input "true"
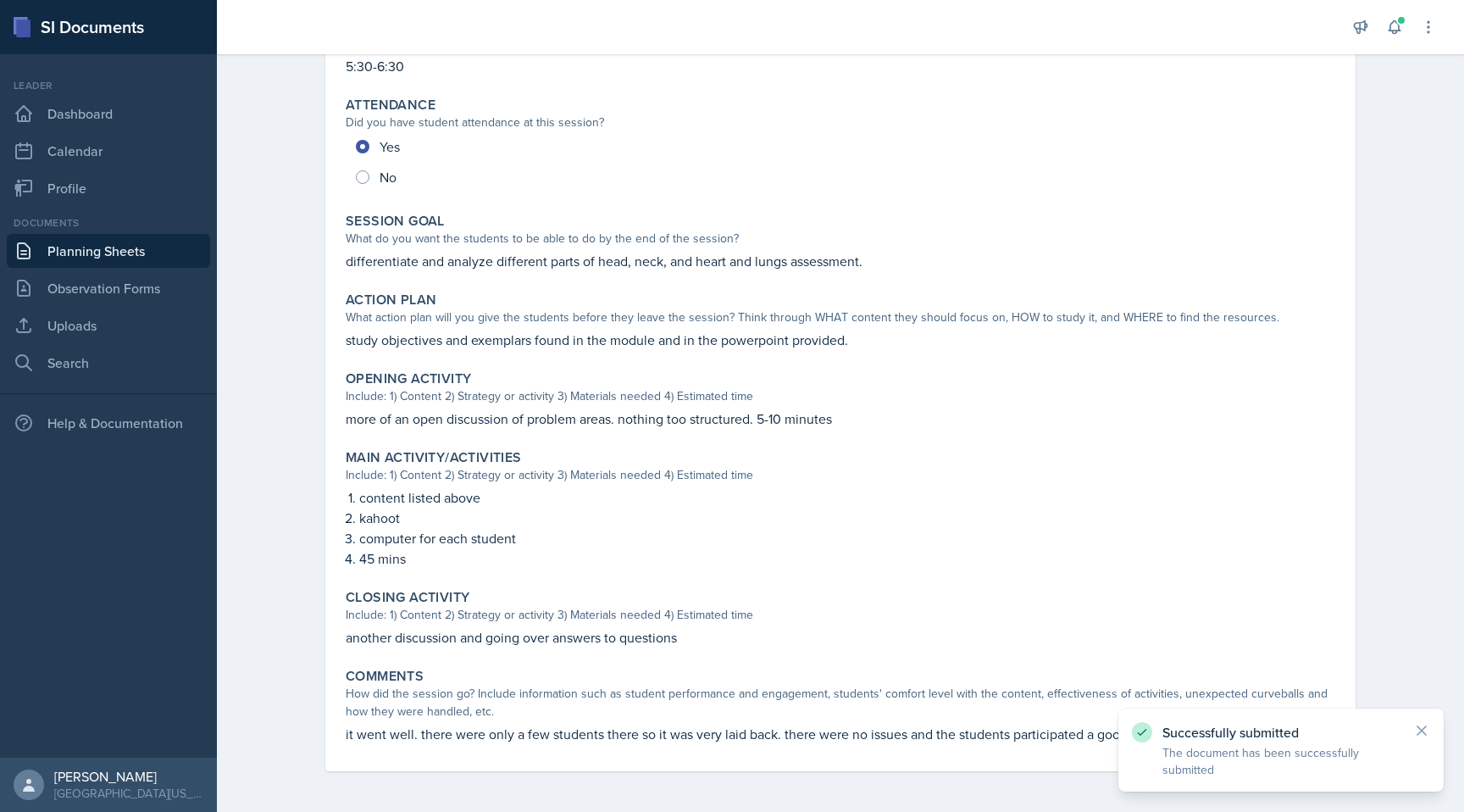
scroll to position [0, 0]
